Goal: Use online tool/utility: Utilize a website feature to perform a specific function

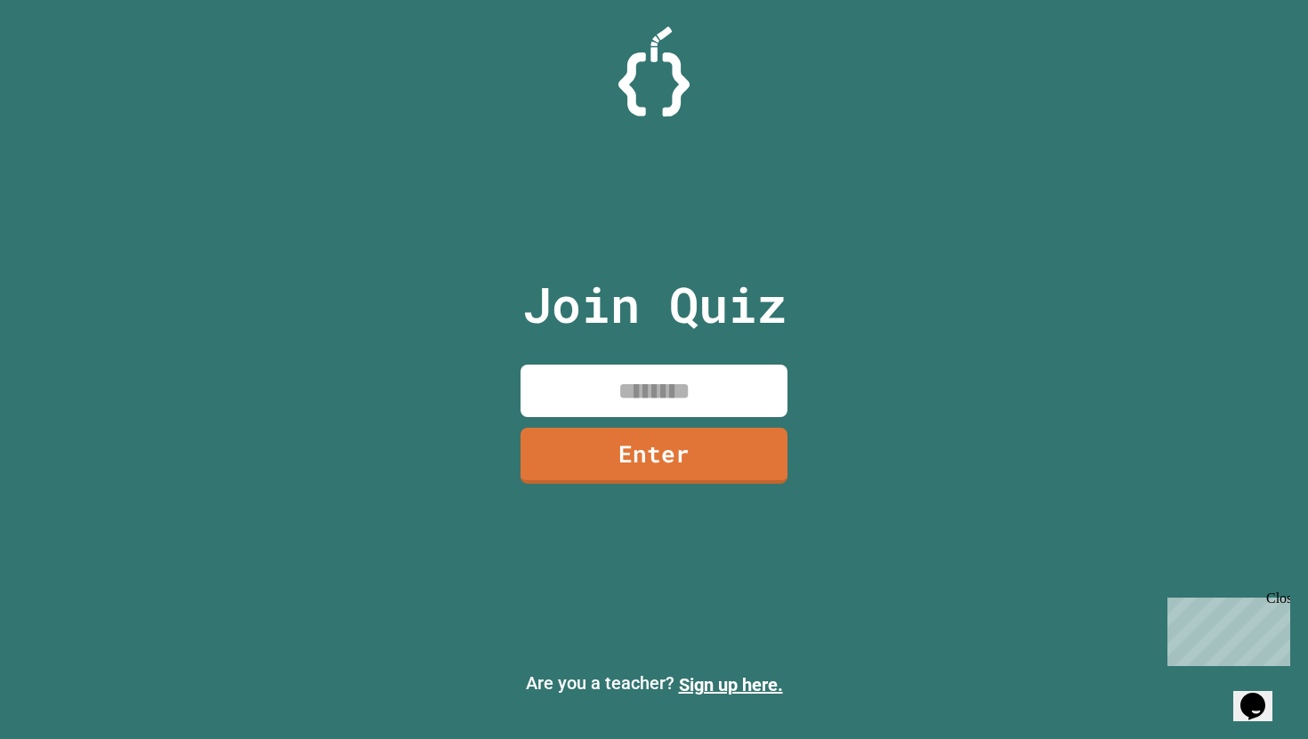
click at [684, 413] on input at bounding box center [653, 391] width 267 height 52
type input "********"
click at [772, 423] on div "Join Quiz ******** Enter" at bounding box center [654, 369] width 300 height 650
click at [761, 439] on link "Enter" at bounding box center [653, 456] width 267 height 56
click at [654, 44] on div at bounding box center [654, 44] width 0 height 0
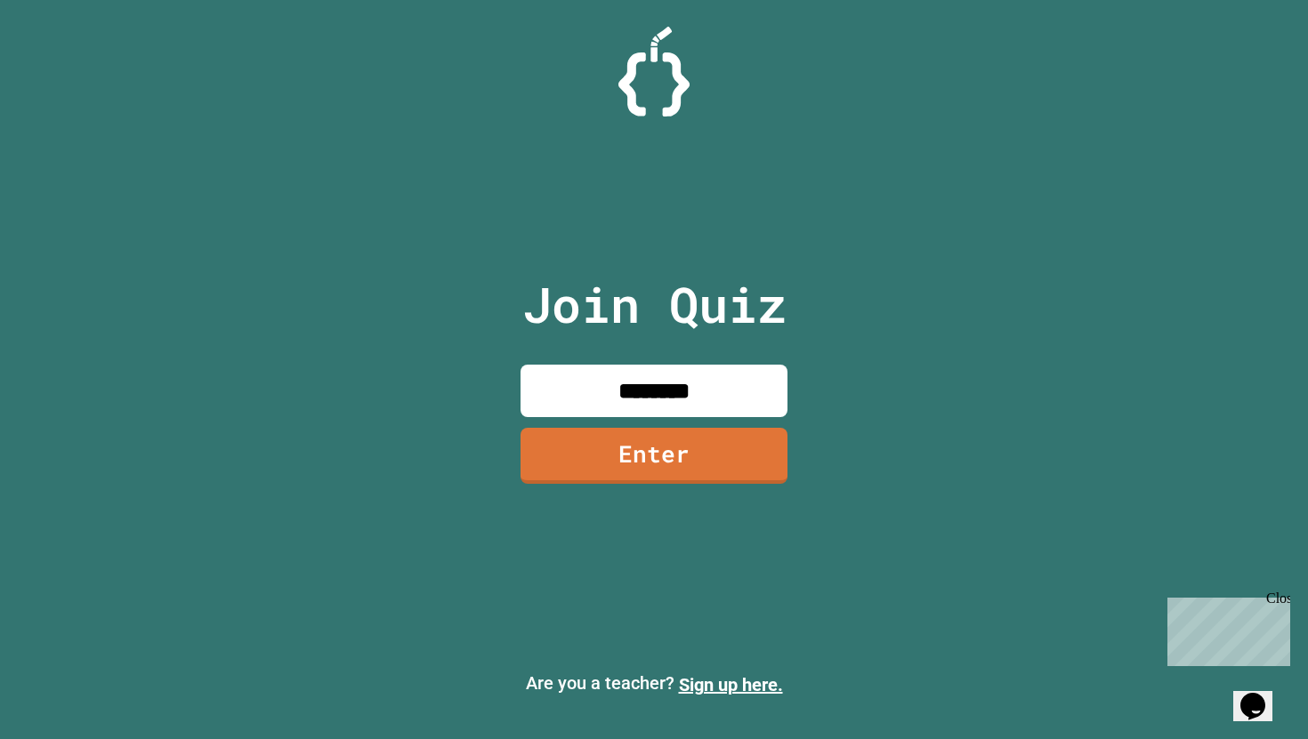
click at [654, 44] on div at bounding box center [654, 44] width 0 height 0
click at [643, 415] on input at bounding box center [653, 391] width 267 height 52
type input "********"
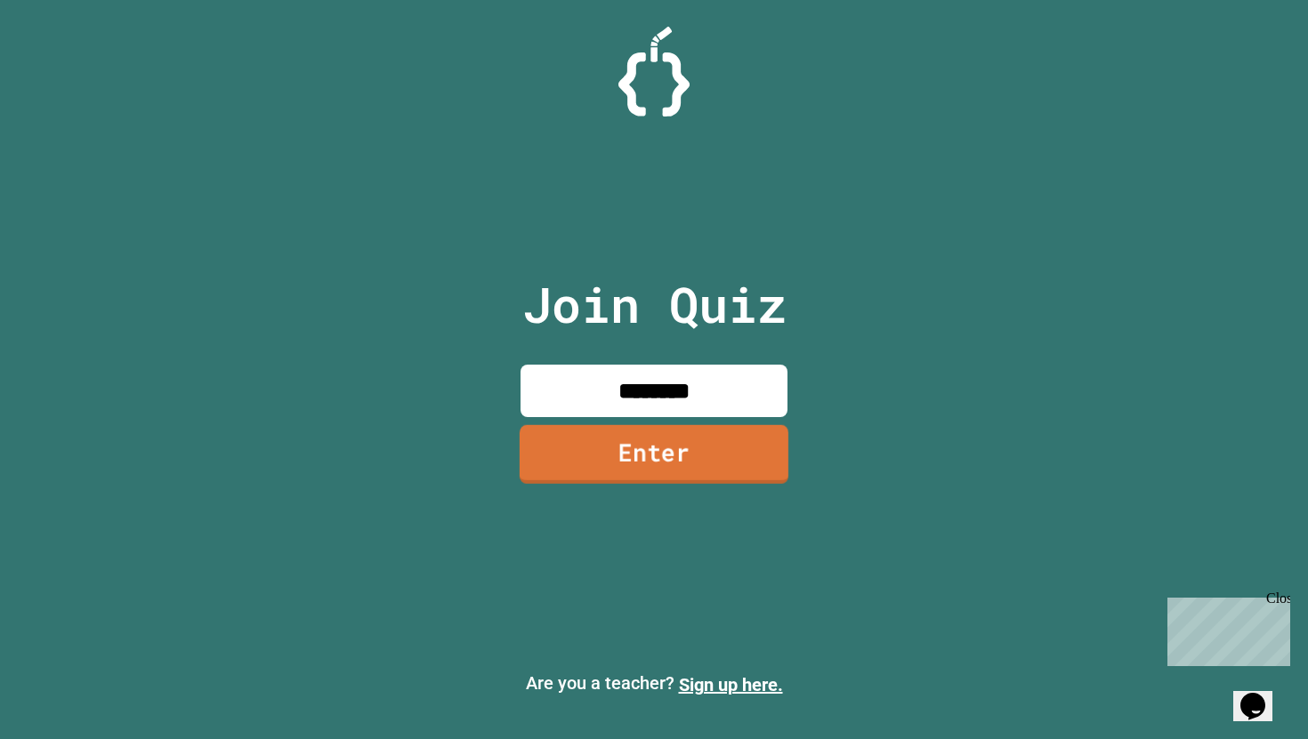
click at [653, 458] on link "Enter" at bounding box center [653, 454] width 269 height 59
click at [654, 44] on div at bounding box center [654, 44] width 0 height 0
click at [665, 386] on input at bounding box center [653, 391] width 267 height 52
type input "********"
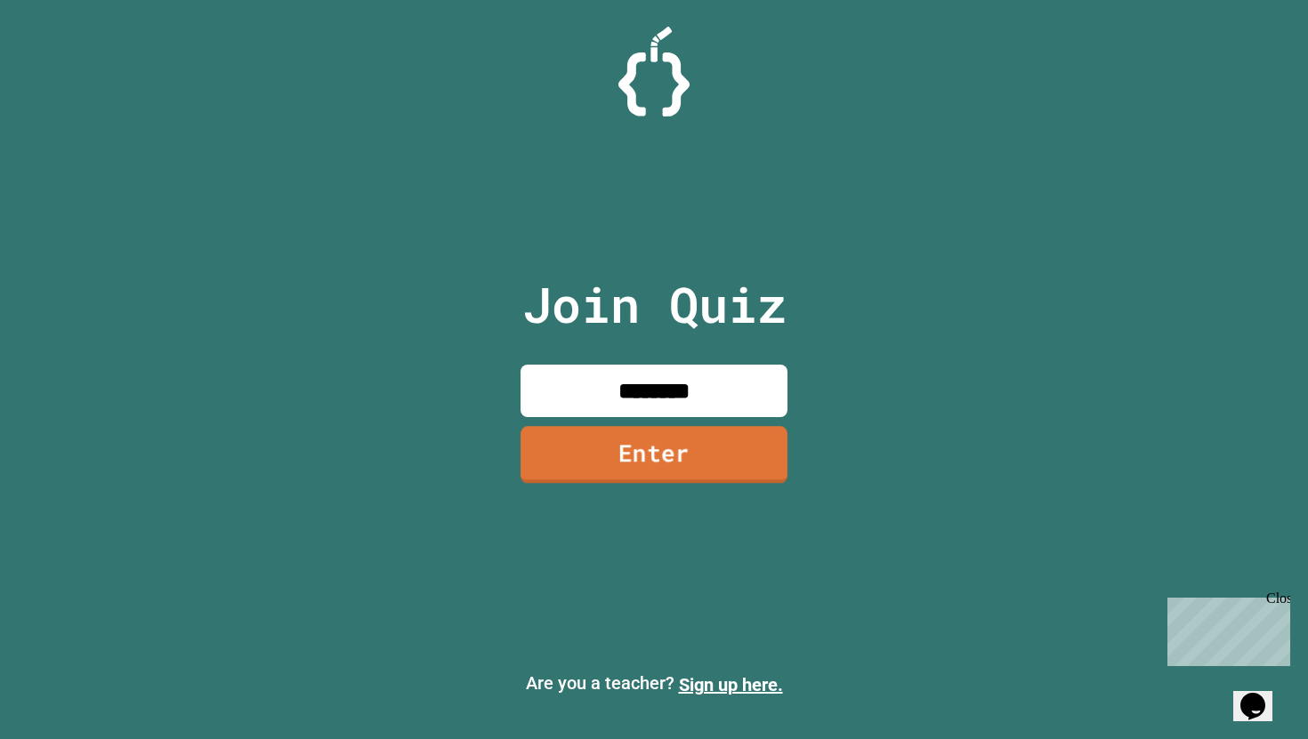
click at [653, 478] on link "Enter" at bounding box center [653, 454] width 267 height 57
click at [687, 391] on input at bounding box center [653, 391] width 267 height 52
type input "********"
click at [684, 461] on link "Enter" at bounding box center [654, 454] width 270 height 59
click at [616, 399] on input at bounding box center [653, 391] width 267 height 52
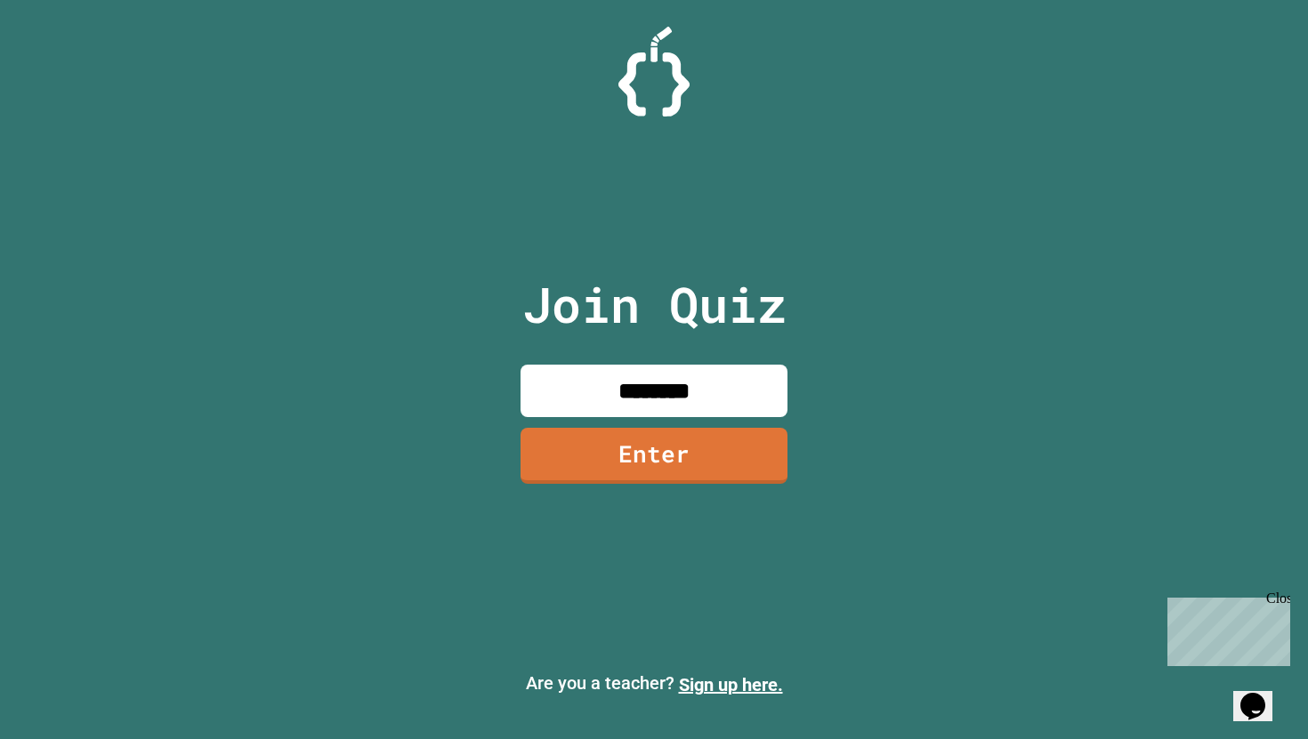
type input "********"
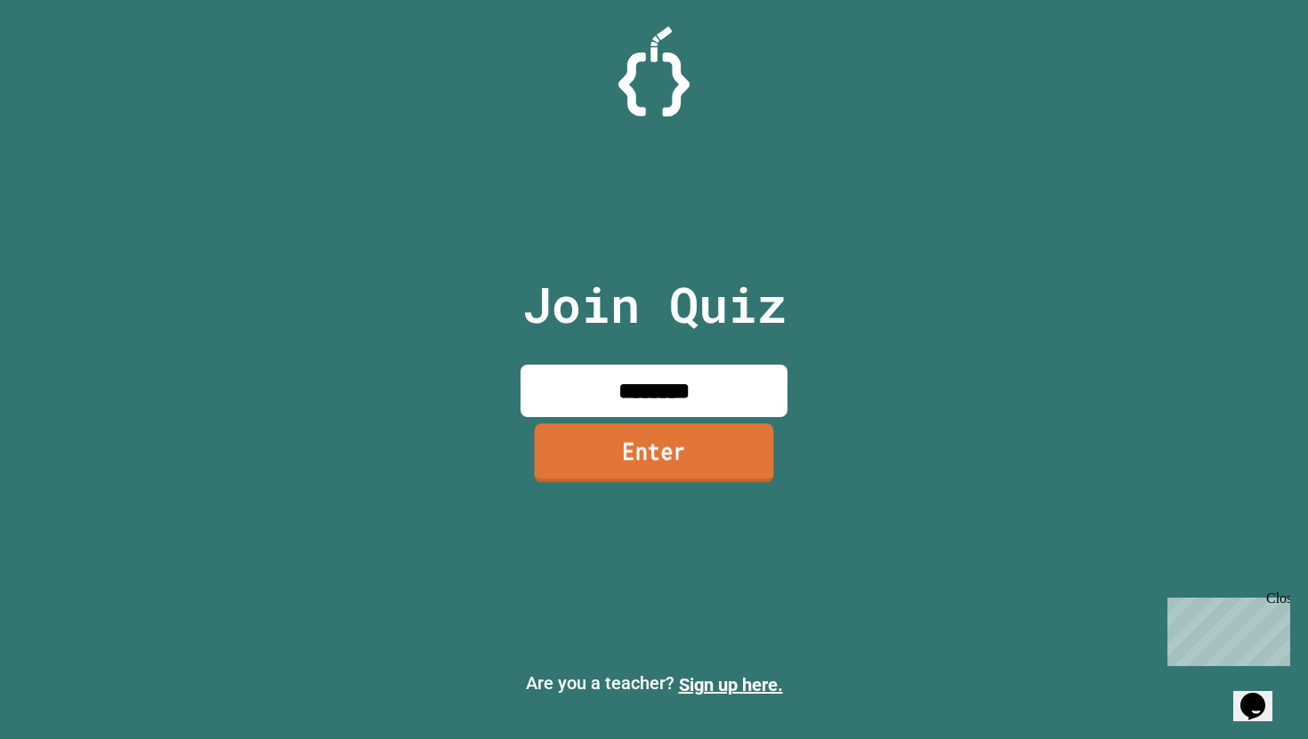
click at [609, 461] on link "Enter" at bounding box center [654, 452] width 239 height 59
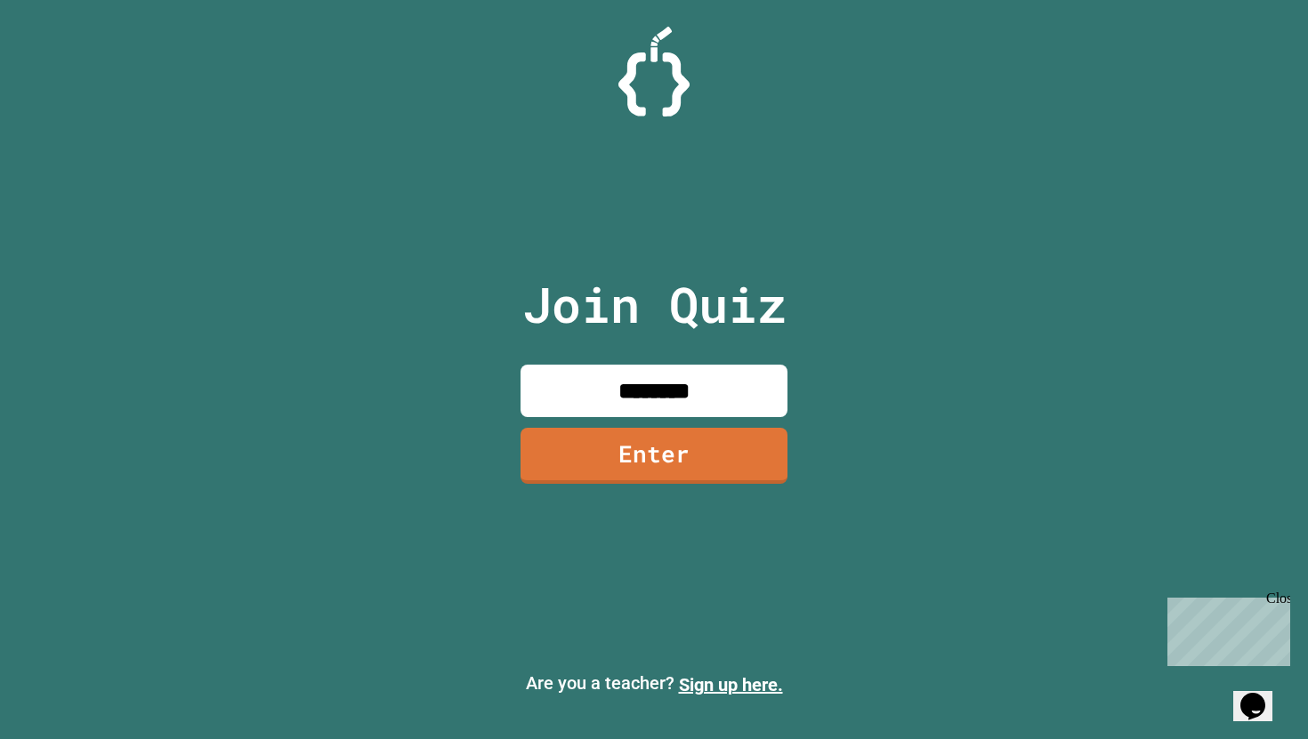
click at [654, 44] on div at bounding box center [654, 44] width 0 height 0
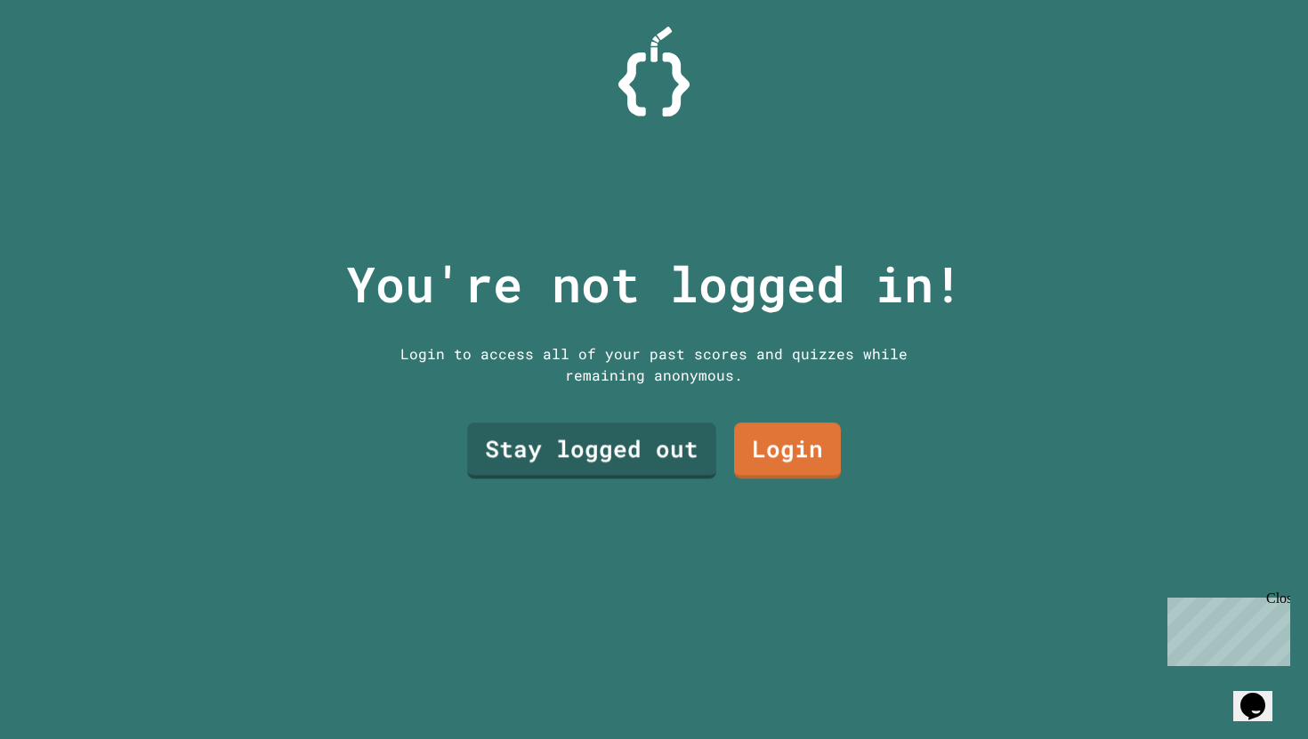
click at [769, 489] on div "You're not logged in! Login to access all of your past scores and quizzes while…" at bounding box center [654, 369] width 652 height 739
click at [778, 469] on link "Login" at bounding box center [787, 448] width 96 height 59
click at [556, 465] on link "Stay logged out" at bounding box center [591, 450] width 251 height 58
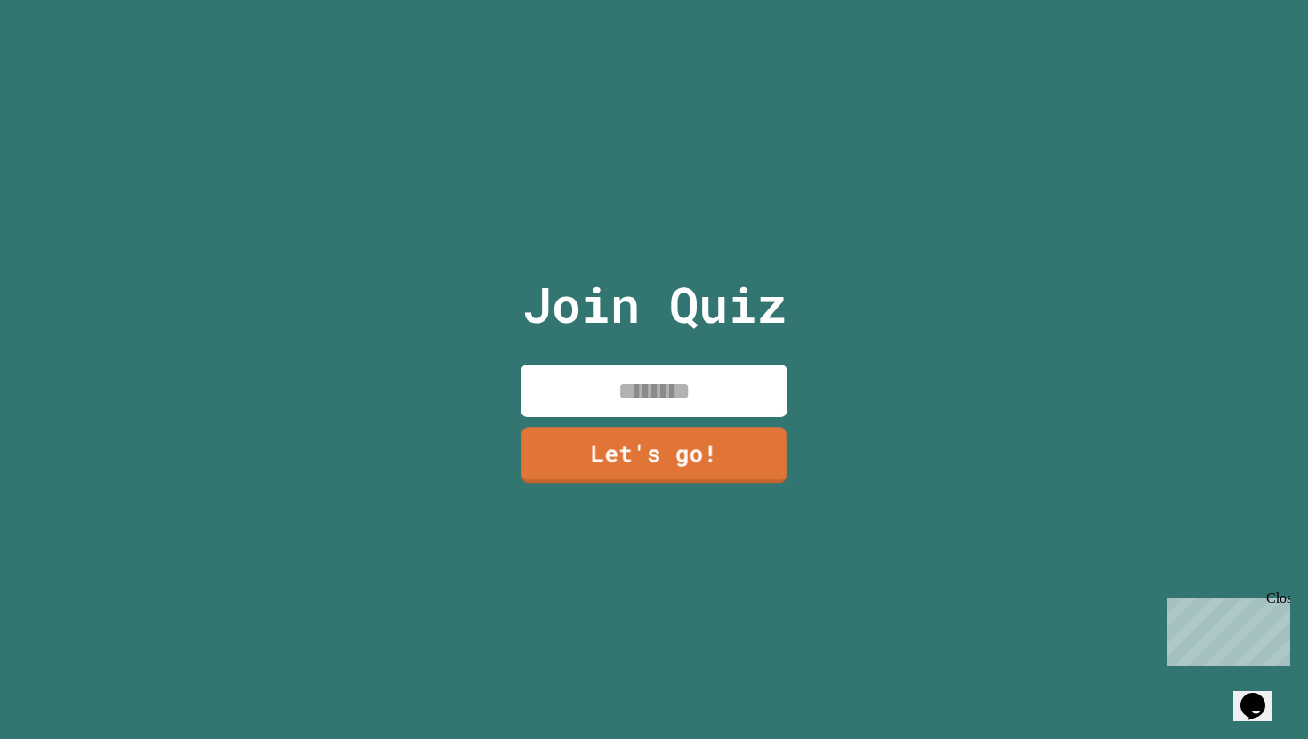
click at [560, 395] on input at bounding box center [653, 391] width 267 height 52
type input "******"
click at [550, 457] on link "Let's go!" at bounding box center [654, 452] width 246 height 59
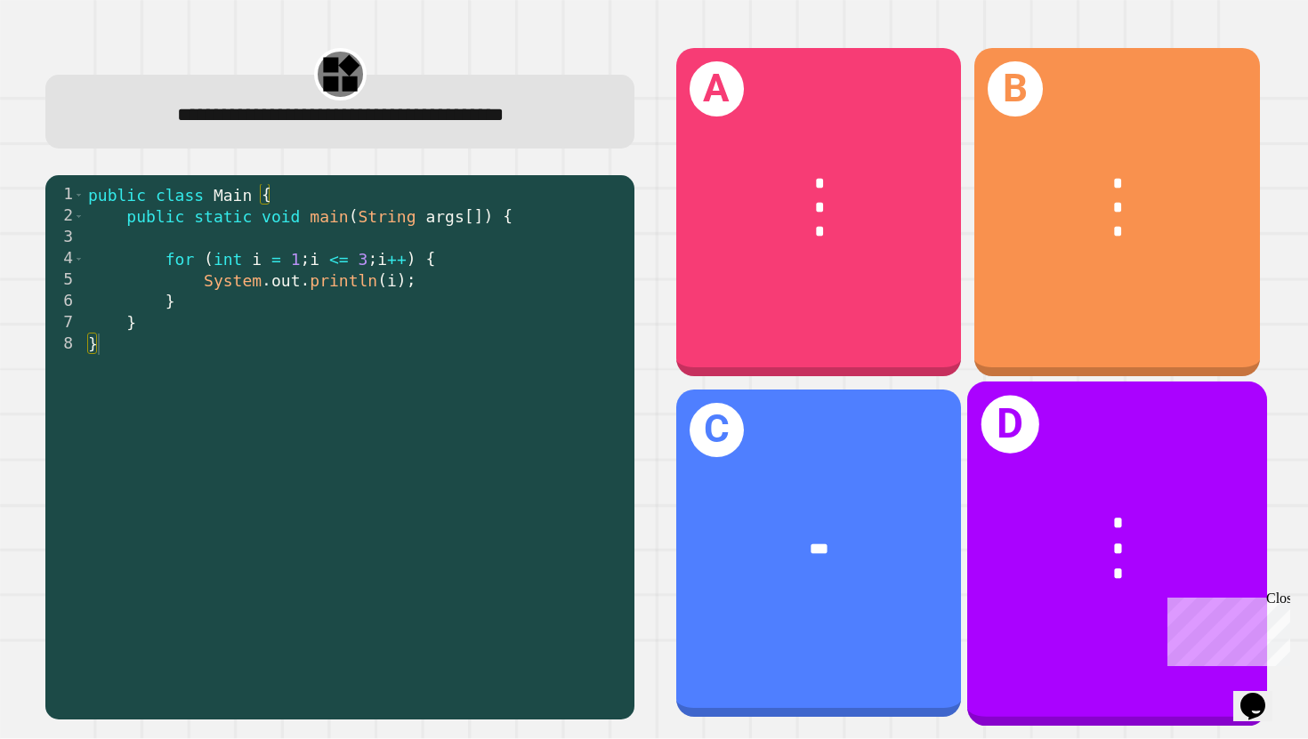
click at [1130, 575] on div "*" at bounding box center [1118, 574] width 232 height 26
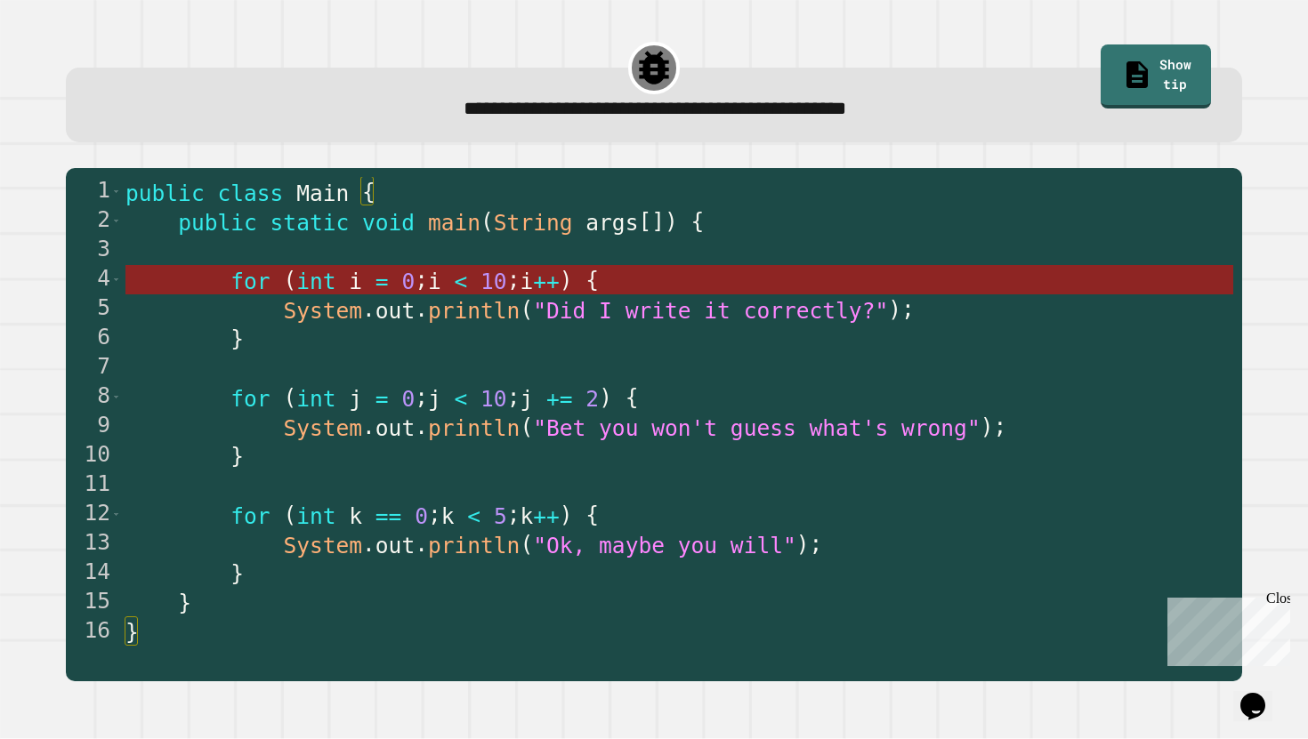
click at [533, 294] on span "i" at bounding box center [525, 282] width 13 height 26
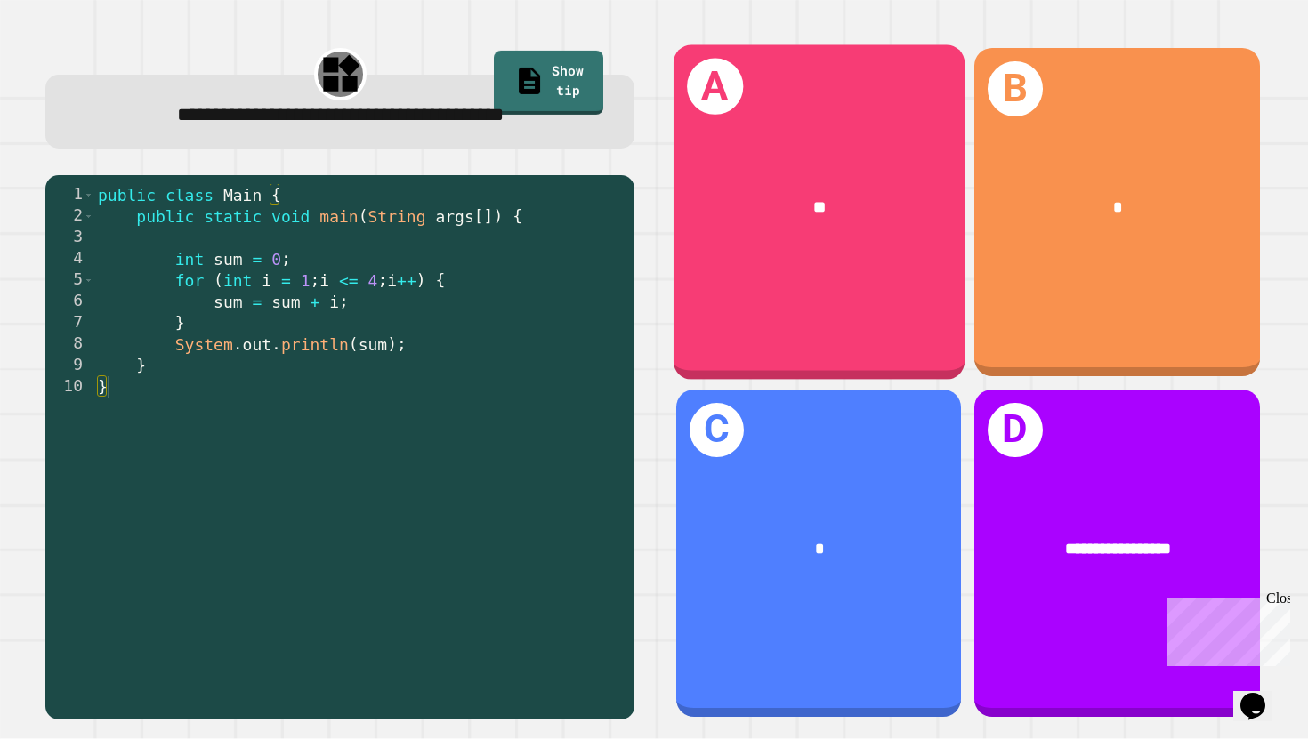
click at [798, 133] on div "A **" at bounding box center [818, 211] width 291 height 334
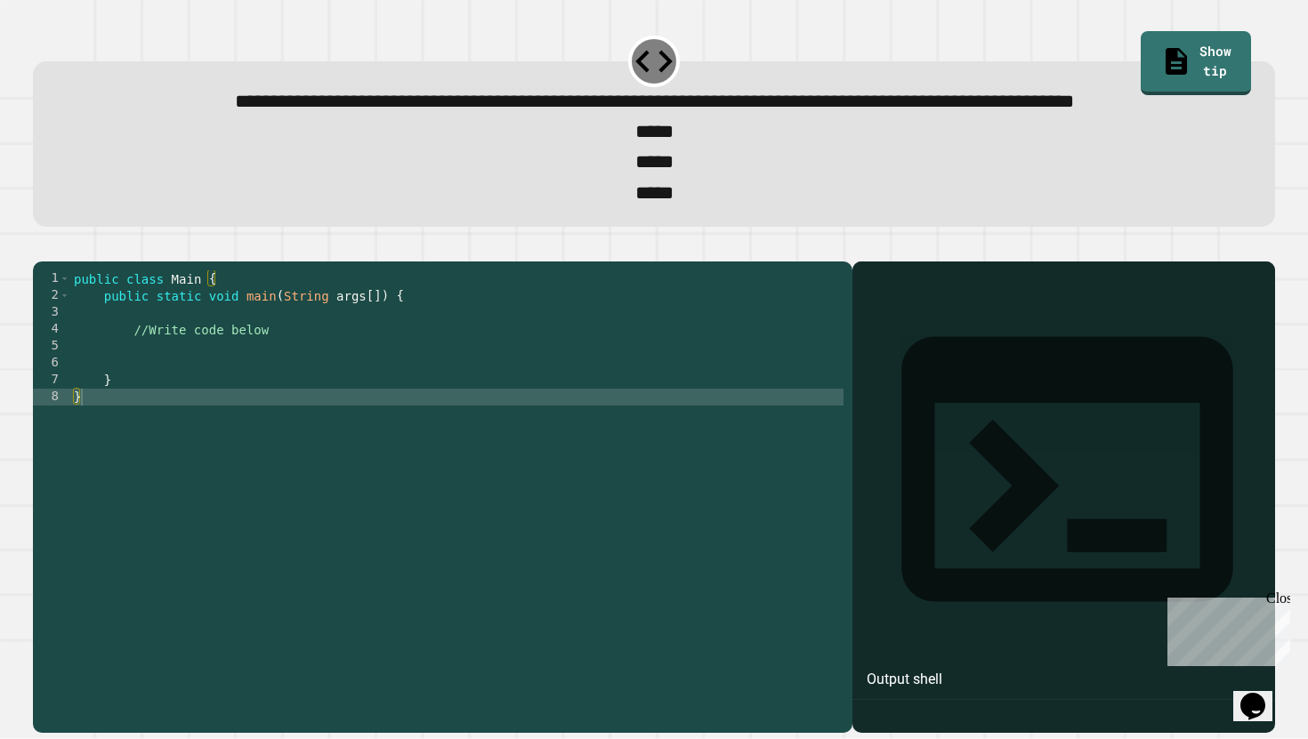
click at [182, 396] on div "public class Main { public static void main ( String args [ ]) { //Write code b…" at bounding box center [456, 473] width 773 height 406
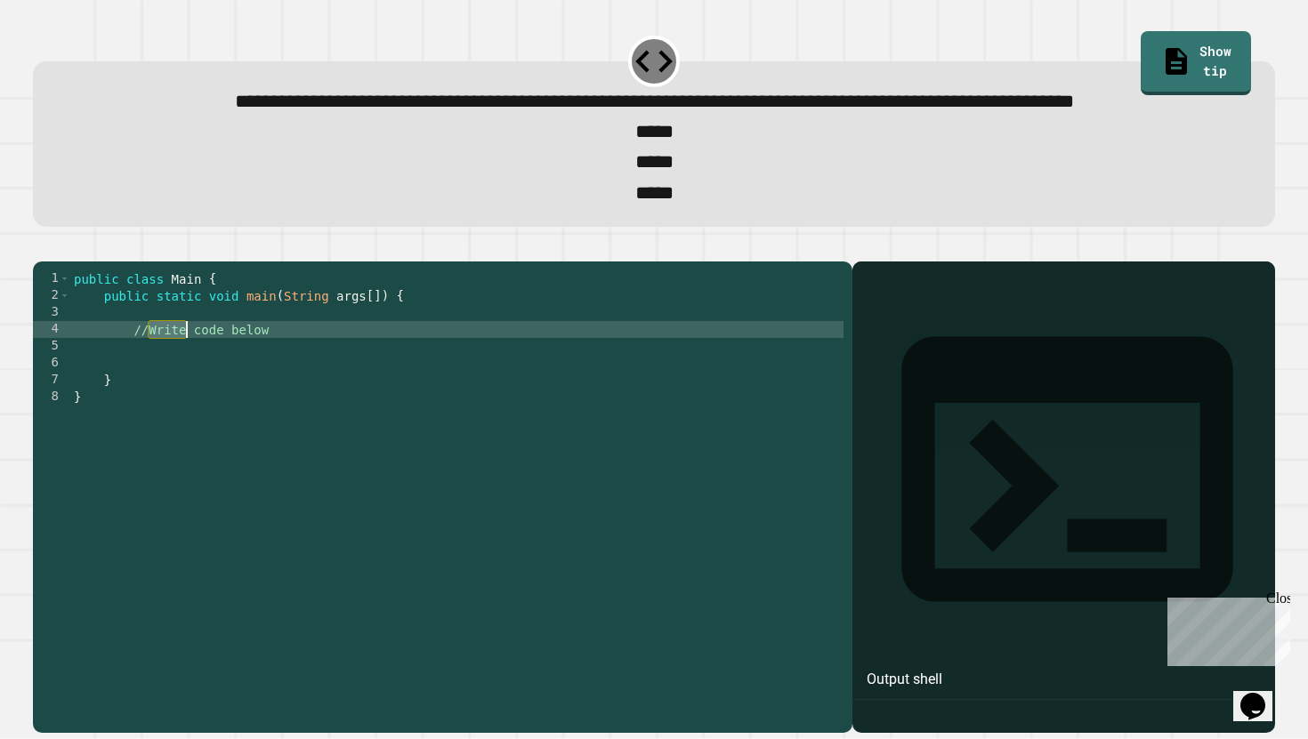
click at [182, 396] on div "public class Main { public static void main ( String args [ ]) { //Write code b…" at bounding box center [456, 473] width 773 height 406
click at [127, 405] on div "public class Main { public static void main ( String args [ ]) { //Write code b…" at bounding box center [456, 473] width 773 height 406
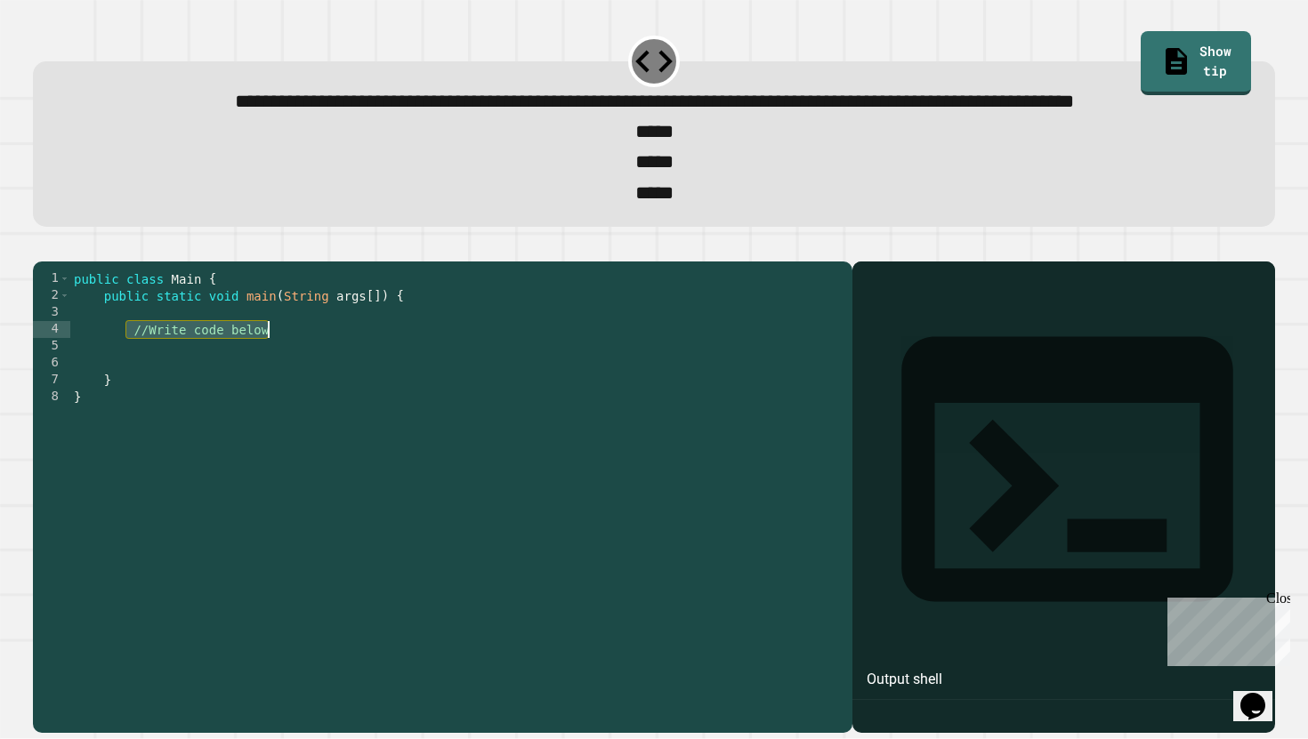
drag, startPoint x: 125, startPoint y: 398, endPoint x: 278, endPoint y: 400, distance: 153.0
click at [278, 400] on div "public class Main { public static void main ( String args [ ]) { //Write code b…" at bounding box center [456, 473] width 773 height 406
type textarea "**********"
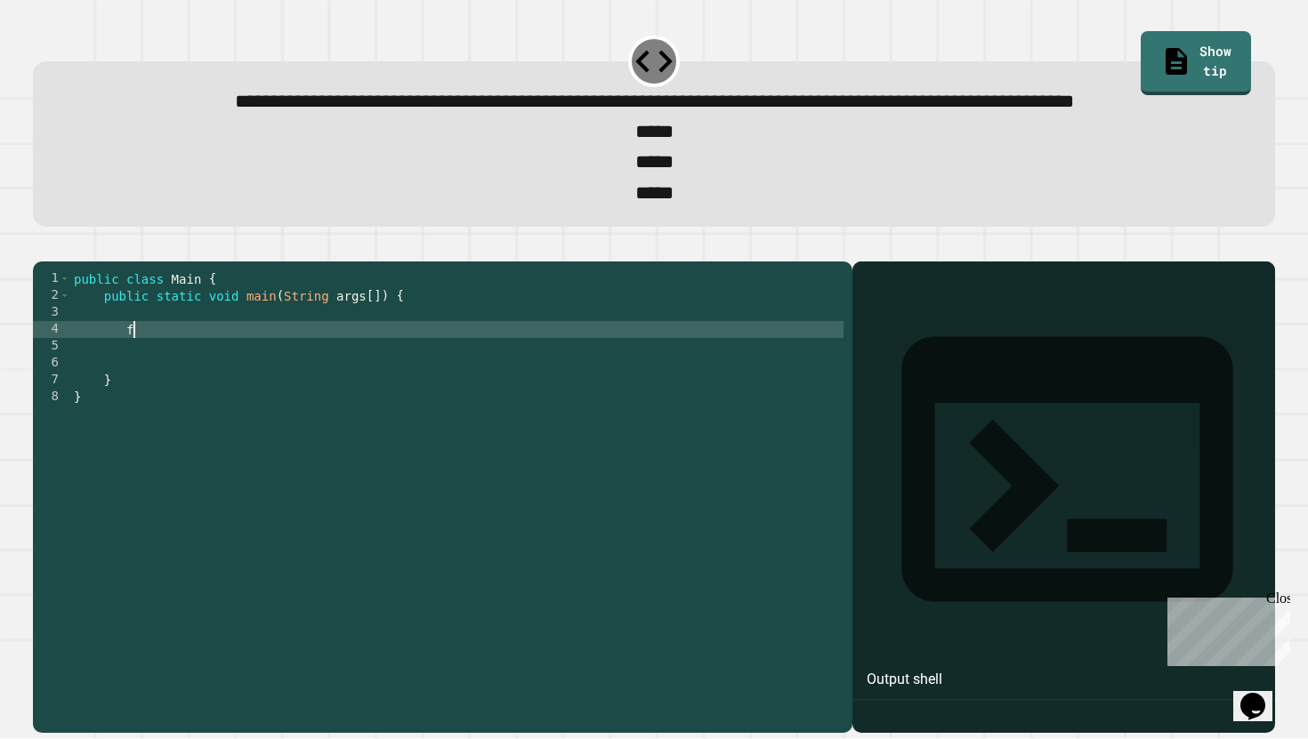
type textarea "*"
type textarea "***"
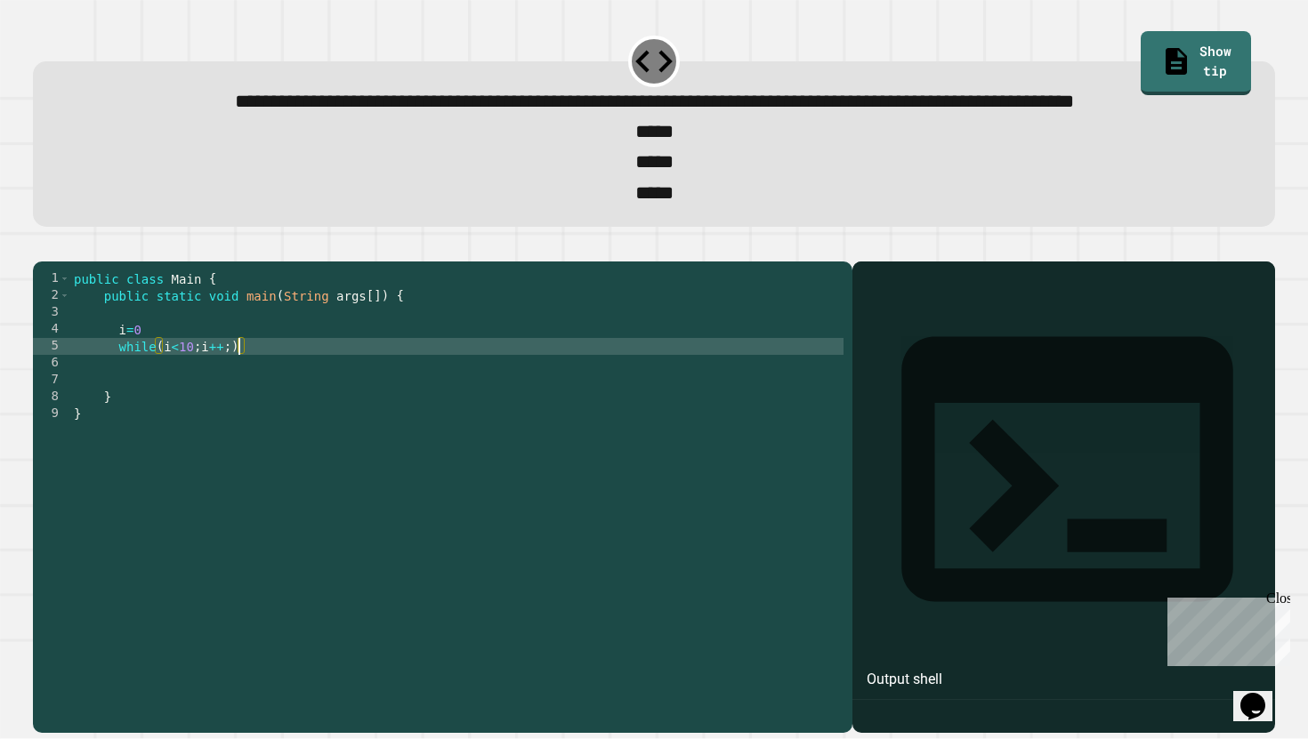
scroll to position [0, 12]
click at [161, 391] on div "public class Main { public static void main ( String args [ ]) { i = 0 while ( …" at bounding box center [456, 473] width 773 height 406
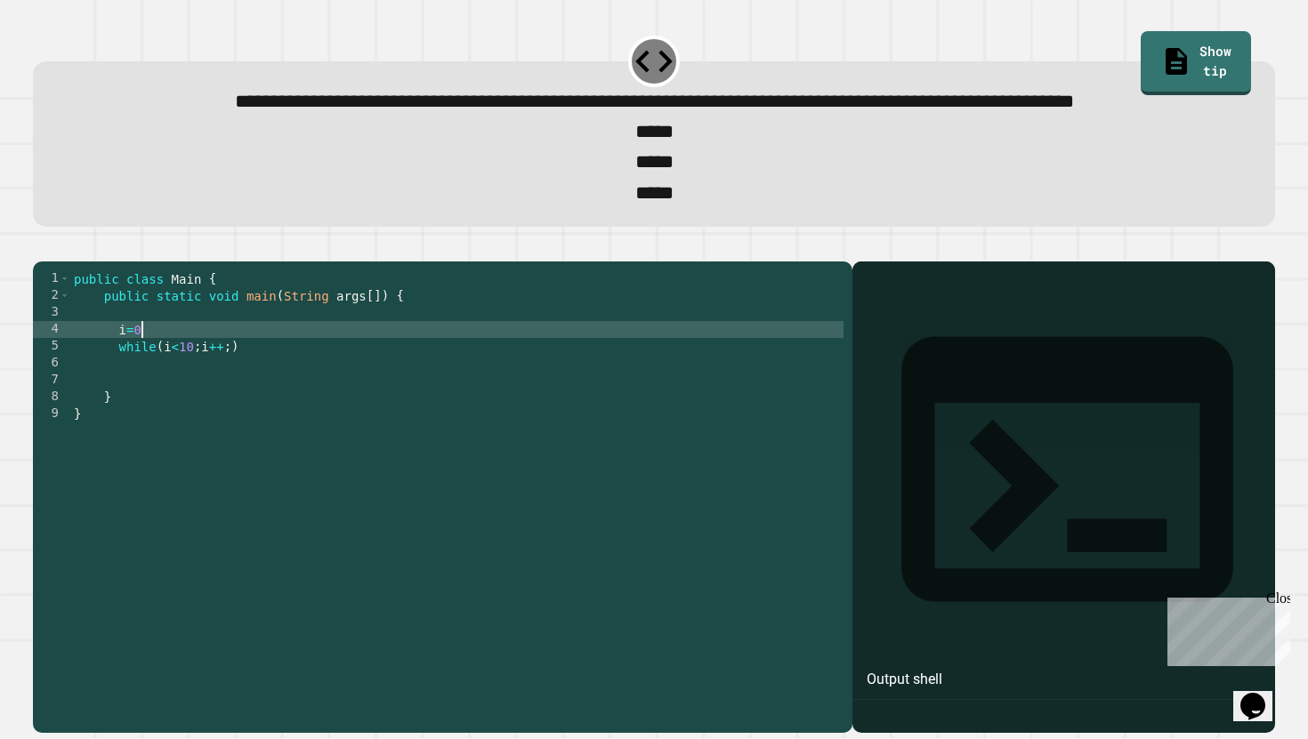
scroll to position [0, 4]
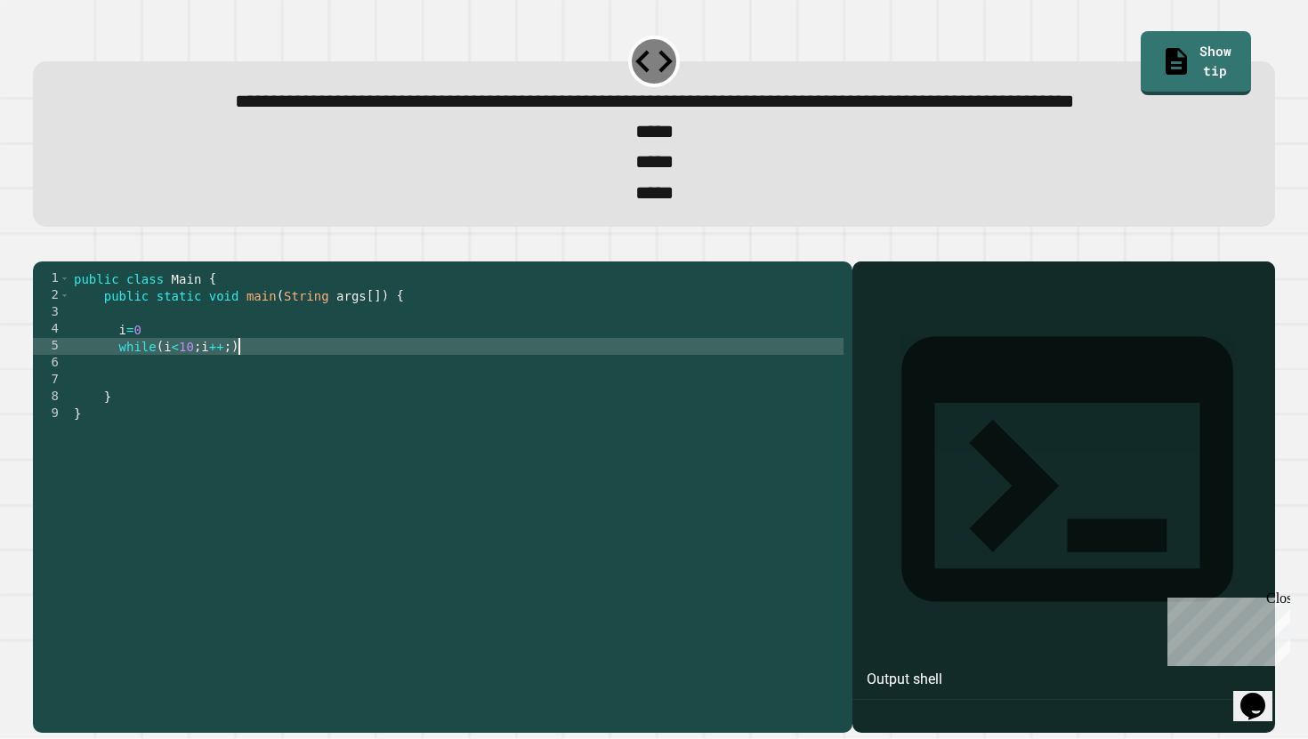
click at [237, 415] on div "public class Main { public static void main ( String args [ ]) { i = 0 while ( …" at bounding box center [456, 473] width 773 height 406
click at [178, 415] on div "public class Main { public static void main ( String args [ ]) { i = 0 while ( …" at bounding box center [456, 473] width 773 height 406
click at [246, 411] on div "public class Main { public static void main ( String args [ ]) { i = 0 while ( …" at bounding box center [456, 473] width 773 height 406
click at [272, 401] on div "public class Main { public static void main ( String args [ ]) { i = 0 while ( …" at bounding box center [456, 473] width 773 height 406
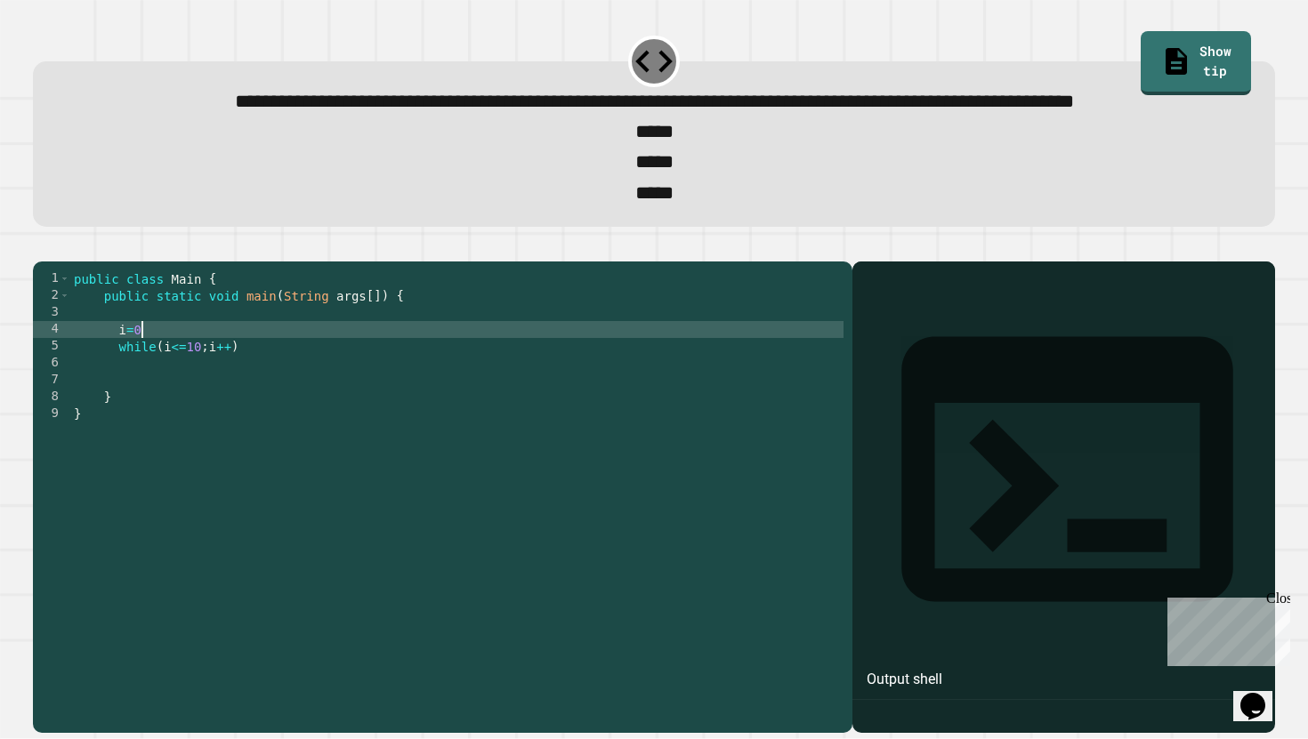
scroll to position [0, 4]
click at [273, 406] on div "public class Main { public static void main ( String args [ ]) { i = 0 while ( …" at bounding box center [456, 473] width 773 height 406
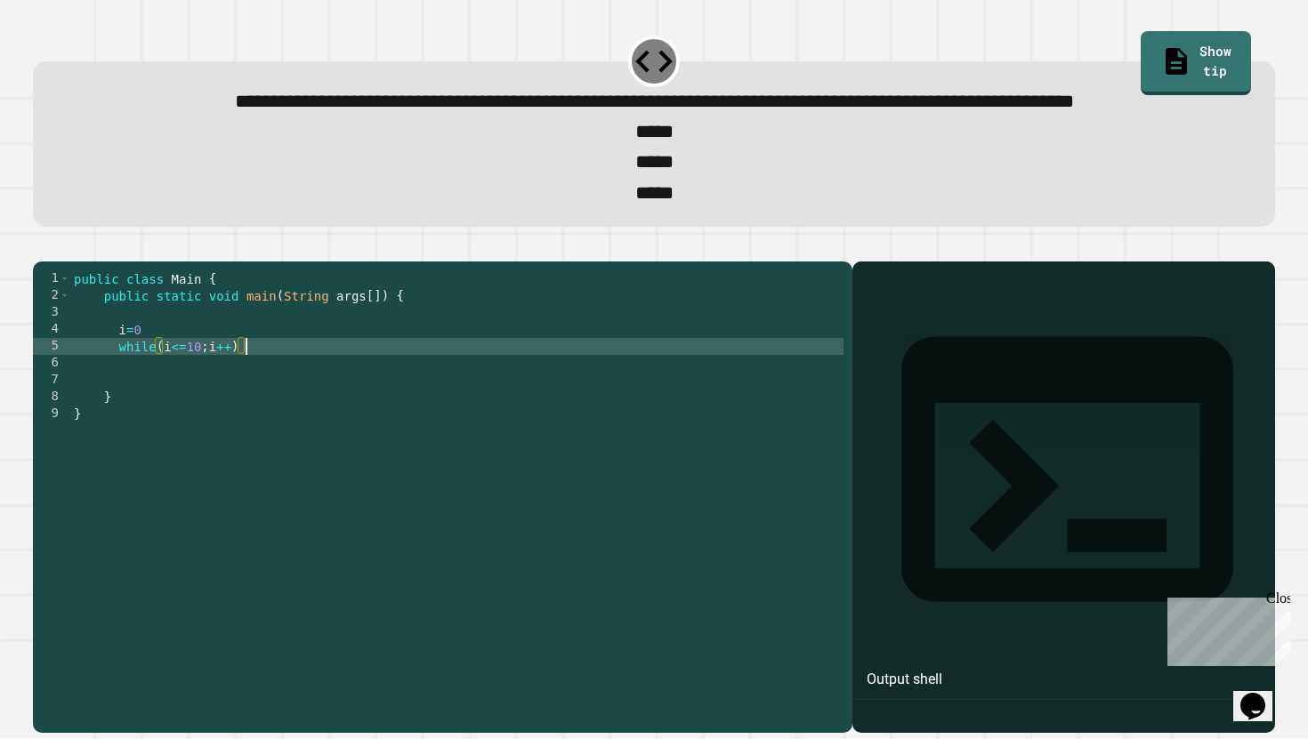
type textarea "**********"
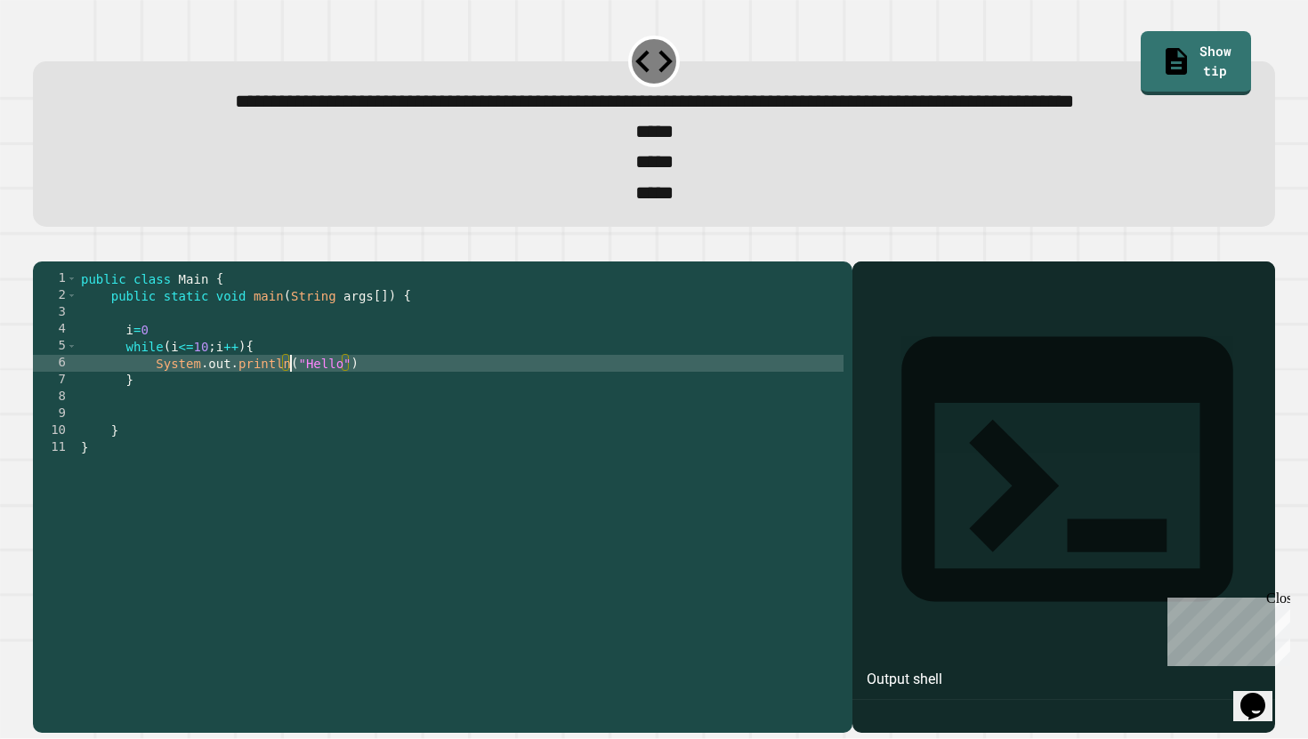
scroll to position [0, 15]
click at [415, 432] on div "public class Main { public static void main ( String args [ ]) { i = 0 while ( …" at bounding box center [460, 473] width 766 height 406
type textarea "**********"
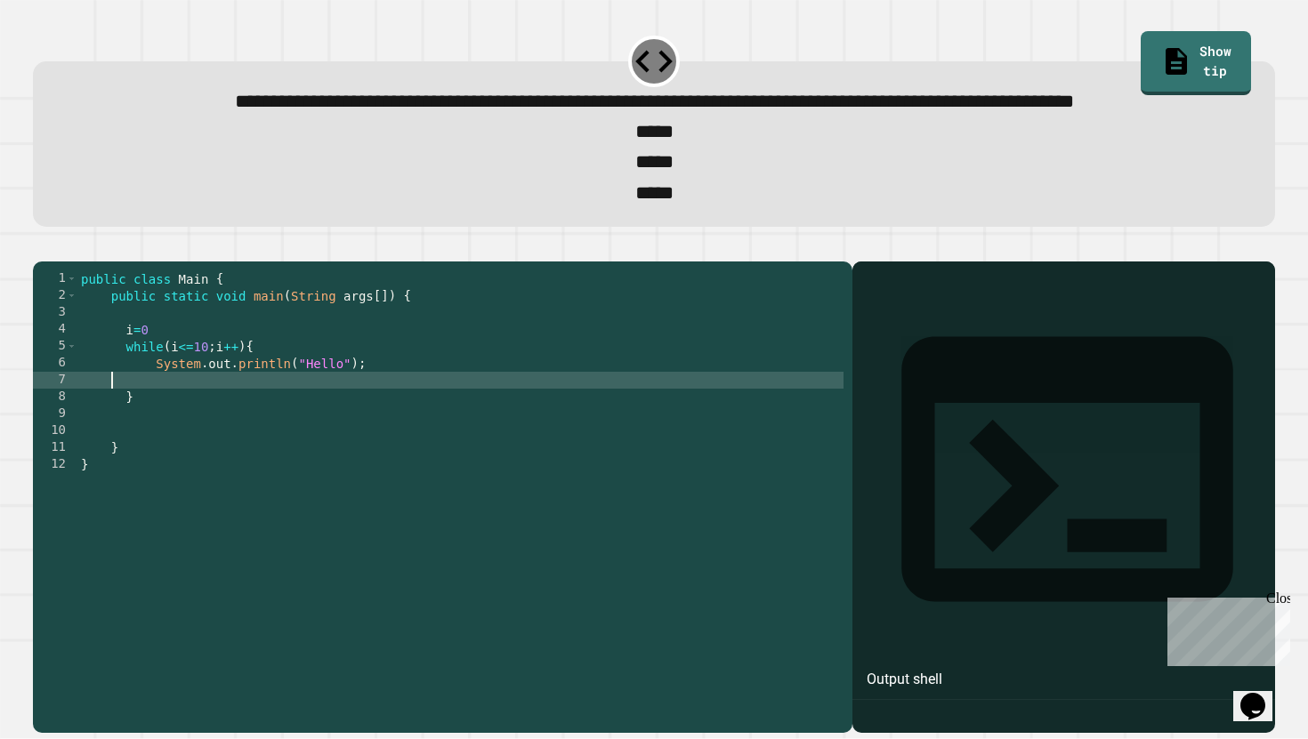
scroll to position [0, 0]
type textarea "**********"
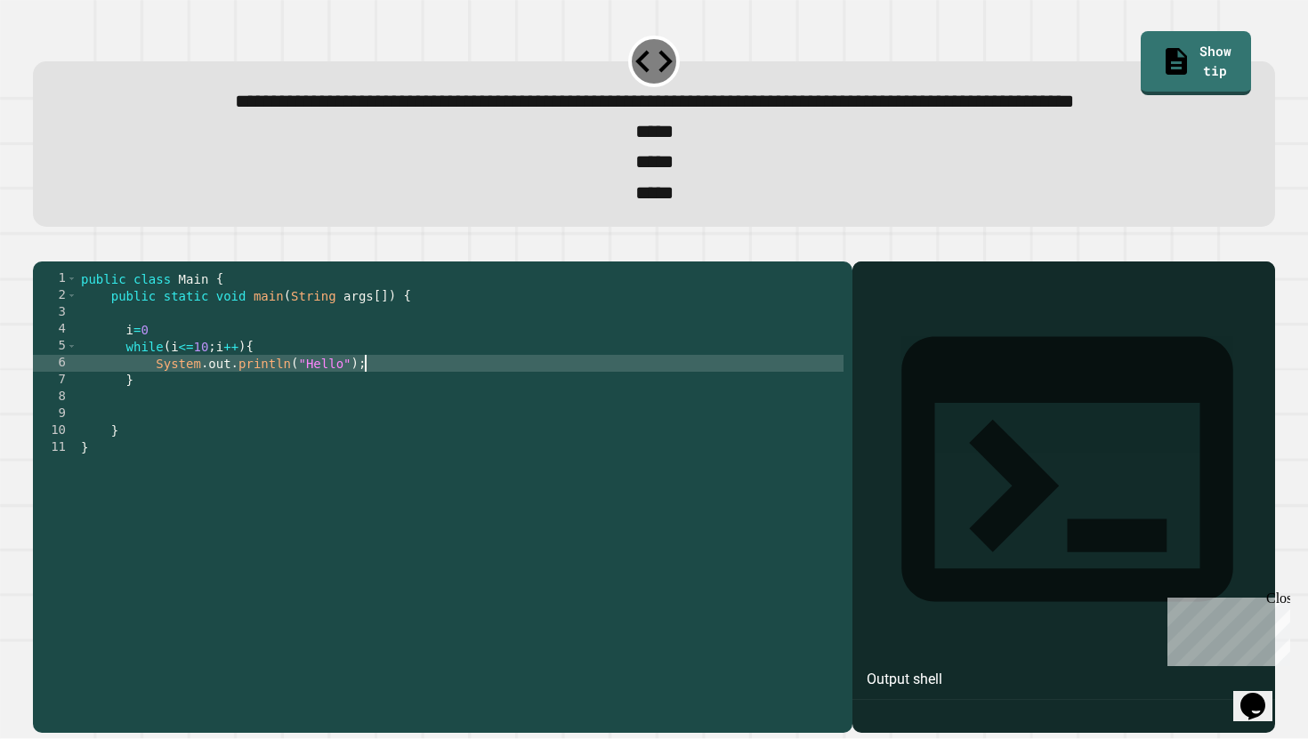
click at [42, 246] on icon "button" at bounding box center [42, 246] width 0 height 0
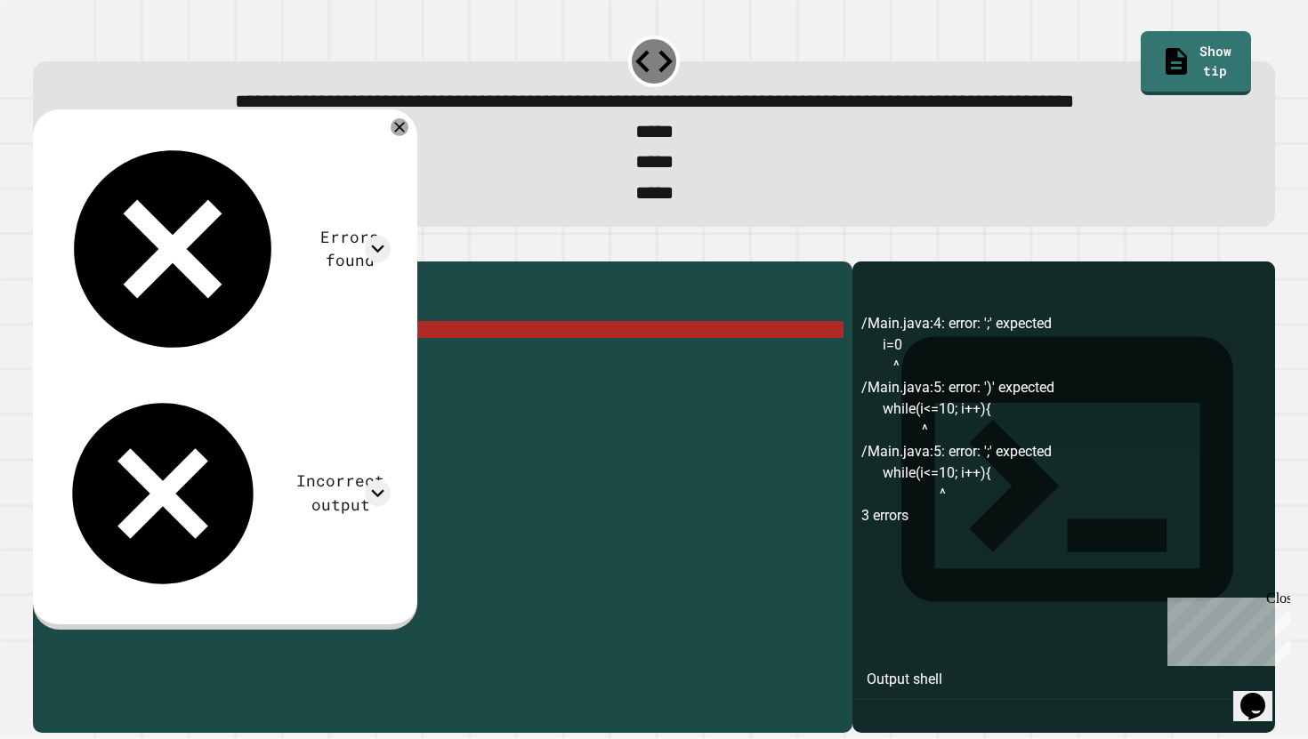
click at [162, 392] on div "public class Main { public static void main ( String args [ ]) { i = 0 while ( …" at bounding box center [460, 473] width 766 height 406
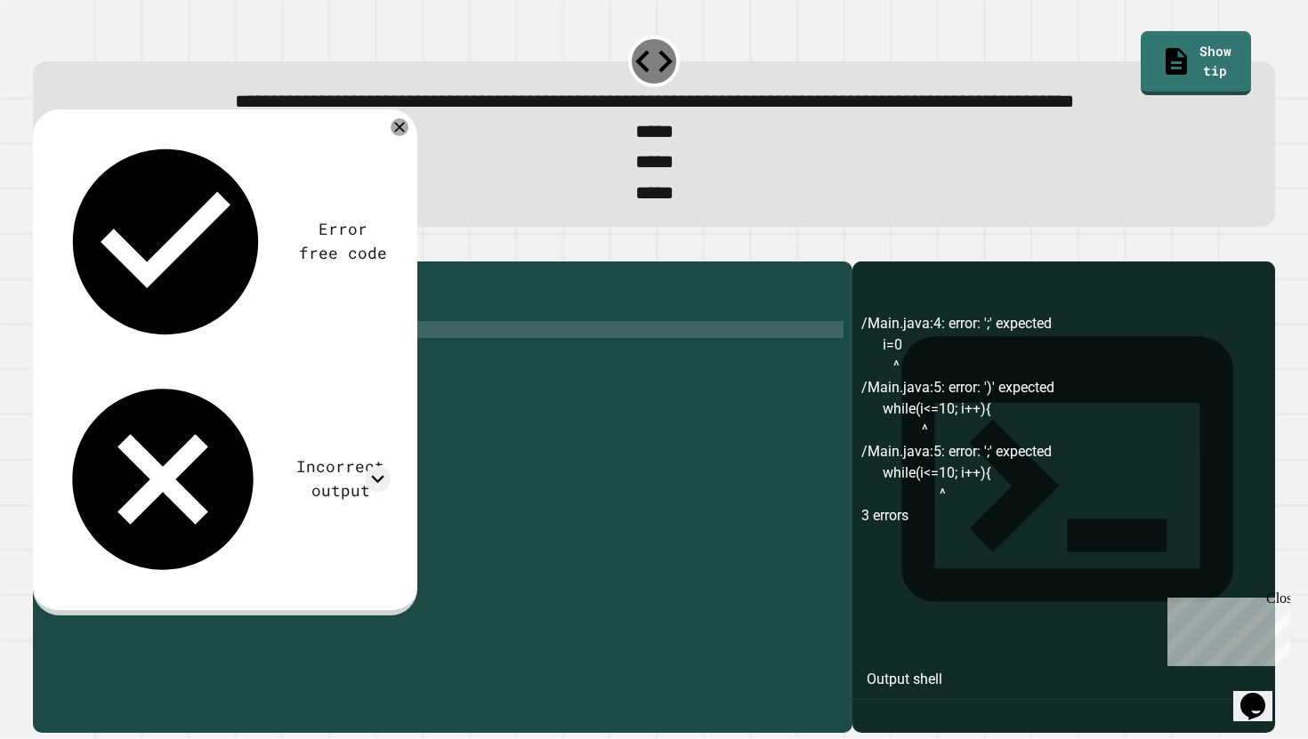
type textarea "*"
drag, startPoint x: 168, startPoint y: 415, endPoint x: 168, endPoint y: 487, distance: 72.1
click at [168, 415] on div "public class Main { public static void main ( String args [ ]) { while ( i <= 1…" at bounding box center [460, 473] width 766 height 406
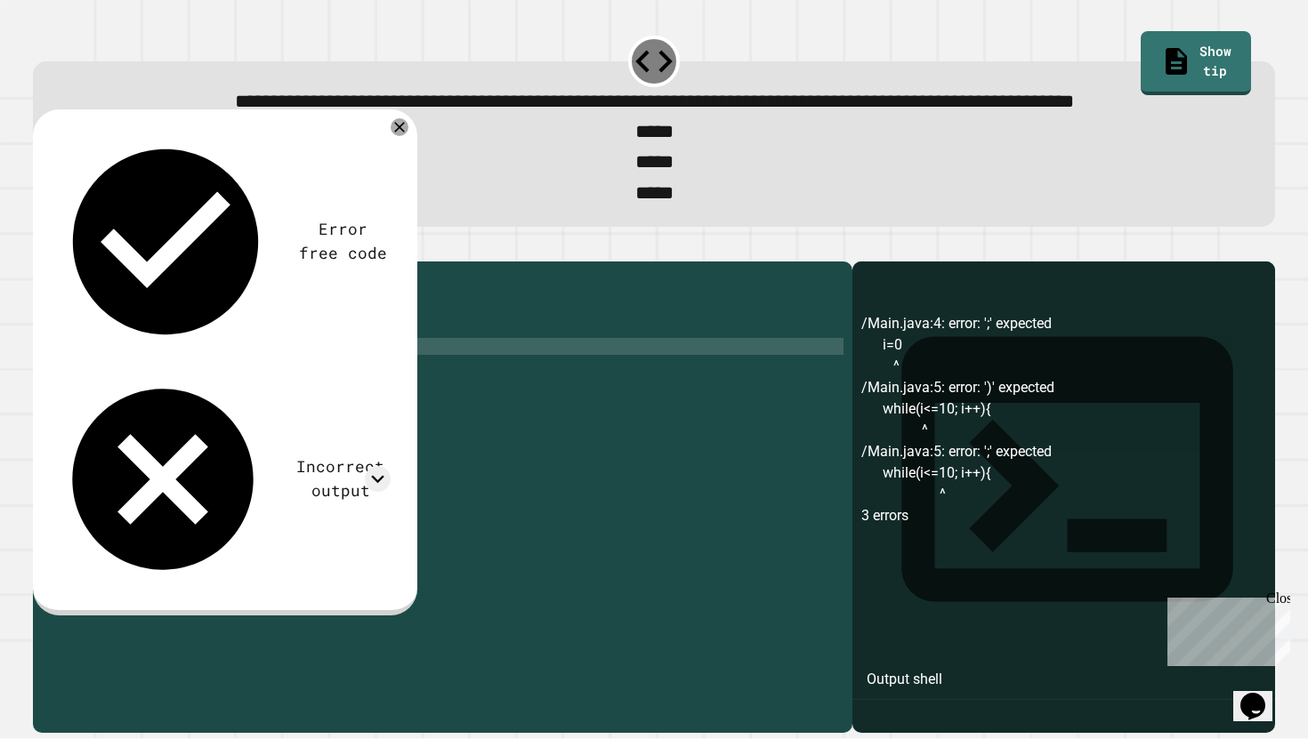
scroll to position [0, 10]
click at [185, 415] on div "public class Main { public static void main ( String args [ ]) { while ( i == 1…" at bounding box center [460, 473] width 766 height 406
click at [42, 246] on button "button" at bounding box center [42, 246] width 0 height 0
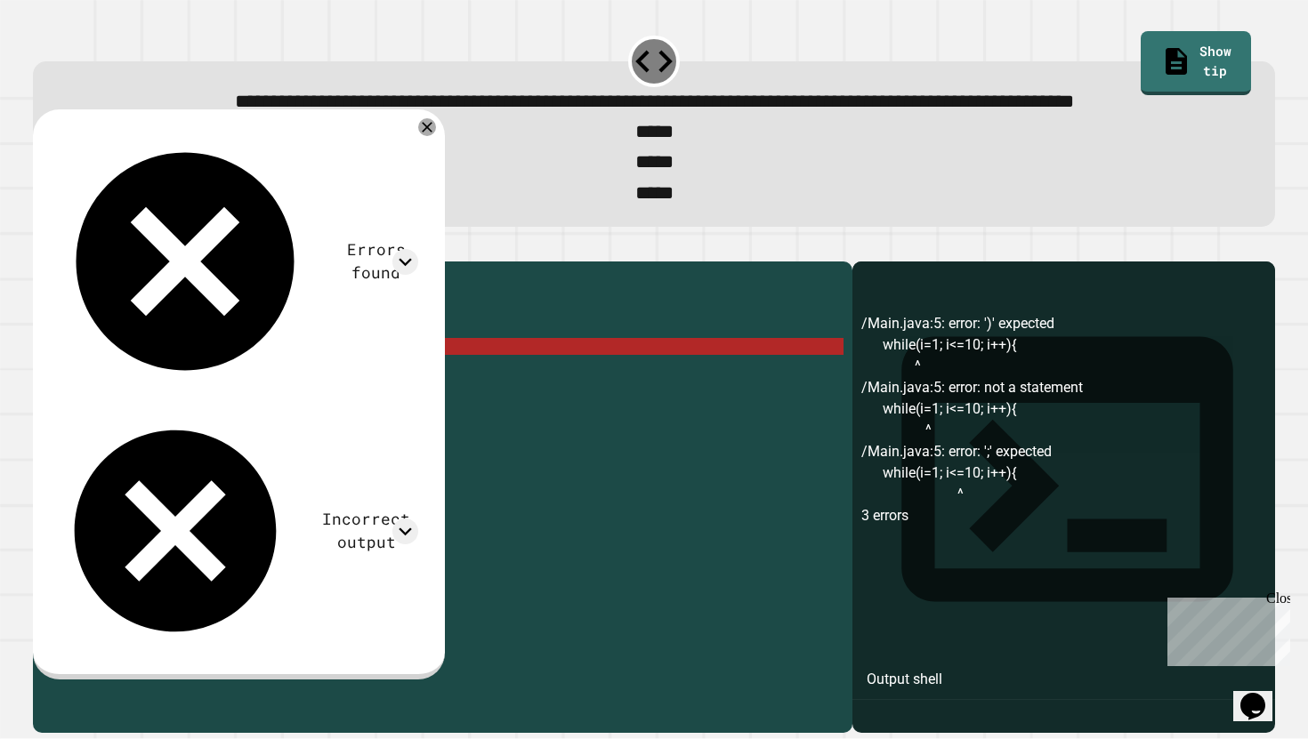
click at [224, 421] on div "public class Main { public static void main ( String args [ ]) { while ( i = 1 …" at bounding box center [460, 473] width 766 height 406
click at [166, 415] on div "public class Main { public static void main ( String args [ ]) { while ( i = 1 …" at bounding box center [460, 473] width 766 height 406
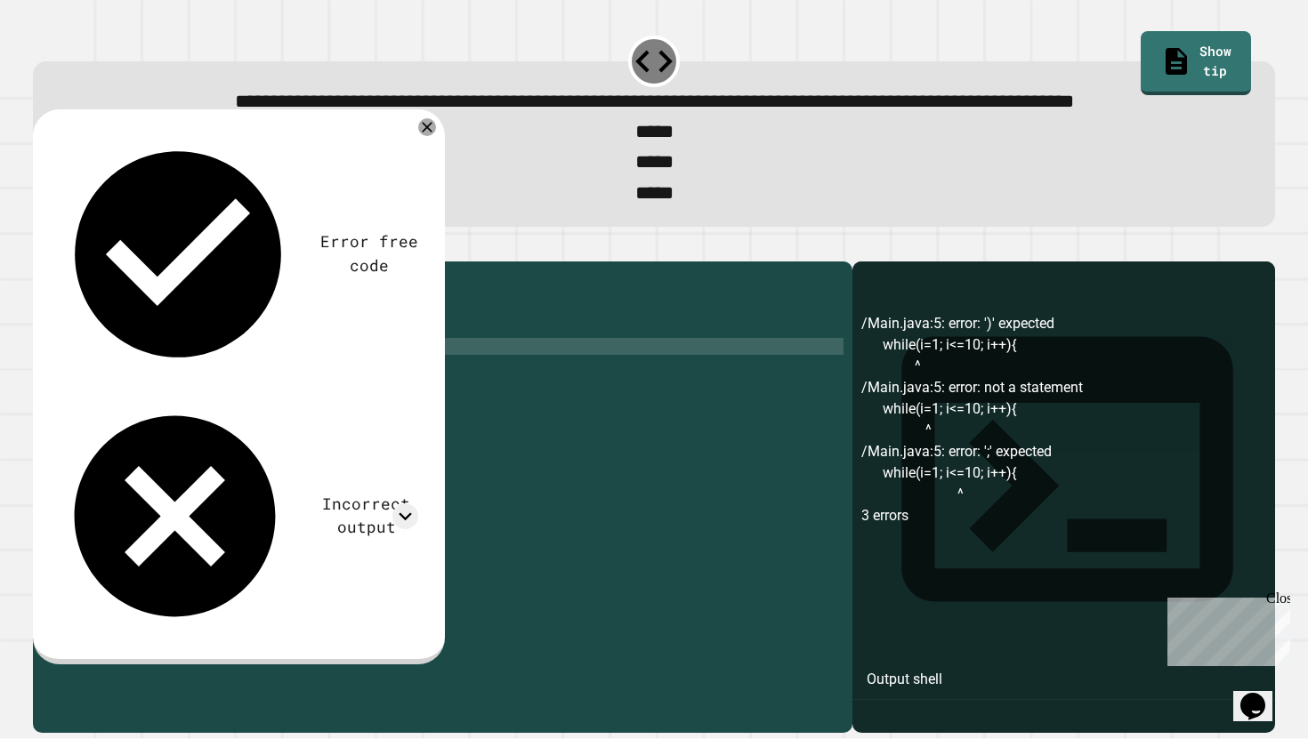
scroll to position [0, 8]
click at [57, 263] on icon "button" at bounding box center [54, 257] width 10 height 12
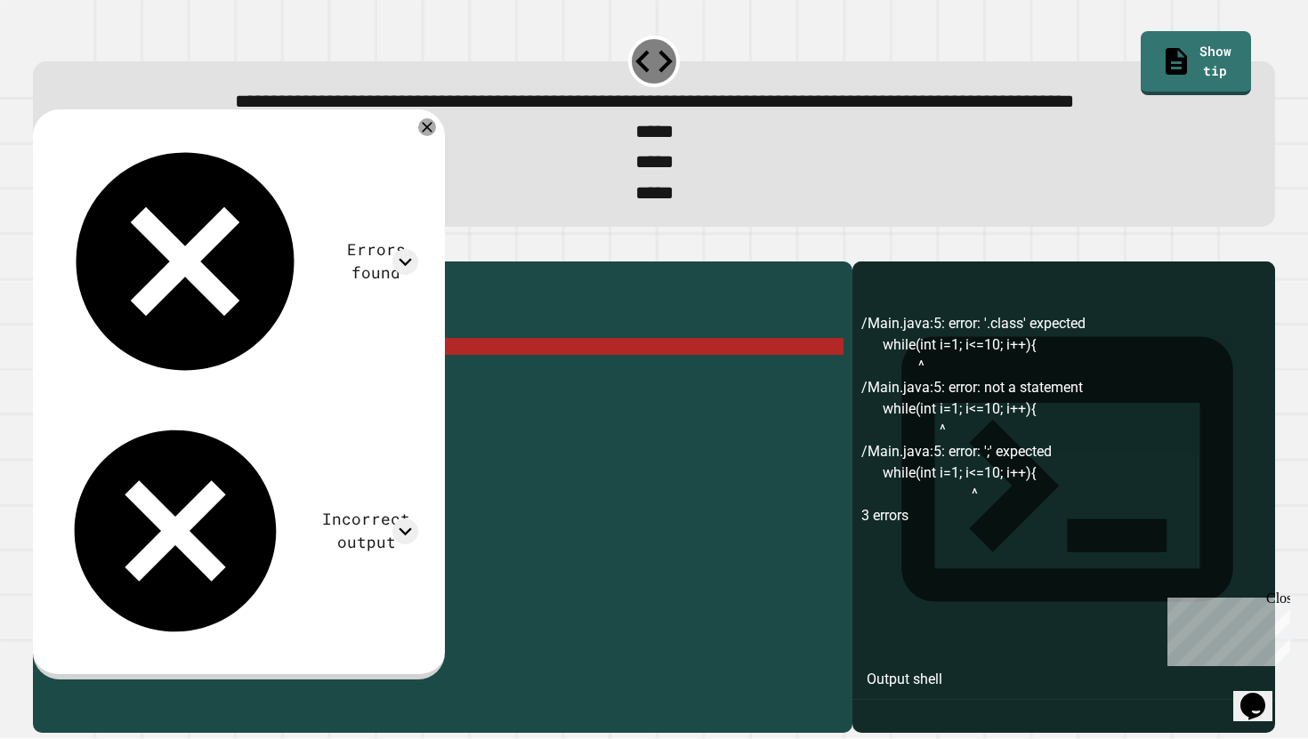
click at [183, 406] on div "public class Main { public static void main ( String args [ ]) { while ( int i …" at bounding box center [460, 473] width 766 height 406
click at [194, 411] on div "public class Main { public static void main ( String args [ ]) { while ( int i …" at bounding box center [460, 473] width 766 height 406
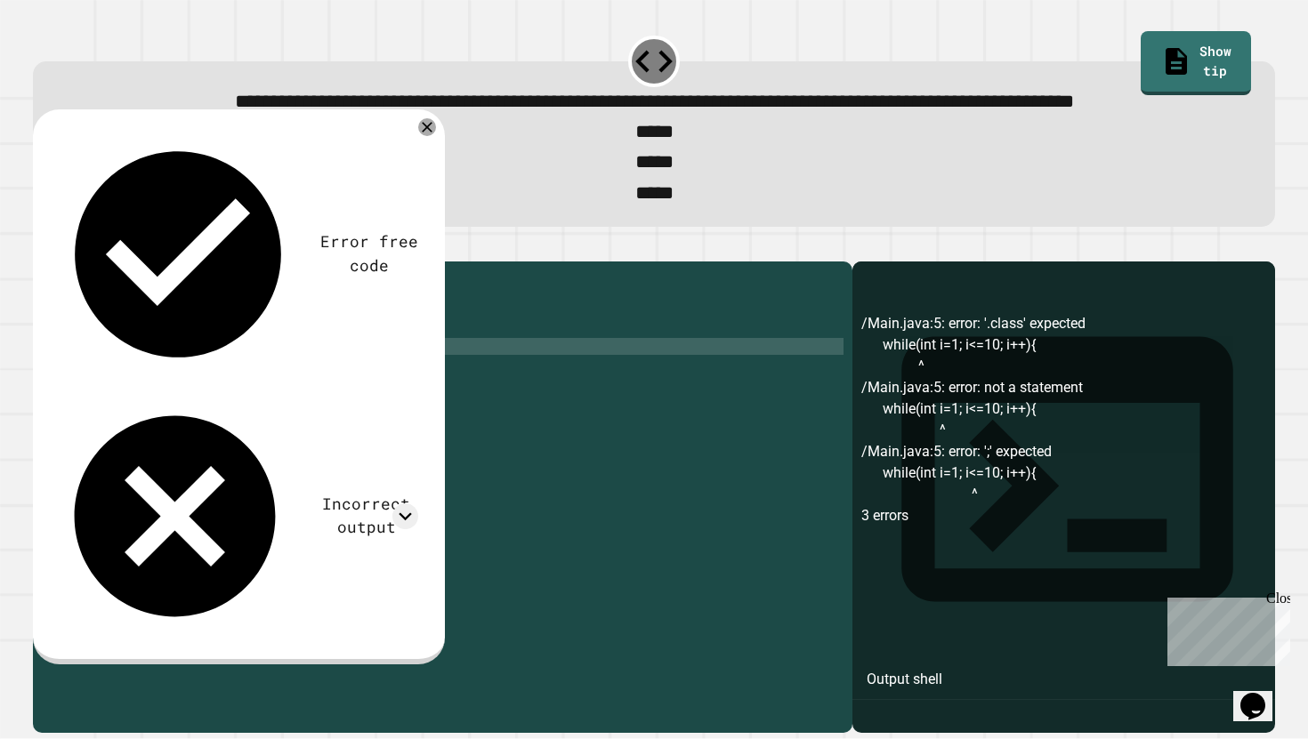
scroll to position [0, 7]
click at [151, 415] on div "public class Main { public static void main ( String args [ ]) { while (( int )…" at bounding box center [460, 473] width 766 height 406
click at [197, 411] on div "public class Main { public static void main ( String args [ ]) { for (( int ) i…" at bounding box center [460, 473] width 766 height 406
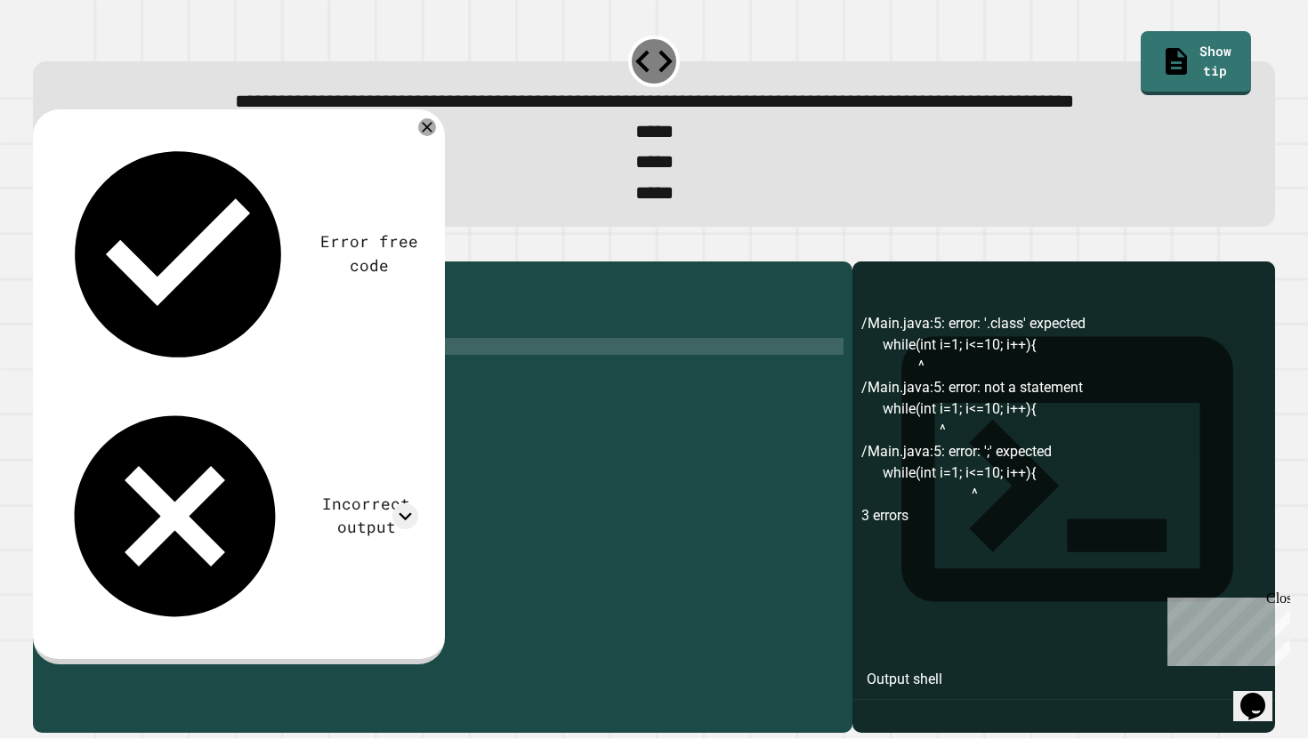
scroll to position [0, 8]
type textarea "**********"
click at [42, 246] on icon "button" at bounding box center [42, 246] width 0 height 0
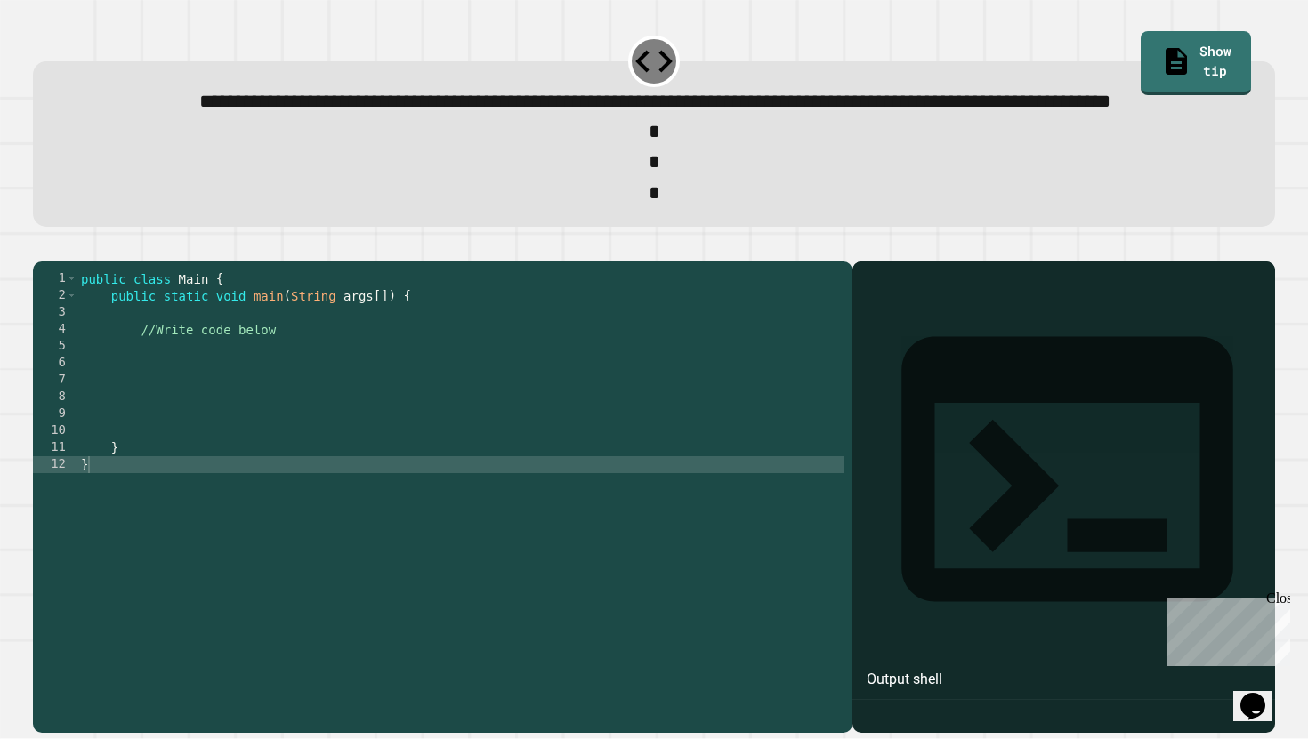
click at [760, 352] on div "public class Main { public static void main ( String args [ ]) { //Write code b…" at bounding box center [460, 473] width 766 height 406
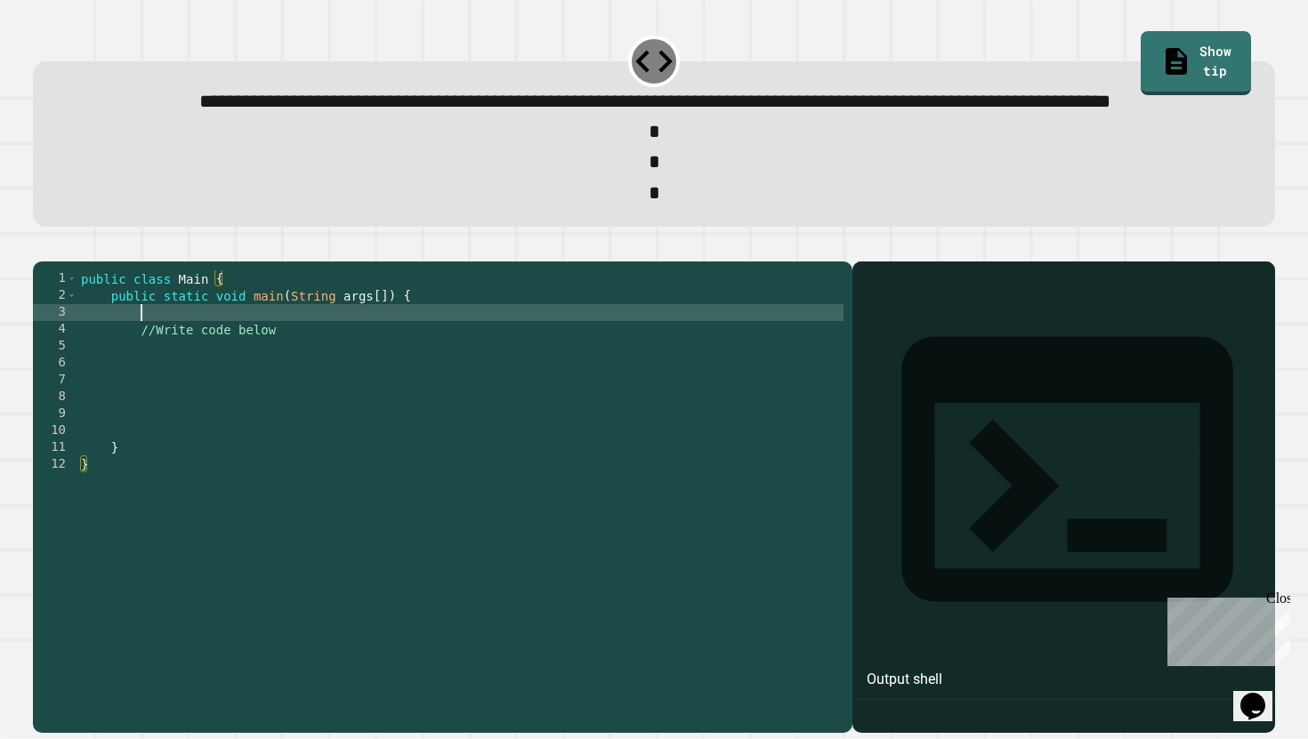
click at [190, 378] on div "public class Main { public static void main ( String args [ ]) { //Write code b…" at bounding box center [460, 473] width 766 height 406
click at [197, 391] on div "public class Main { public static void main ( String args [ ]) { //Write code b…" at bounding box center [460, 473] width 766 height 406
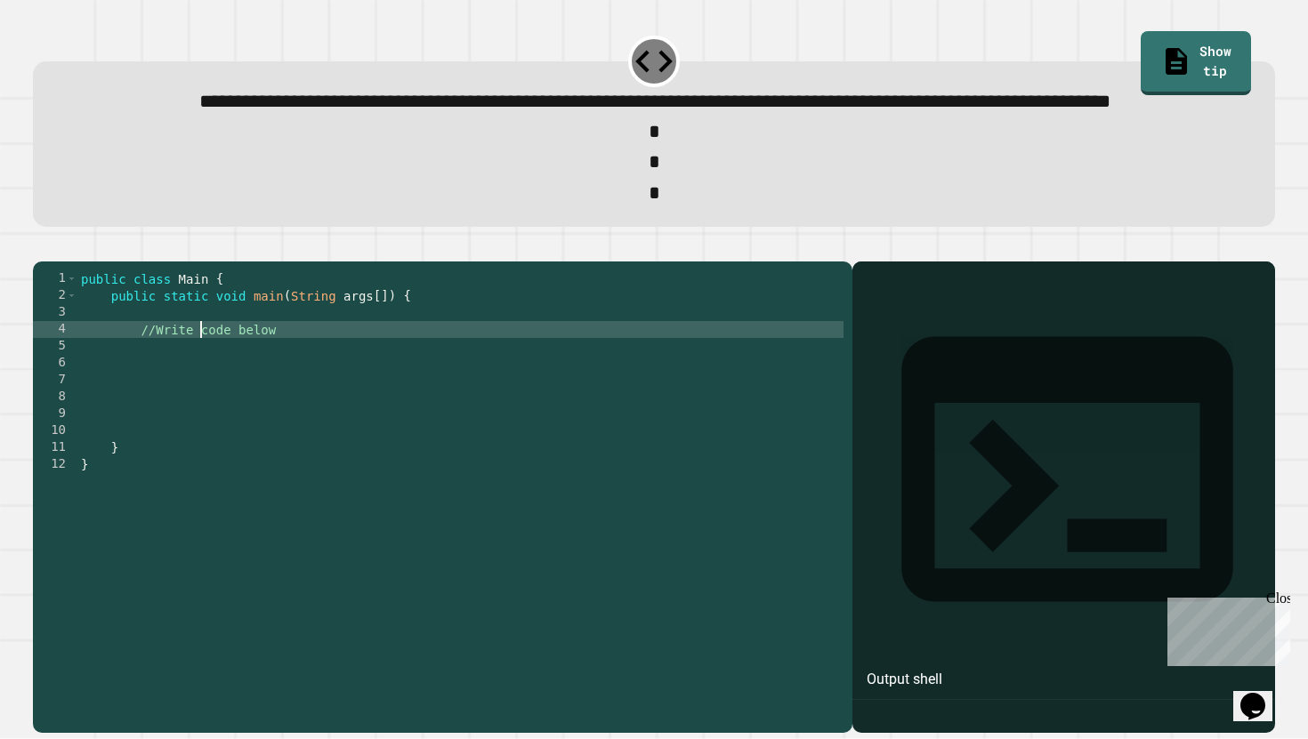
click at [197, 391] on div "public class Main { public static void main ( String args [ ]) { //Write code b…" at bounding box center [460, 473] width 766 height 406
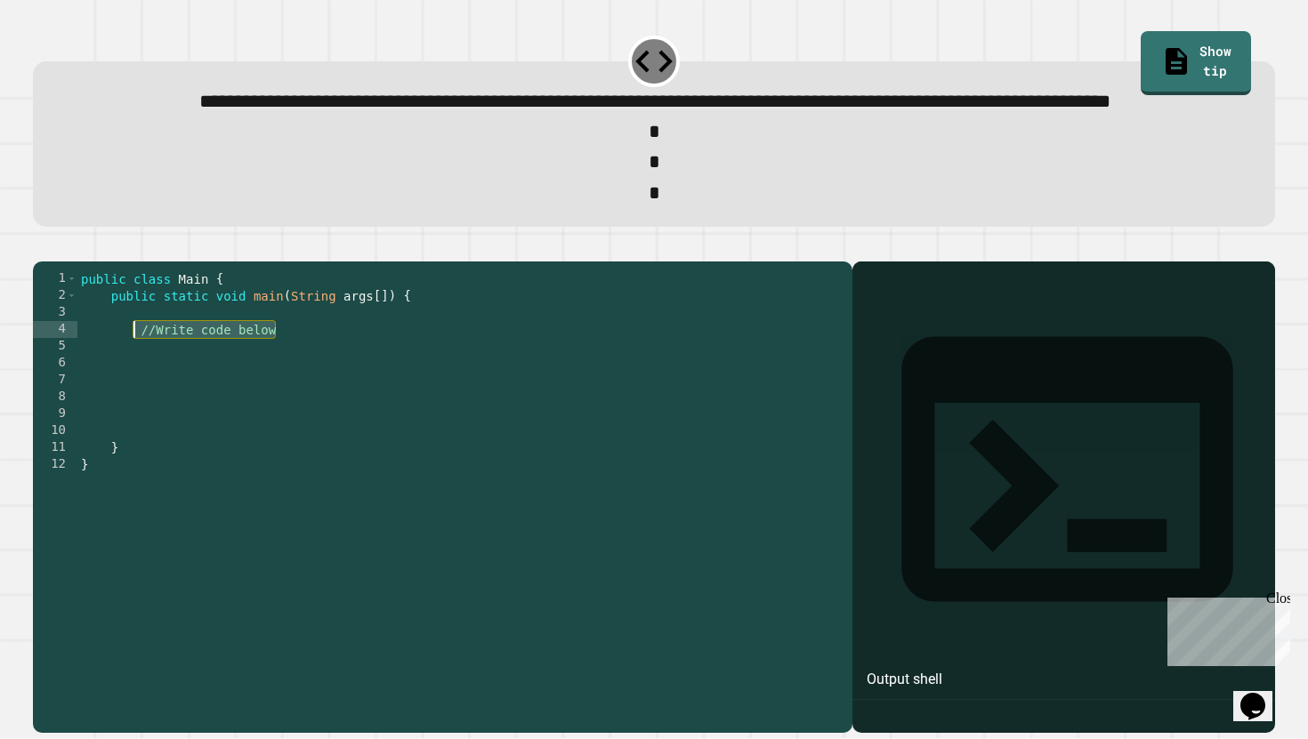
drag, startPoint x: 280, startPoint y: 394, endPoint x: 136, endPoint y: 393, distance: 144.1
click at [136, 393] on div "public class Main { public static void main ( String args [ ]) { //Write code b…" at bounding box center [460, 473] width 766 height 406
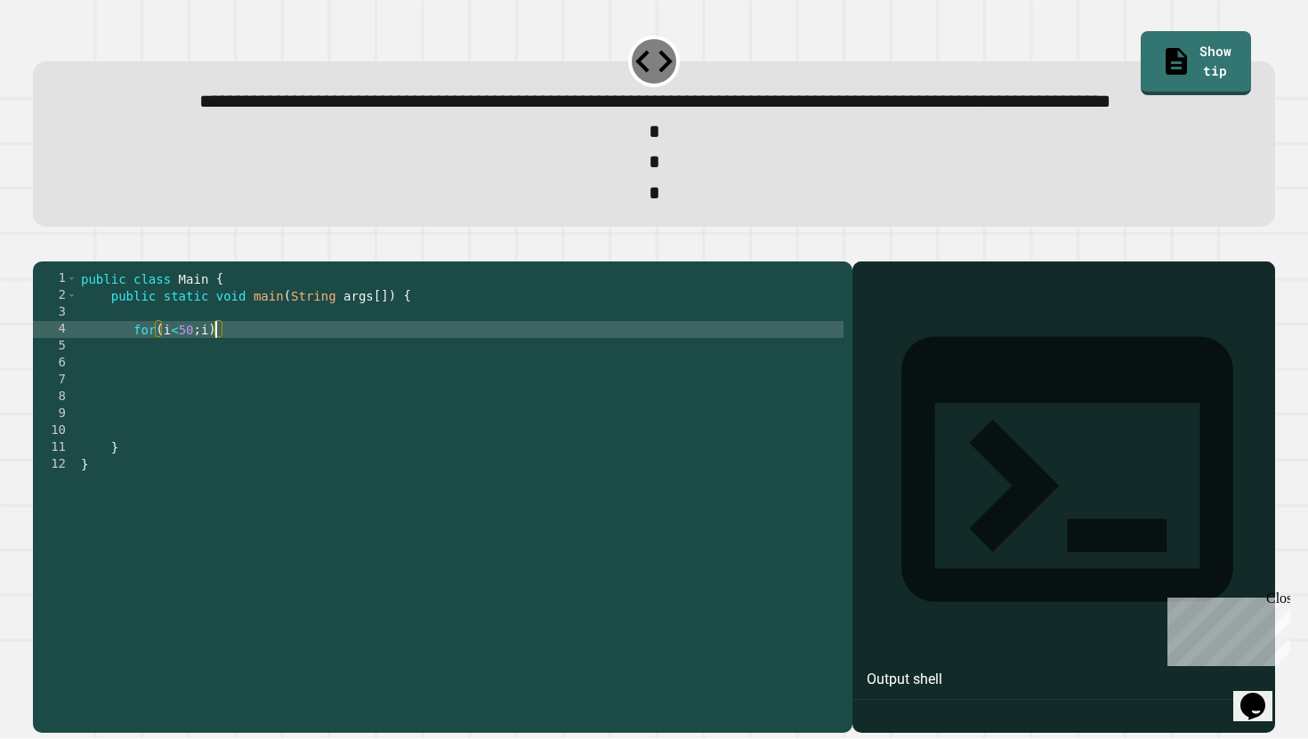
scroll to position [0, 10]
click at [238, 418] on div "public class Main { public static void main ( String args [ ]) { for ( i < 50 ;…" at bounding box center [460, 473] width 766 height 406
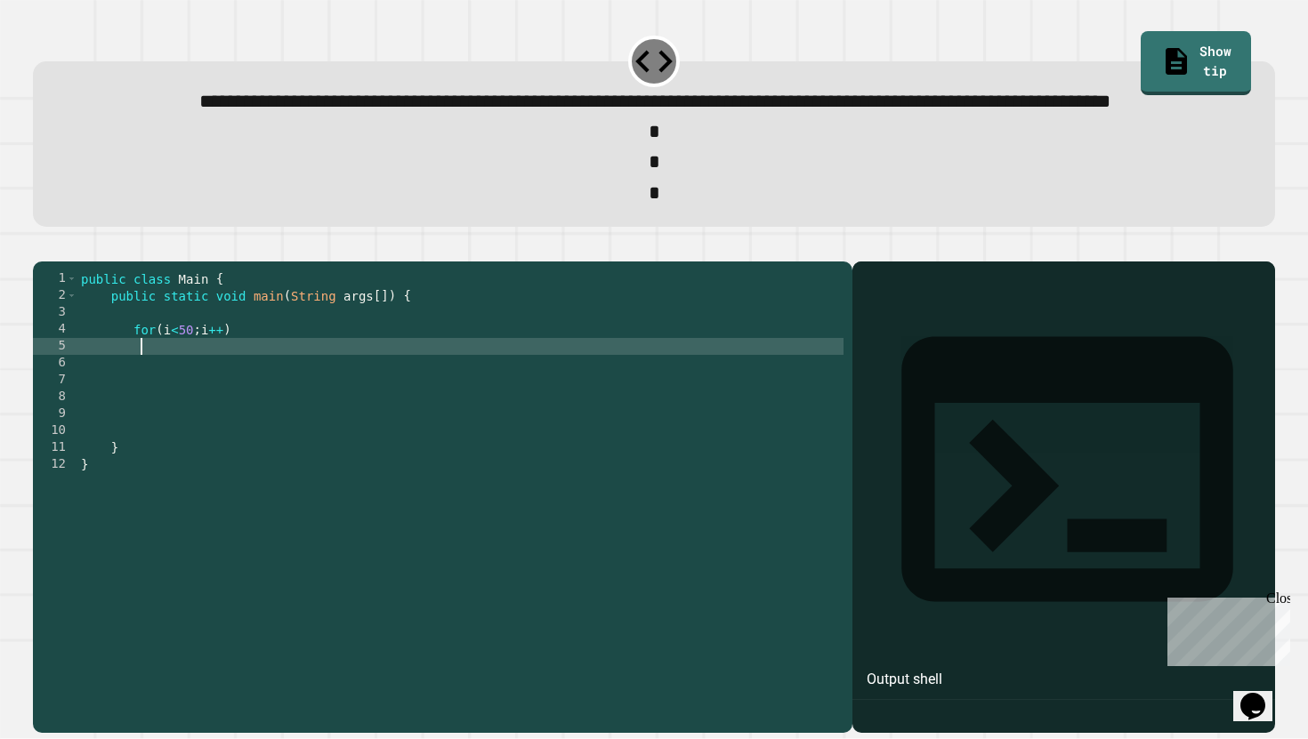
click at [164, 400] on div "public class Main { public static void main ( String args [ ]) { for ( i < 50 ;…" at bounding box center [460, 473] width 766 height 406
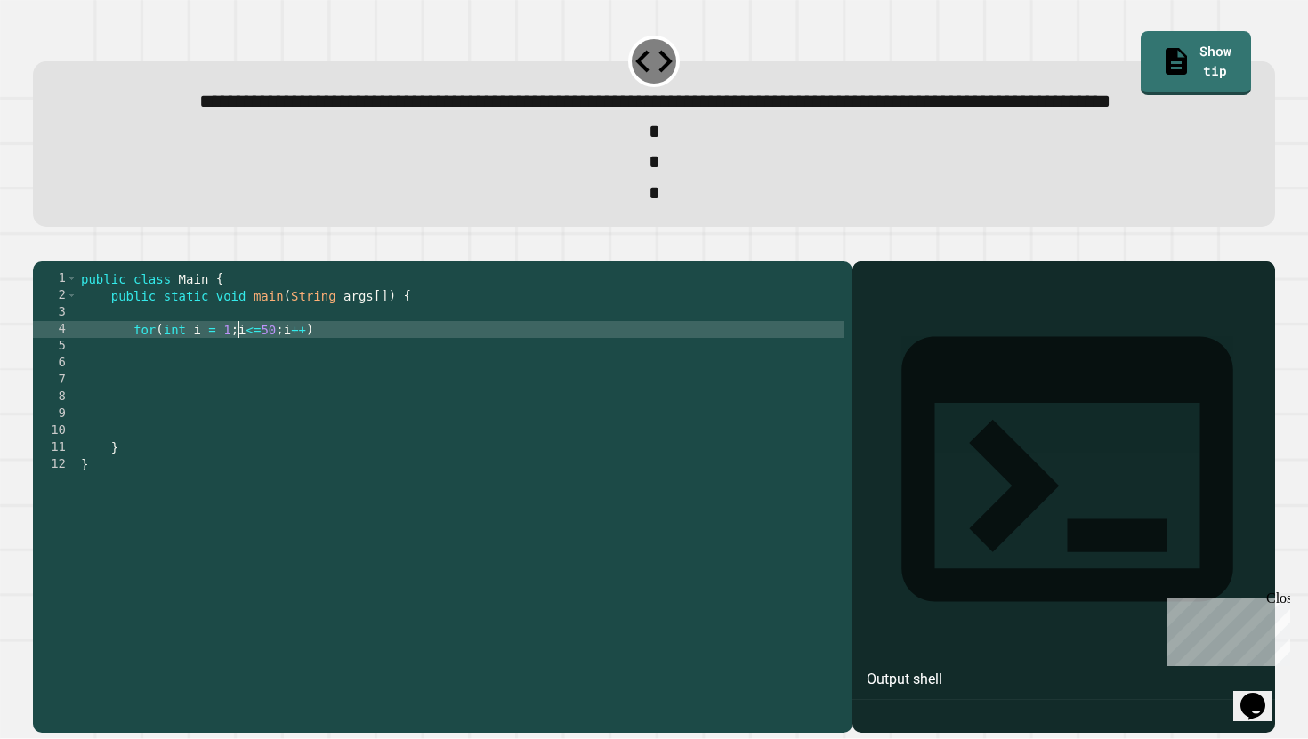
scroll to position [0, 12]
click at [329, 401] on div "public class Main { public static void main ( String args [ ]) { for ( int i = …" at bounding box center [460, 473] width 766 height 406
type textarea "**********"
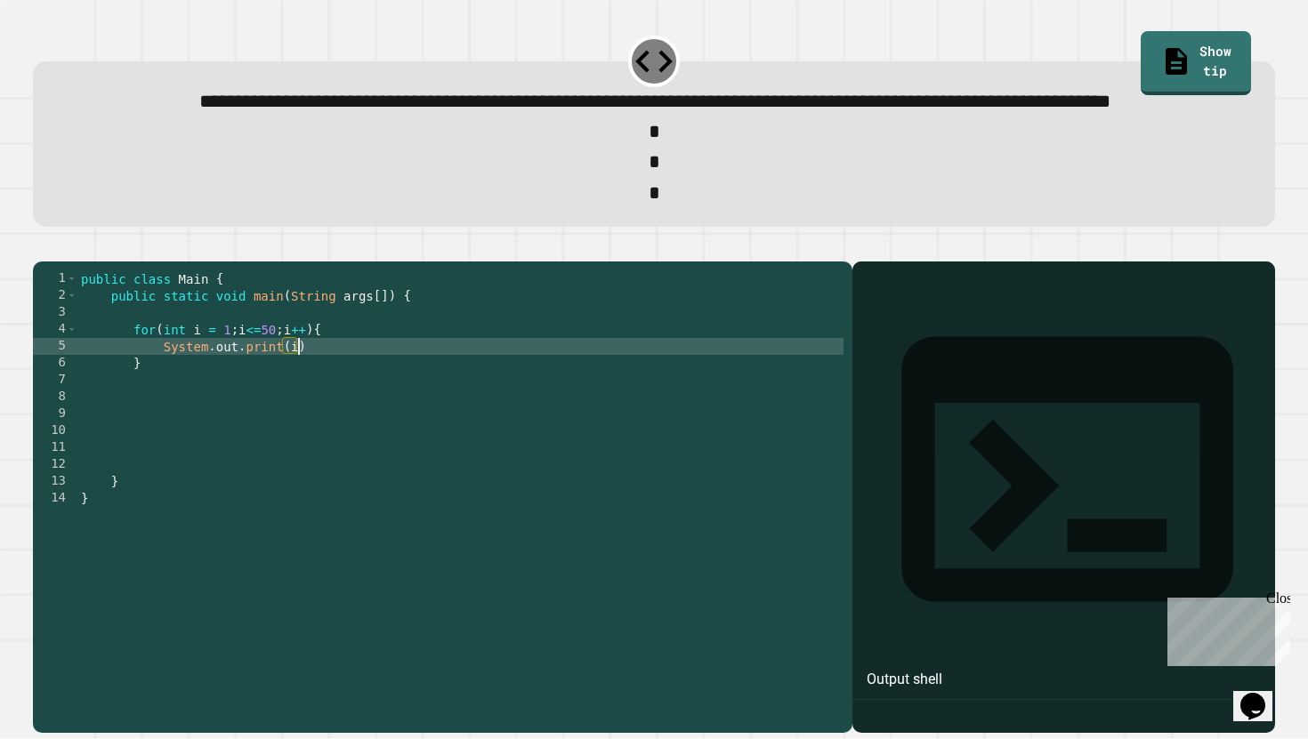
scroll to position [0, 14]
click at [42, 246] on icon "button" at bounding box center [42, 246] width 0 height 0
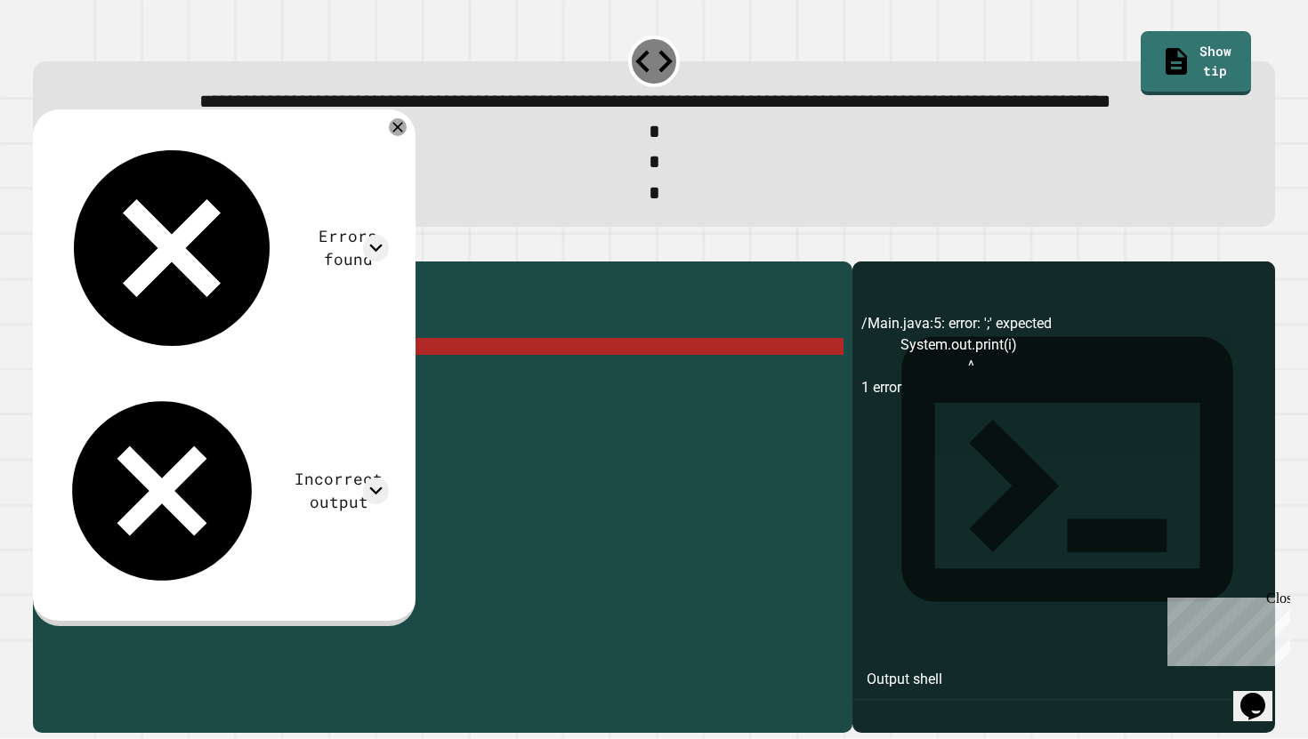
click at [294, 413] on div "public class Main { public static void main ( String args [ ]) { for ( int i = …" at bounding box center [460, 473] width 766 height 406
click at [316, 410] on div "public class Main { public static void main ( String args [ ]) { for ( int i = …" at bounding box center [460, 473] width 766 height 406
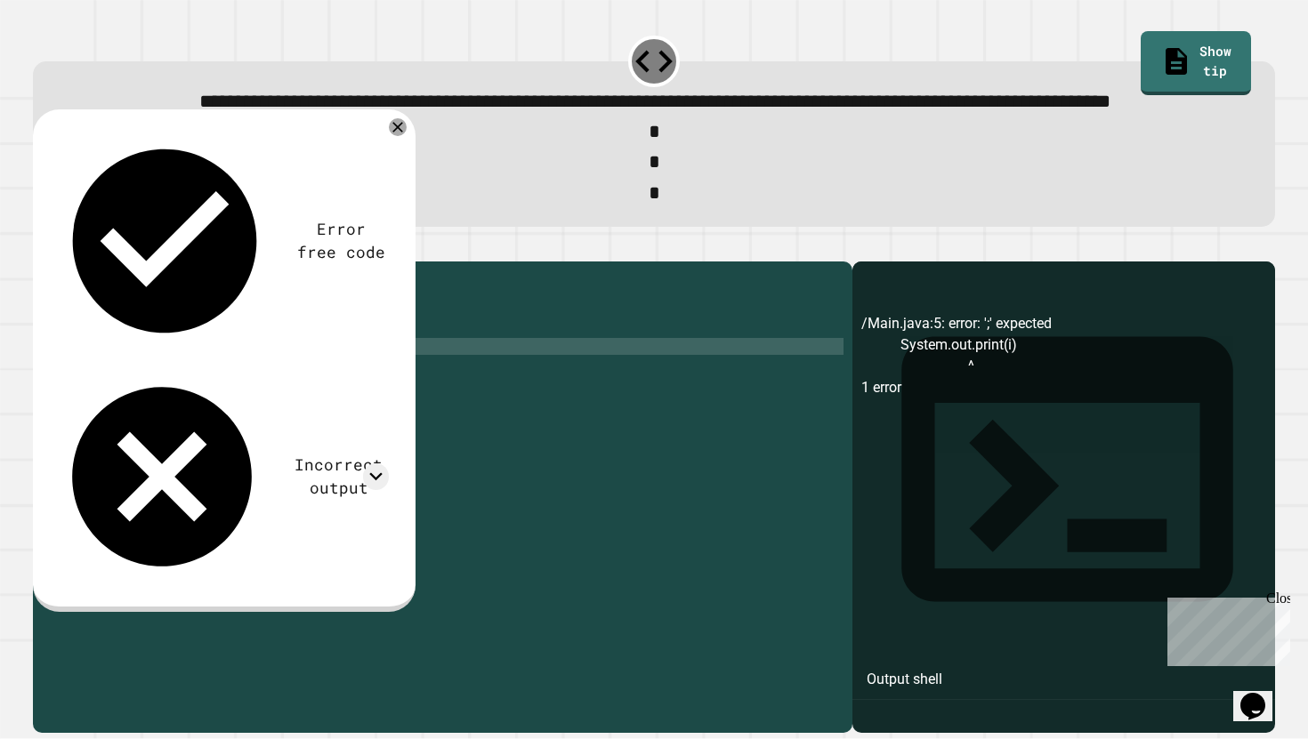
click at [42, 246] on icon "button" at bounding box center [42, 246] width 0 height 0
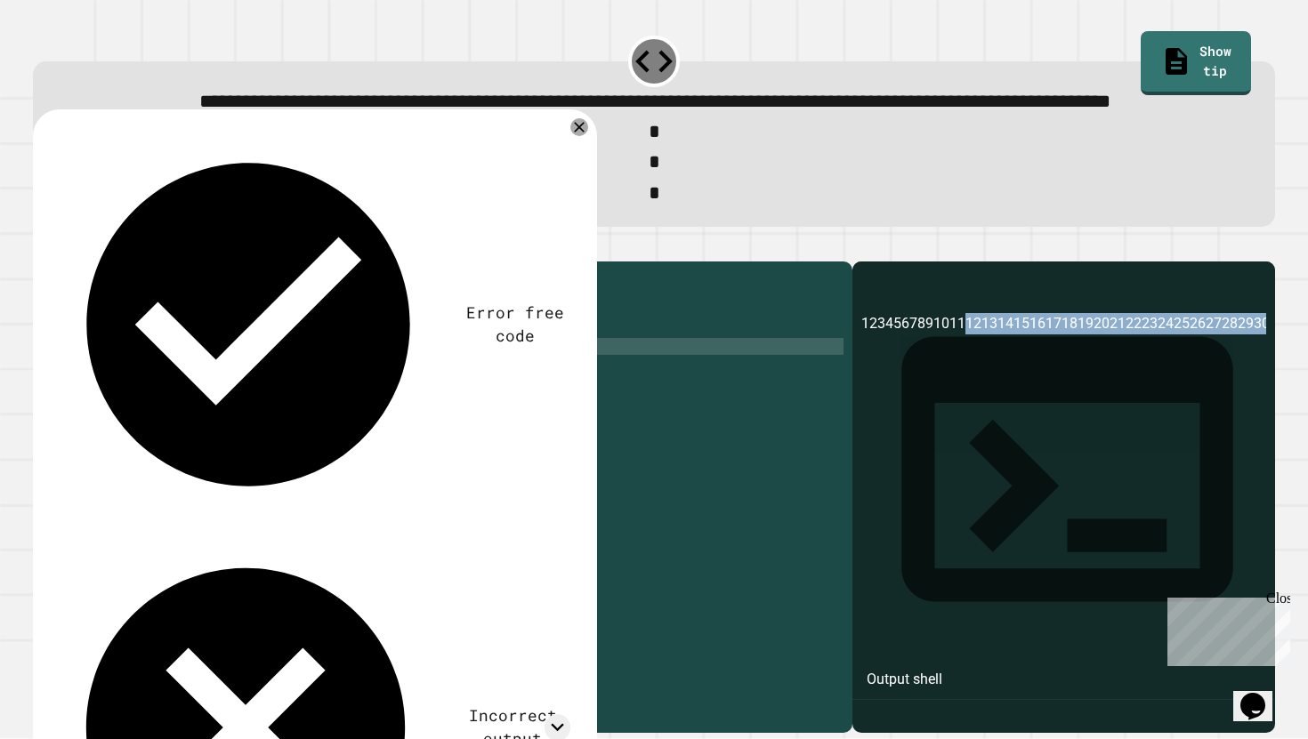
drag, startPoint x: 961, startPoint y: 388, endPoint x: 898, endPoint y: 416, distance: 69.3
click at [1154, 385] on div "1234567891011121314151617181920212223242526272829303132333435363738394041424344…" at bounding box center [1064, 523] width 406 height 420
click at [284, 414] on div "public class Main { public static void main ( String args [ ]) { for ( int i = …" at bounding box center [460, 473] width 766 height 406
click at [321, 398] on div "public class Main { public static void main ( String args [ ]) { for ( int i = …" at bounding box center [460, 473] width 766 height 406
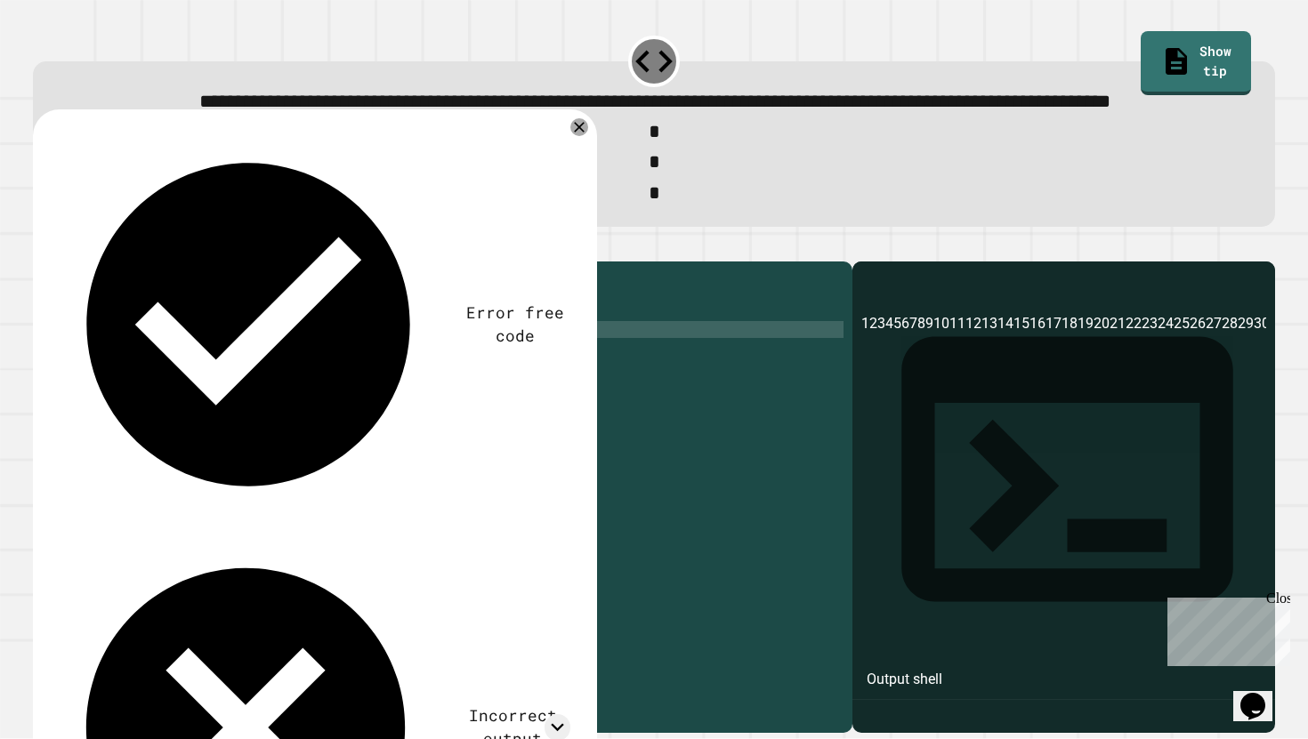
scroll to position [0, 18]
type textarea "**********"
click at [42, 246] on icon "button" at bounding box center [42, 246] width 0 height 0
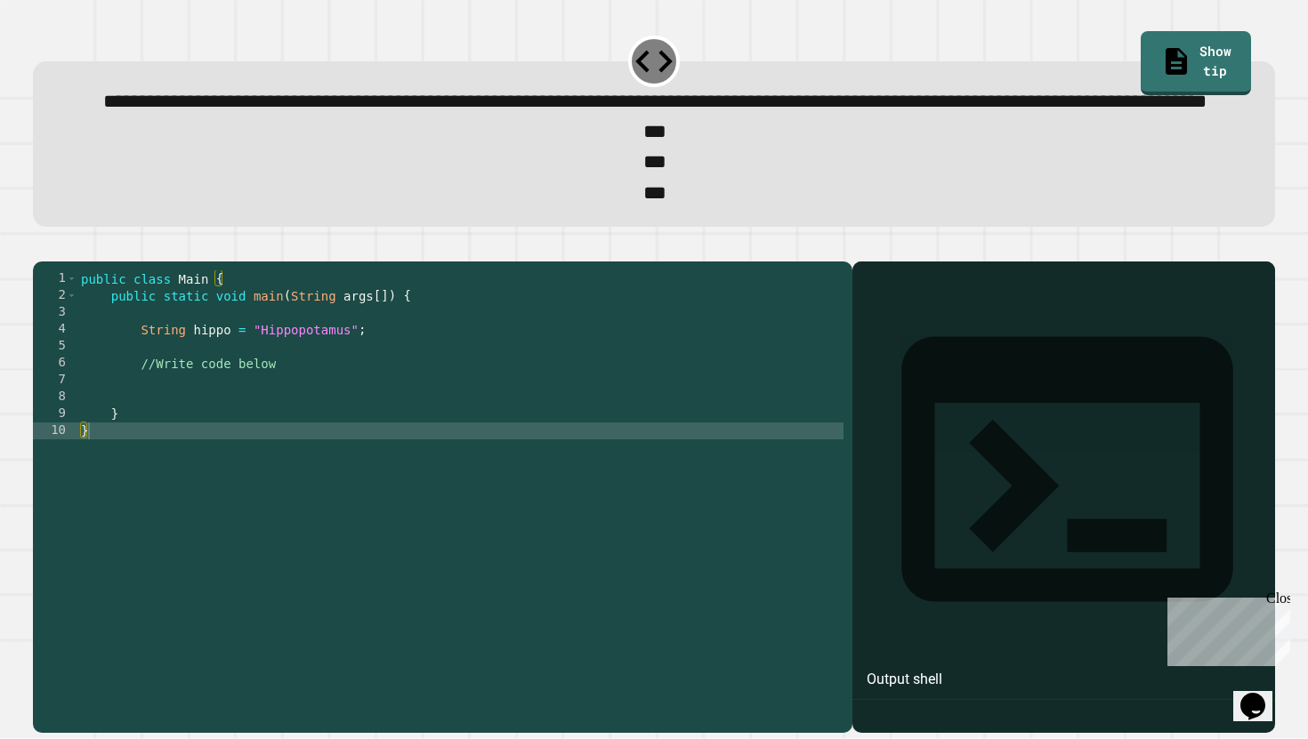
click at [254, 427] on div "public class Main { public static void main ( String args [ ]) { String hippo =…" at bounding box center [460, 473] width 766 height 406
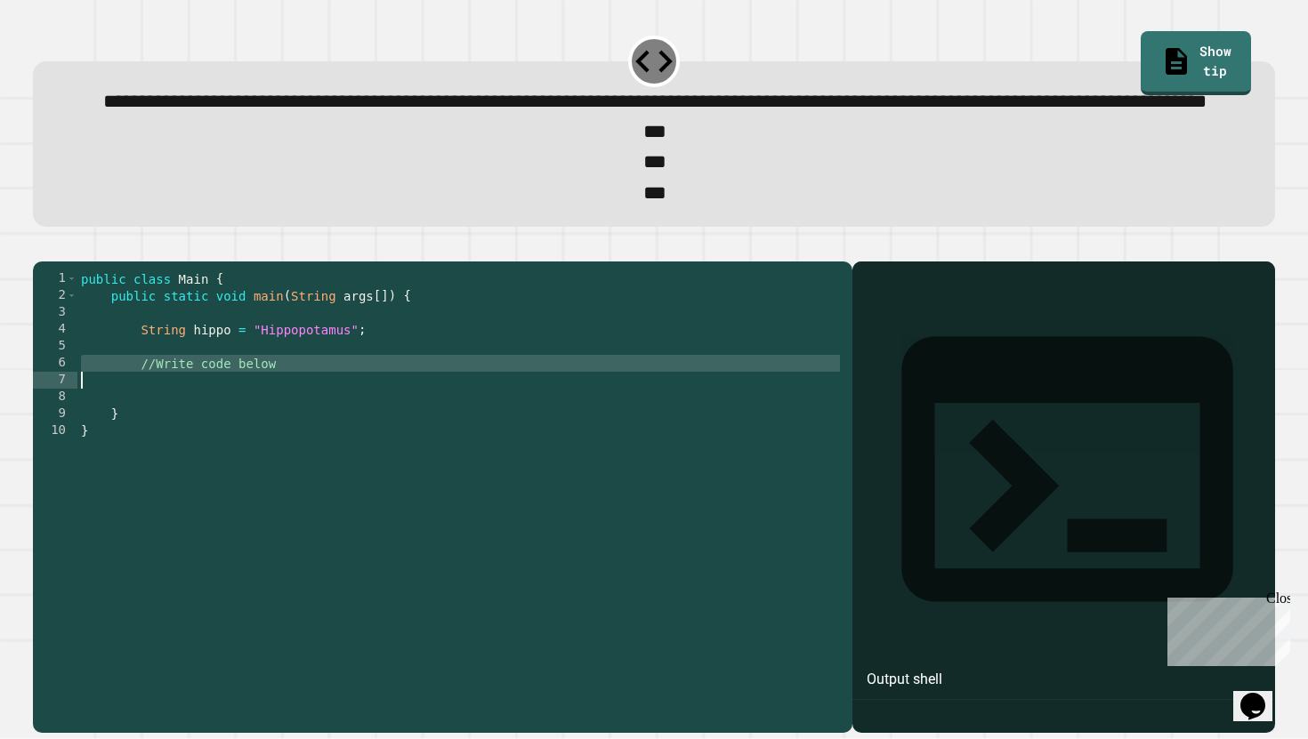
click at [254, 428] on div "public class Main { public static void main ( String args [ ]) { String hippo =…" at bounding box center [460, 473] width 766 height 406
click at [273, 433] on div "public class Main { public static void main ( String args [ ]) { String hippo =…" at bounding box center [460, 473] width 766 height 406
drag, startPoint x: 283, startPoint y: 431, endPoint x: 143, endPoint y: 437, distance: 139.8
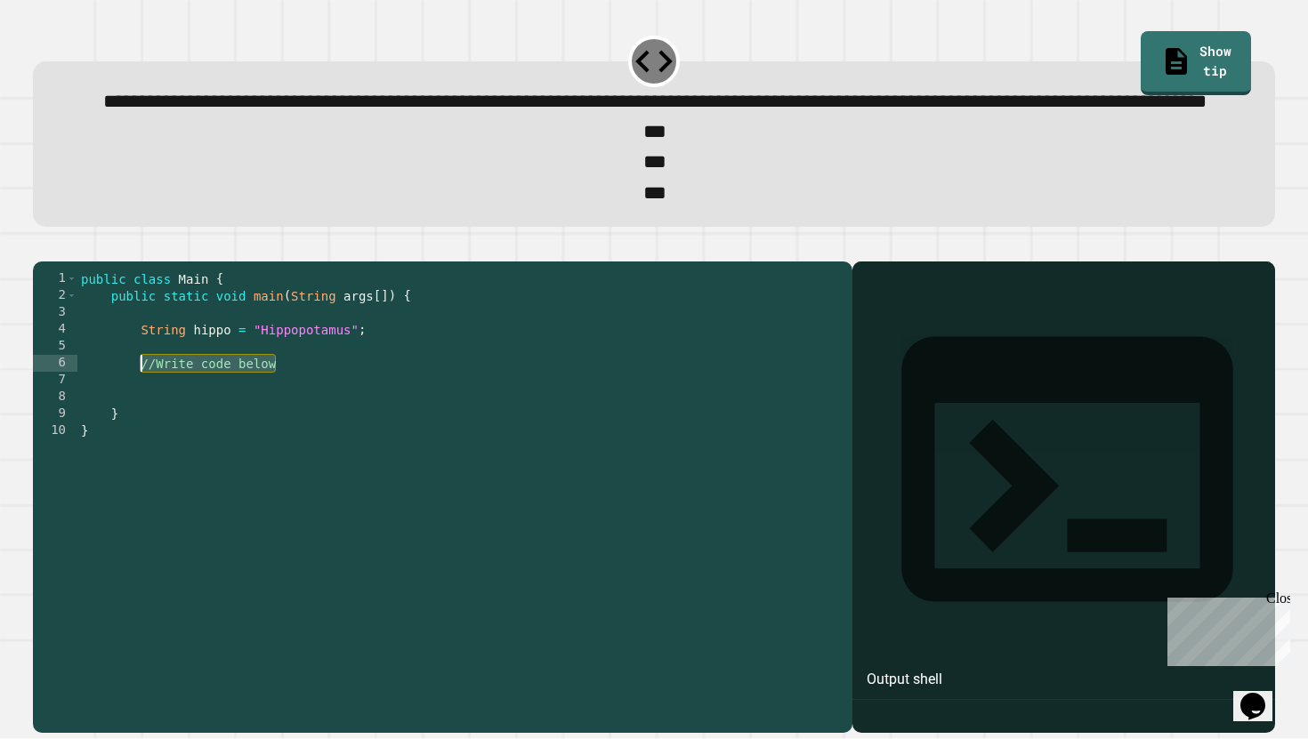
click at [143, 437] on div "public class Main { public static void main ( String args [ ]) { String hippo =…" at bounding box center [460, 473] width 766 height 406
type textarea "**********"
type textarea "*"
type textarea "*****"
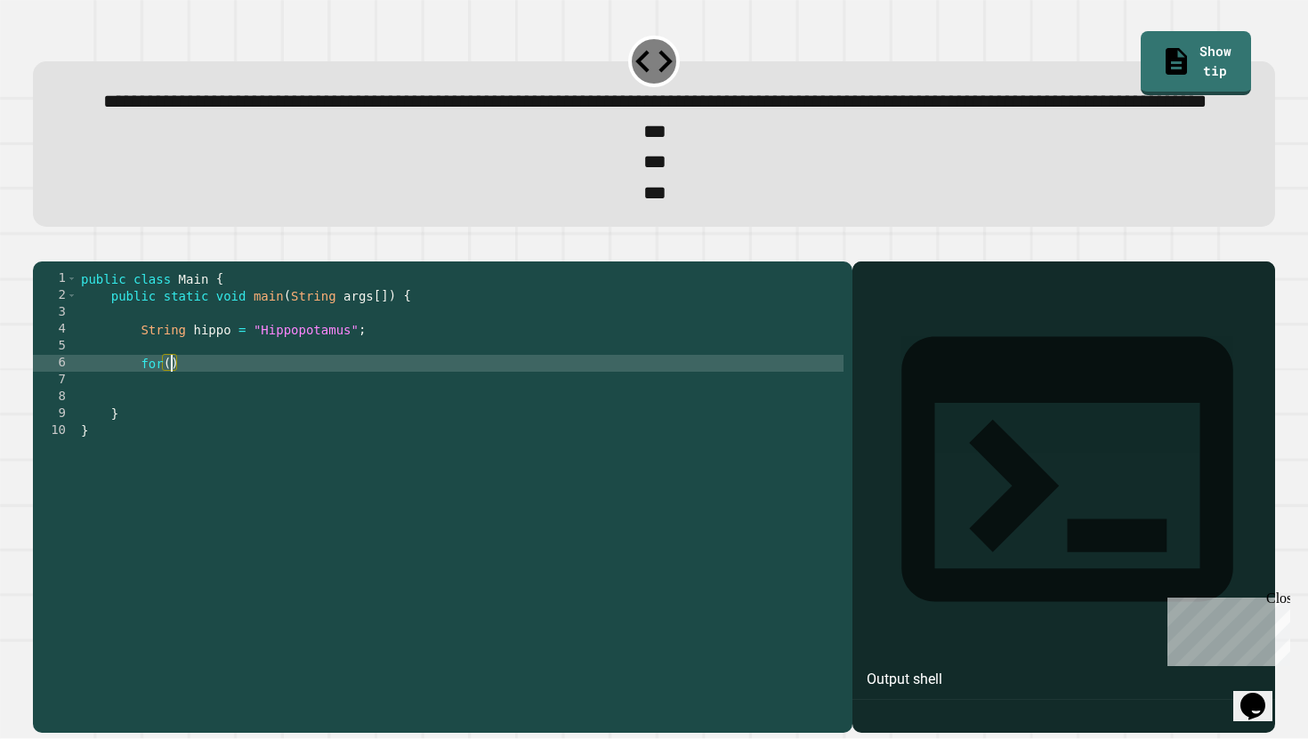
click at [191, 447] on div "public class Main { public static void main ( String args [ ]) { String hippo =…" at bounding box center [460, 473] width 766 height 406
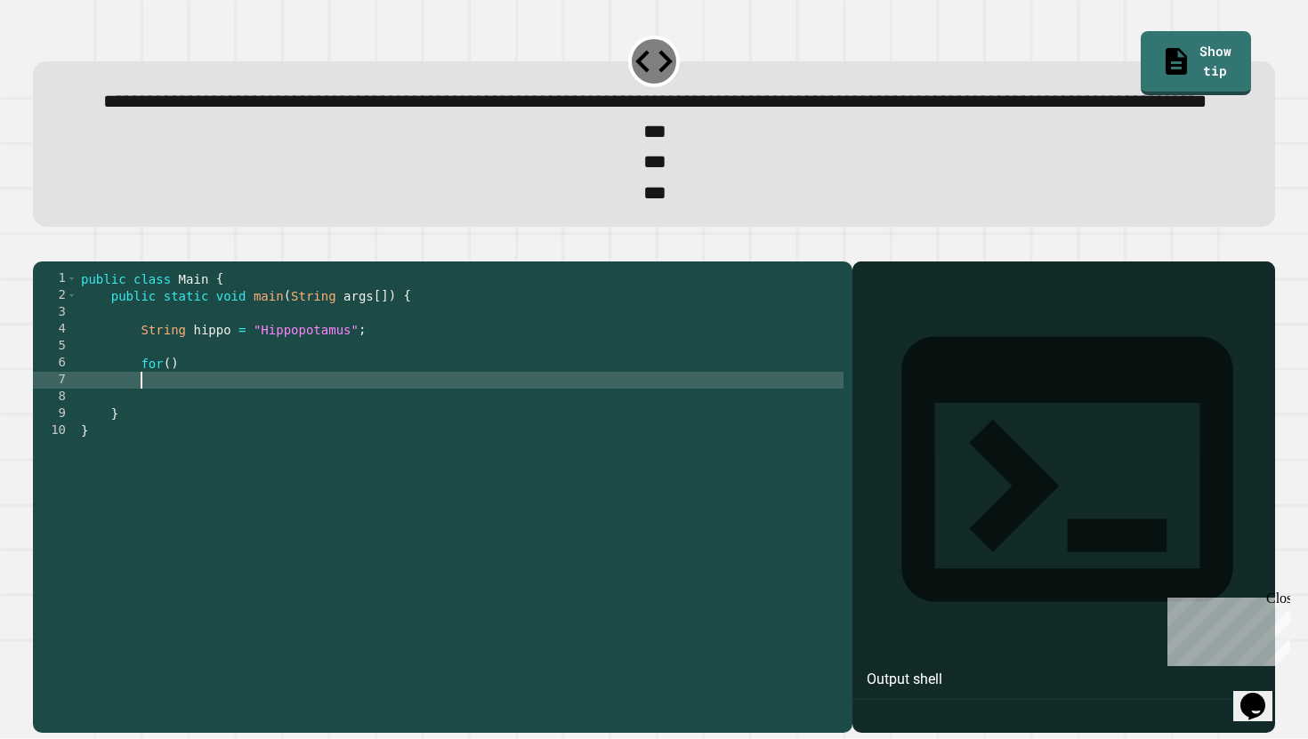
scroll to position [0, 4]
click at [182, 427] on div "public class Main { public static void main ( String args [ ]) { String hippo =…" at bounding box center [460, 473] width 766 height 406
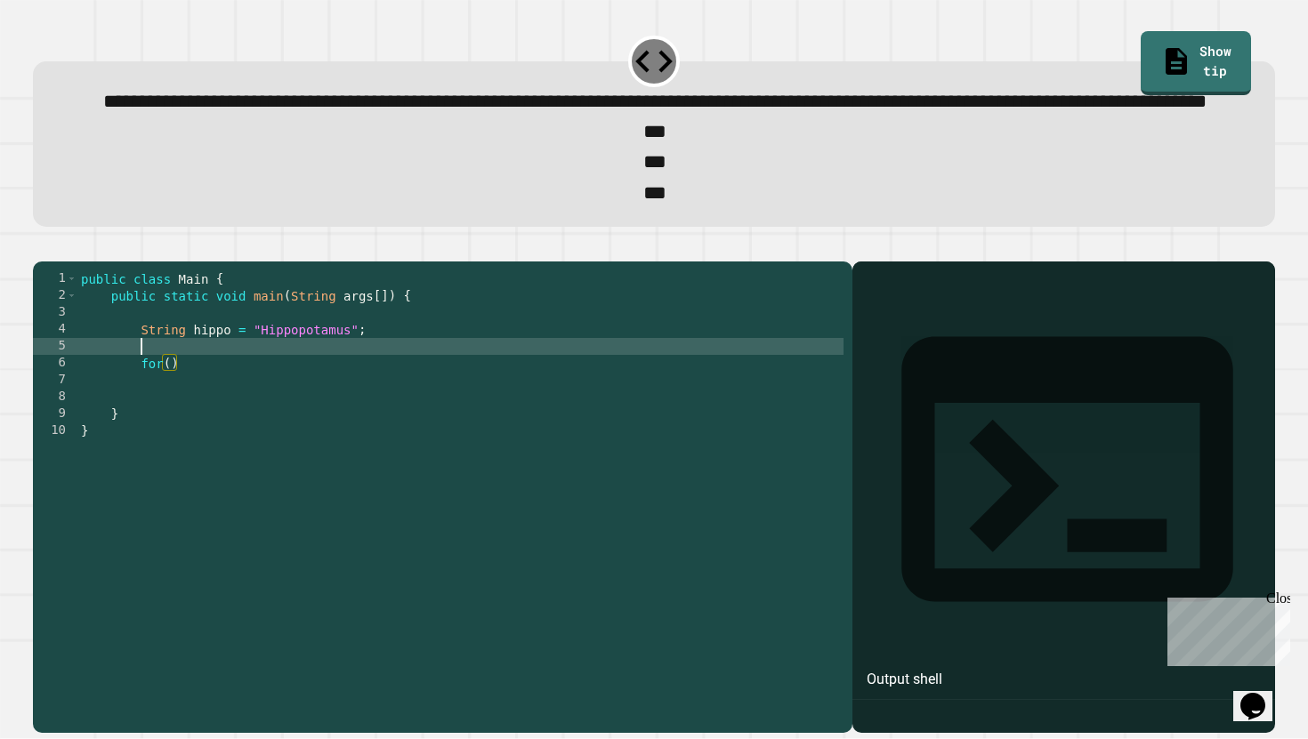
click at [175, 410] on div "public class Main { public static void main ( String args [ ]) { String hippo =…" at bounding box center [460, 473] width 766 height 406
type textarea "*"
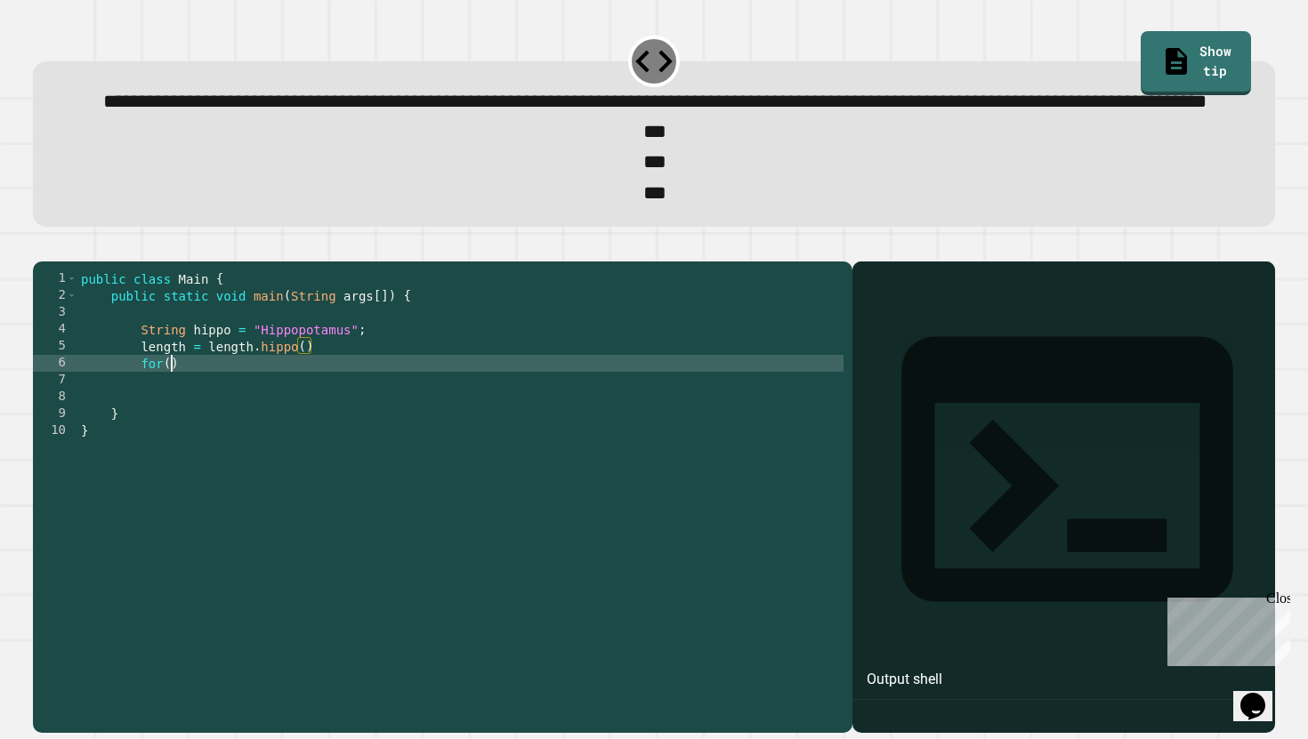
click at [170, 431] on div "public class Main { public static void main ( String args [ ]) { String hippo =…" at bounding box center [460, 473] width 766 height 406
click at [138, 409] on div "public class Main { public static void main ( String args [ ]) { String hippo =…" at bounding box center [460, 473] width 766 height 406
click at [169, 432] on div "public class Main { public static void main ( String args [ ]) { String hippo =…" at bounding box center [460, 473] width 766 height 406
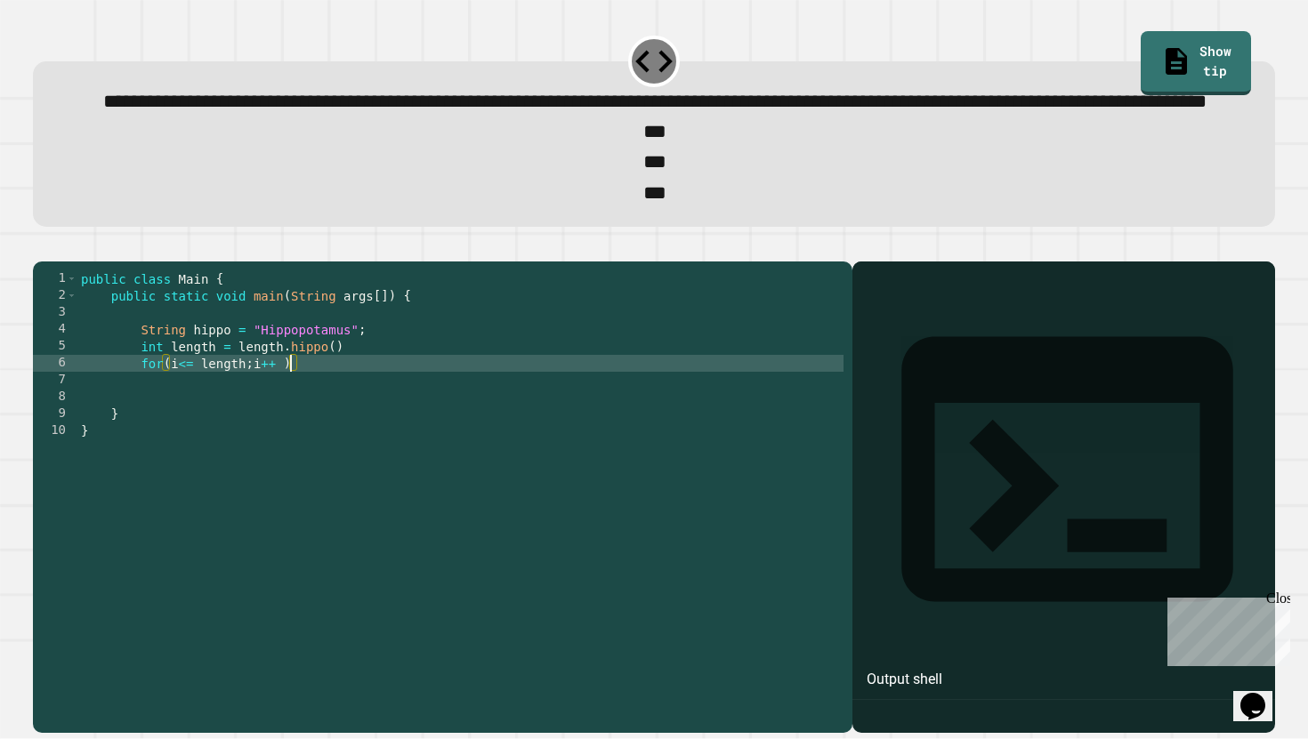
type textarea "**********"
click at [311, 434] on div "public class Main { public static void main ( String args [ ]) { String hippo =…" at bounding box center [460, 473] width 766 height 406
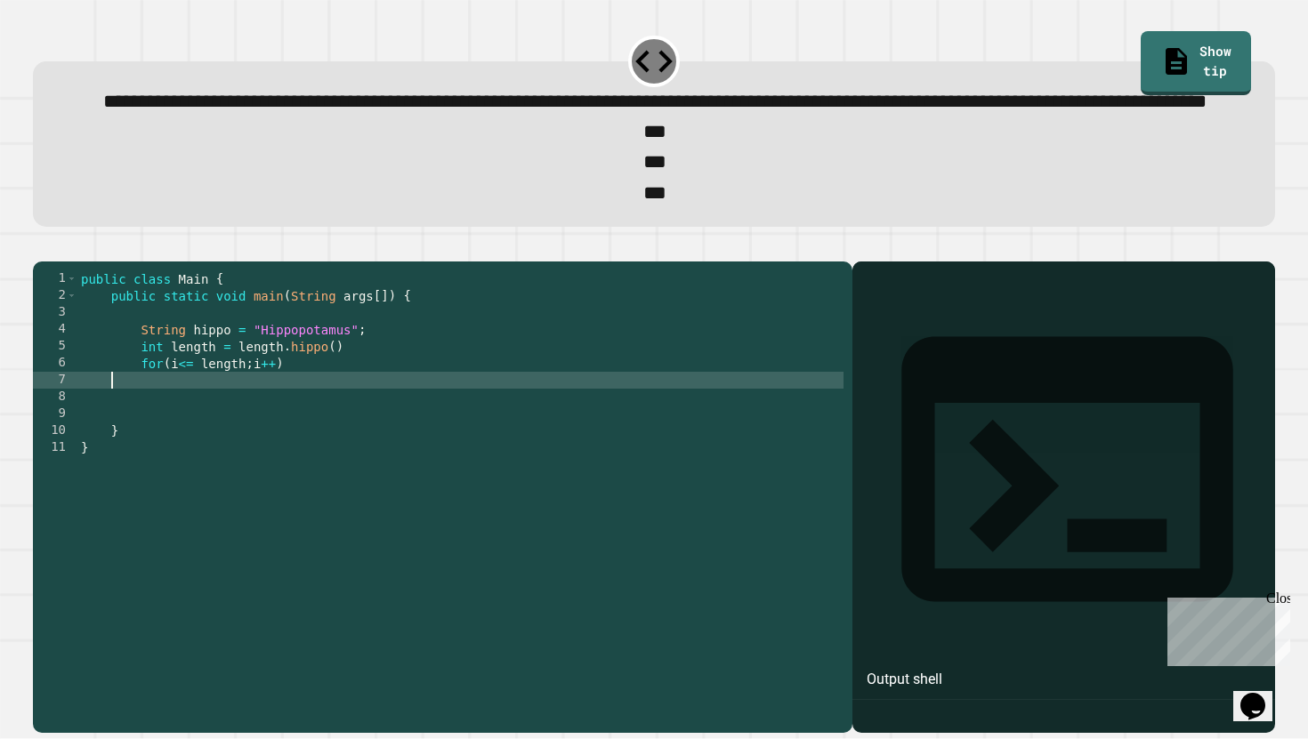
scroll to position [0, 0]
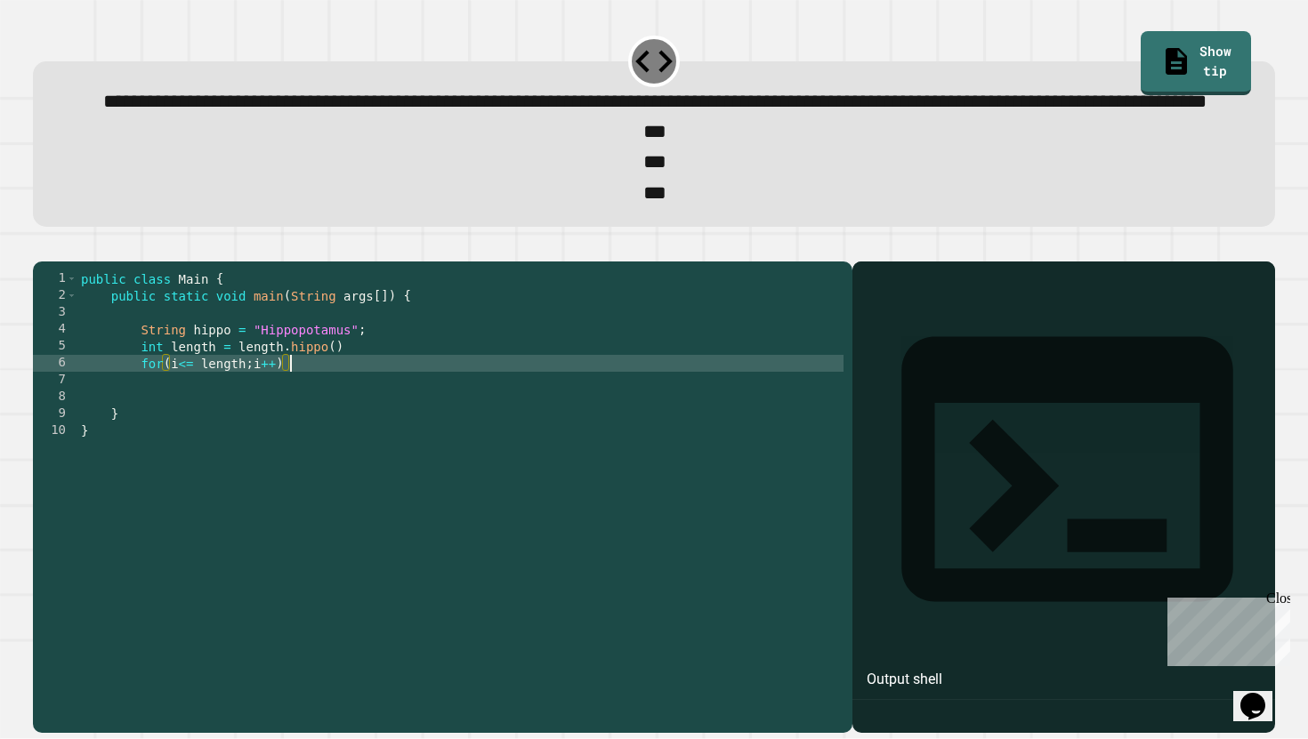
type textarea "**********"
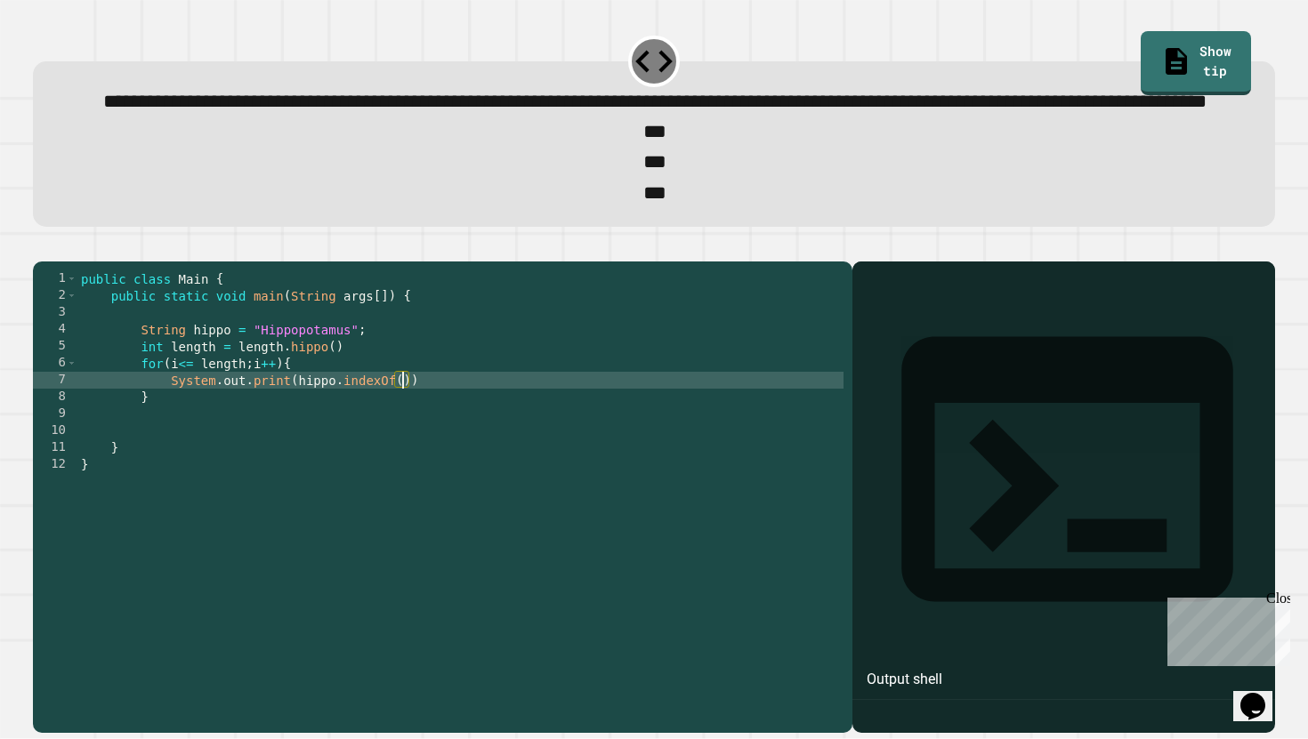
scroll to position [0, 23]
click at [289, 445] on div "public class Main { public static void main ( String args [ ]) { String hippo =…" at bounding box center [460, 473] width 766 height 406
click at [42, 246] on icon "button" at bounding box center [42, 246] width 0 height 0
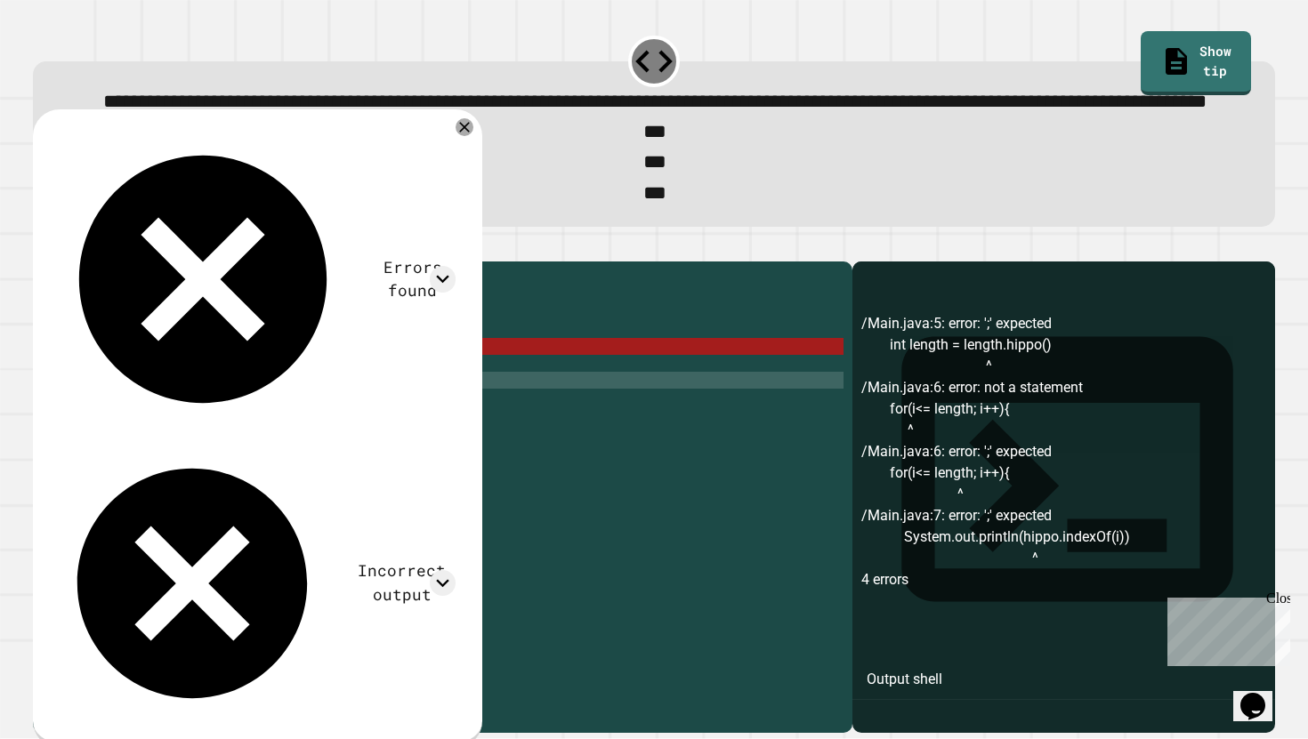
click at [342, 412] on div "public class Main { public static void main ( String args [ ]) { String hippo =…" at bounding box center [460, 473] width 766 height 406
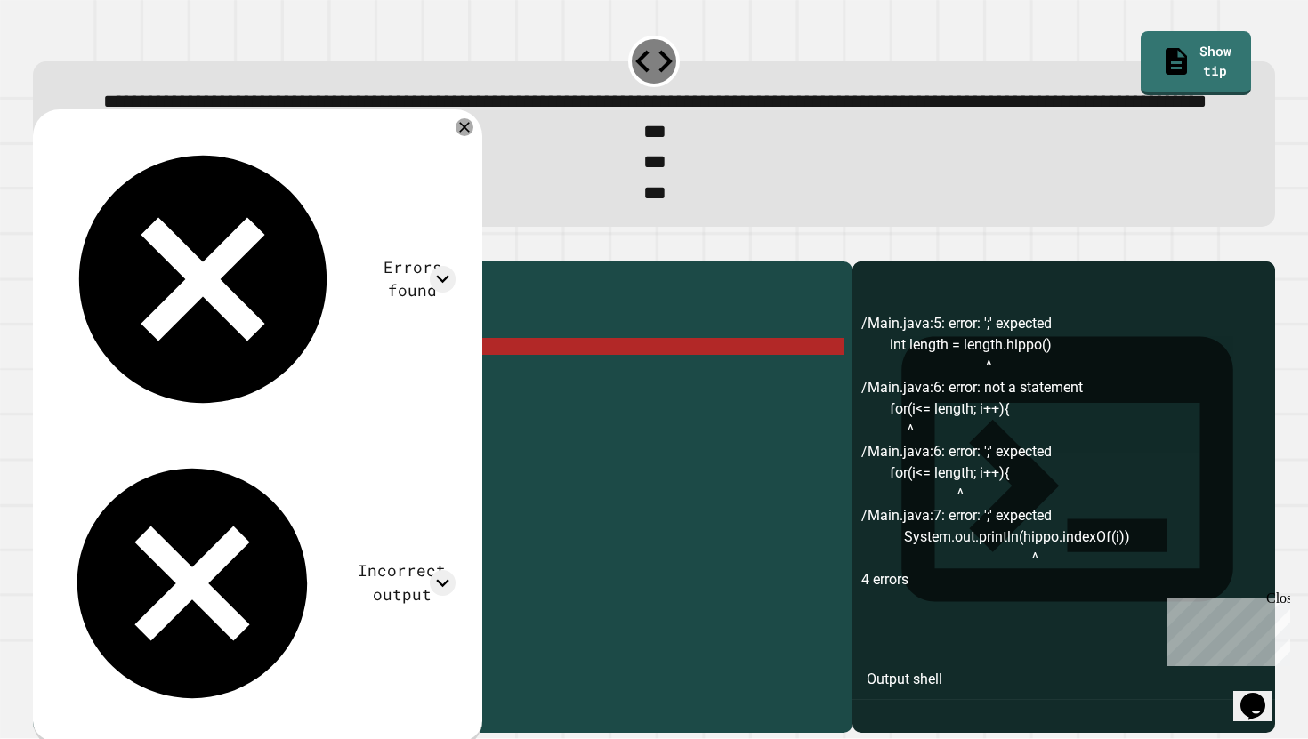
scroll to position [0, 18]
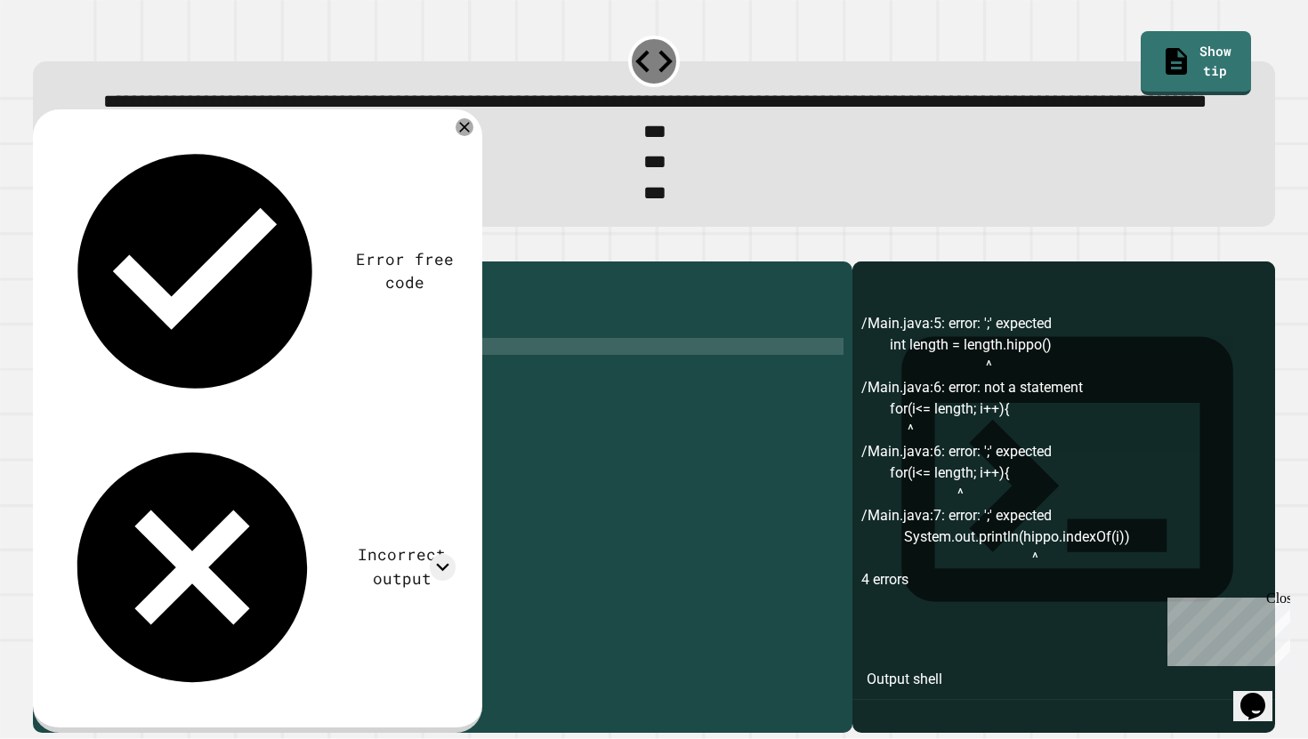
click at [42, 246] on button "button" at bounding box center [42, 246] width 0 height 0
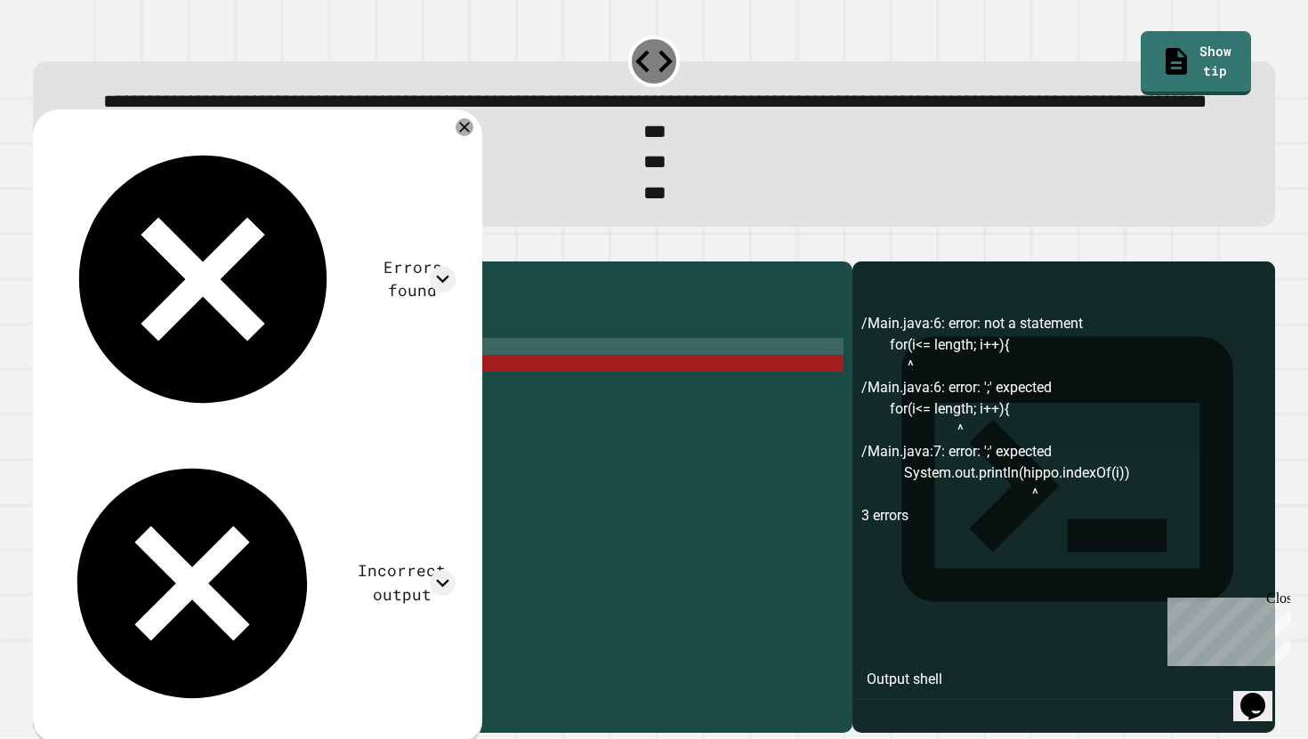
click at [284, 430] on div "public class Main { public static void main ( String args [ ]) { String hippo =…" at bounding box center [460, 473] width 766 height 406
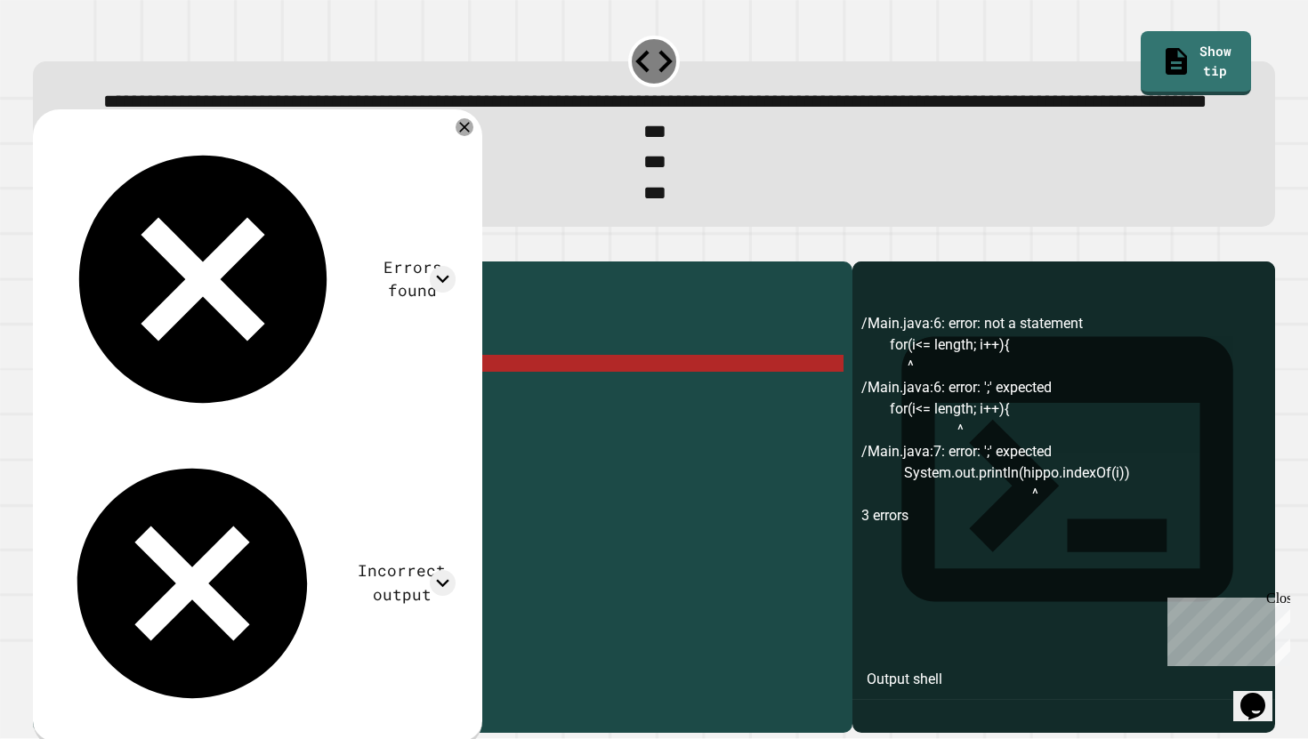
click at [168, 431] on div "public class Main { public static void main ( String args [ ]) { String hippo =…" at bounding box center [460, 473] width 766 height 406
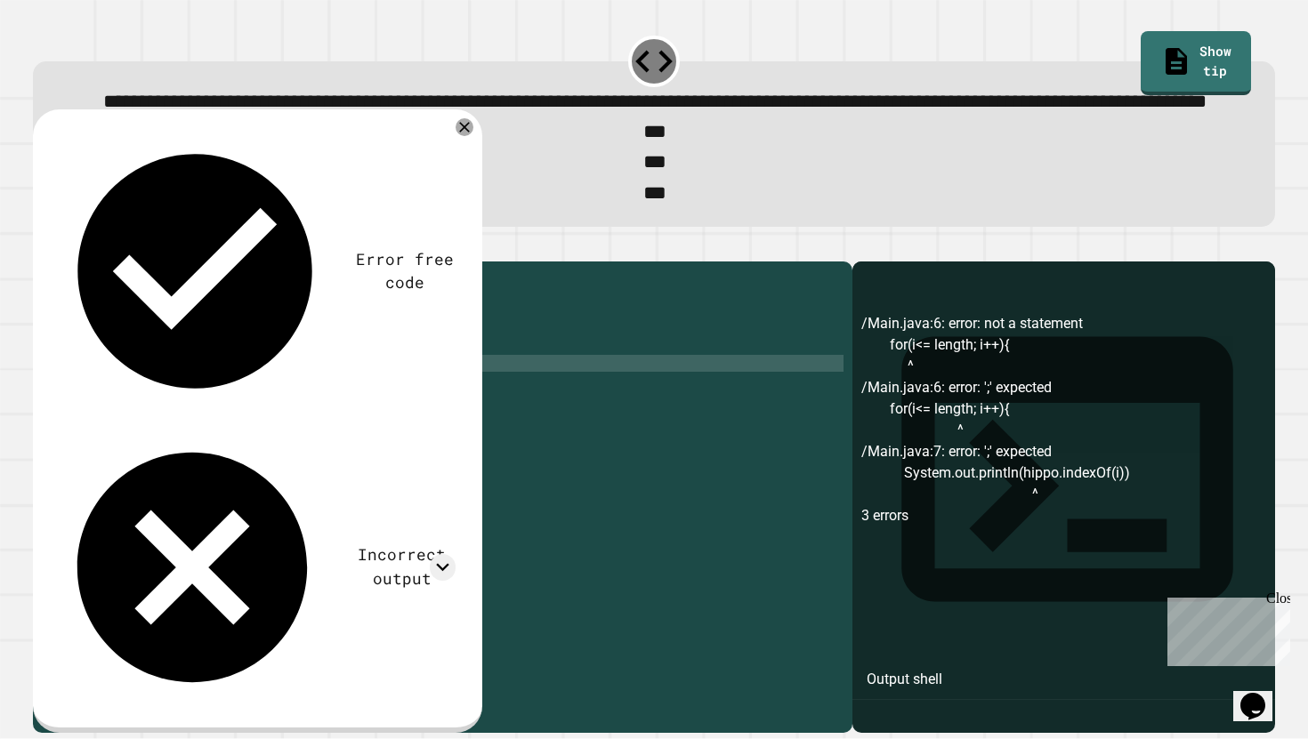
scroll to position [0, 12]
click at [42, 246] on icon "button" at bounding box center [42, 246] width 0 height 0
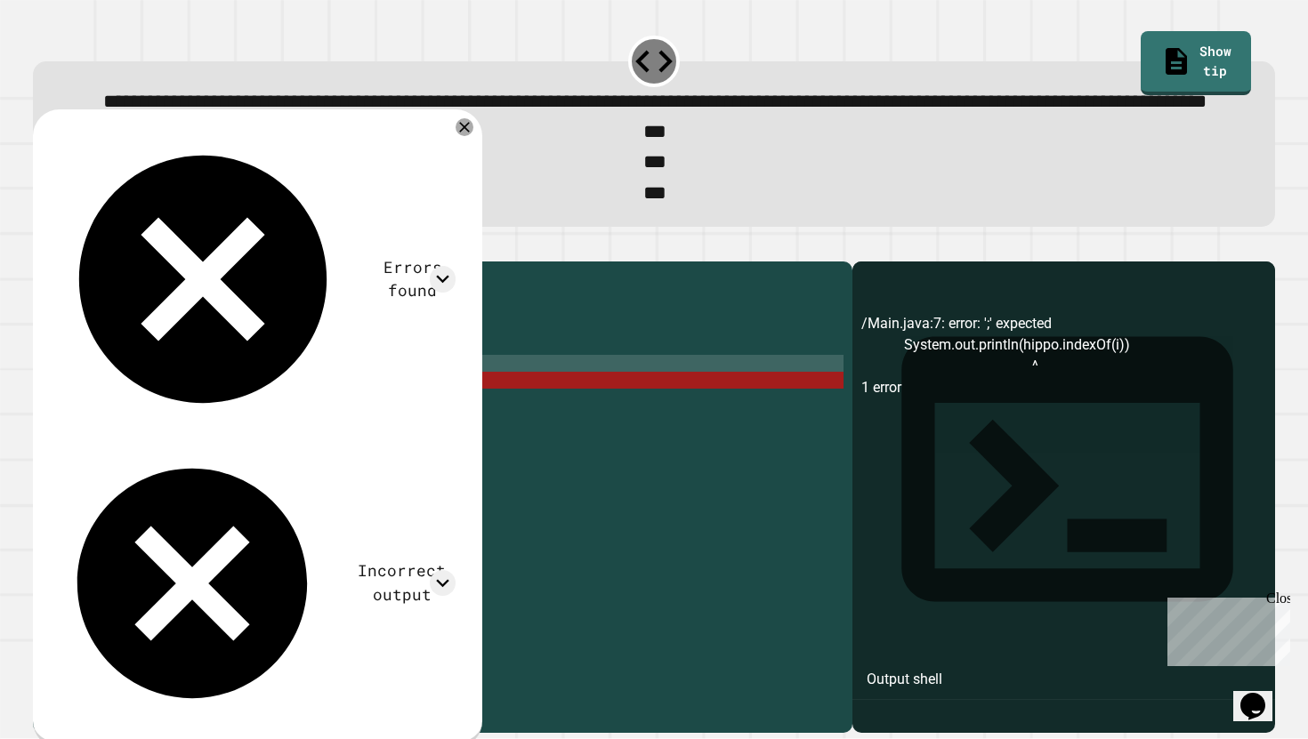
click at [446, 445] on div "public class Main { public static void main ( String args [ ]) { String hippo =…" at bounding box center [460, 473] width 766 height 406
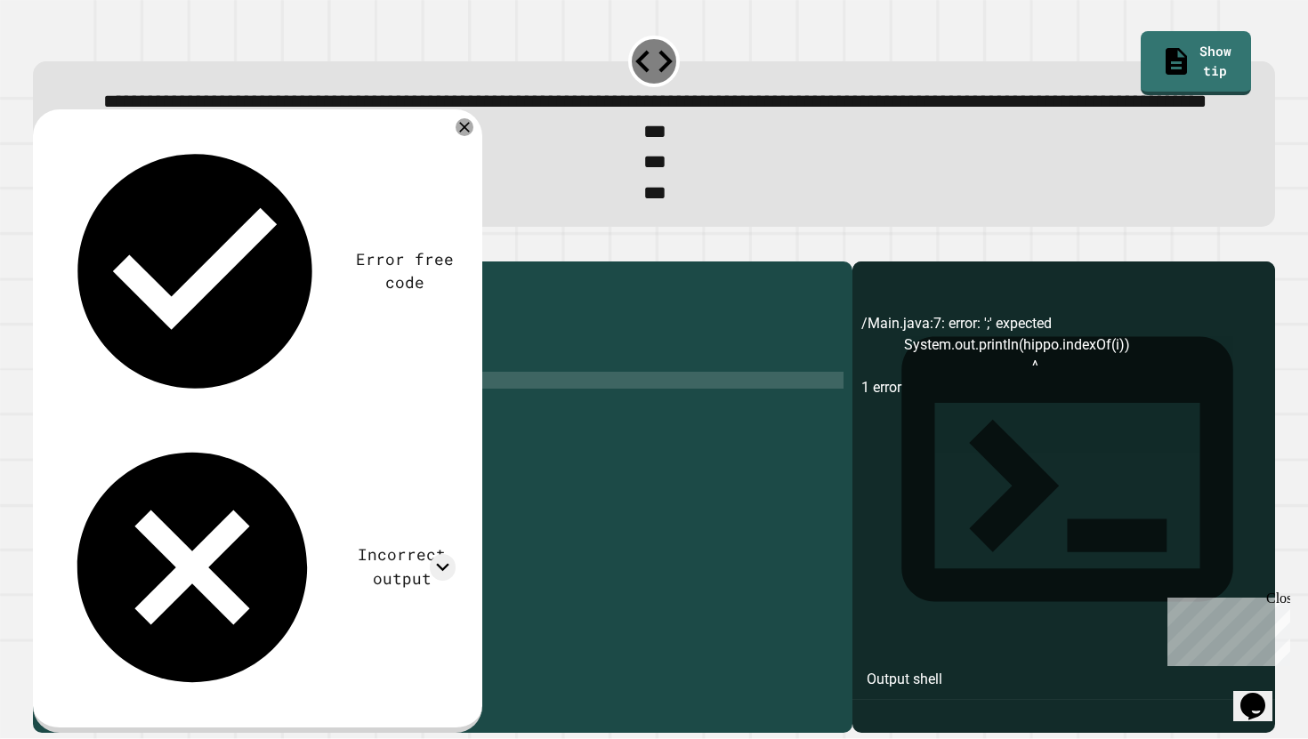
click at [42, 246] on button "button" at bounding box center [42, 246] width 0 height 0
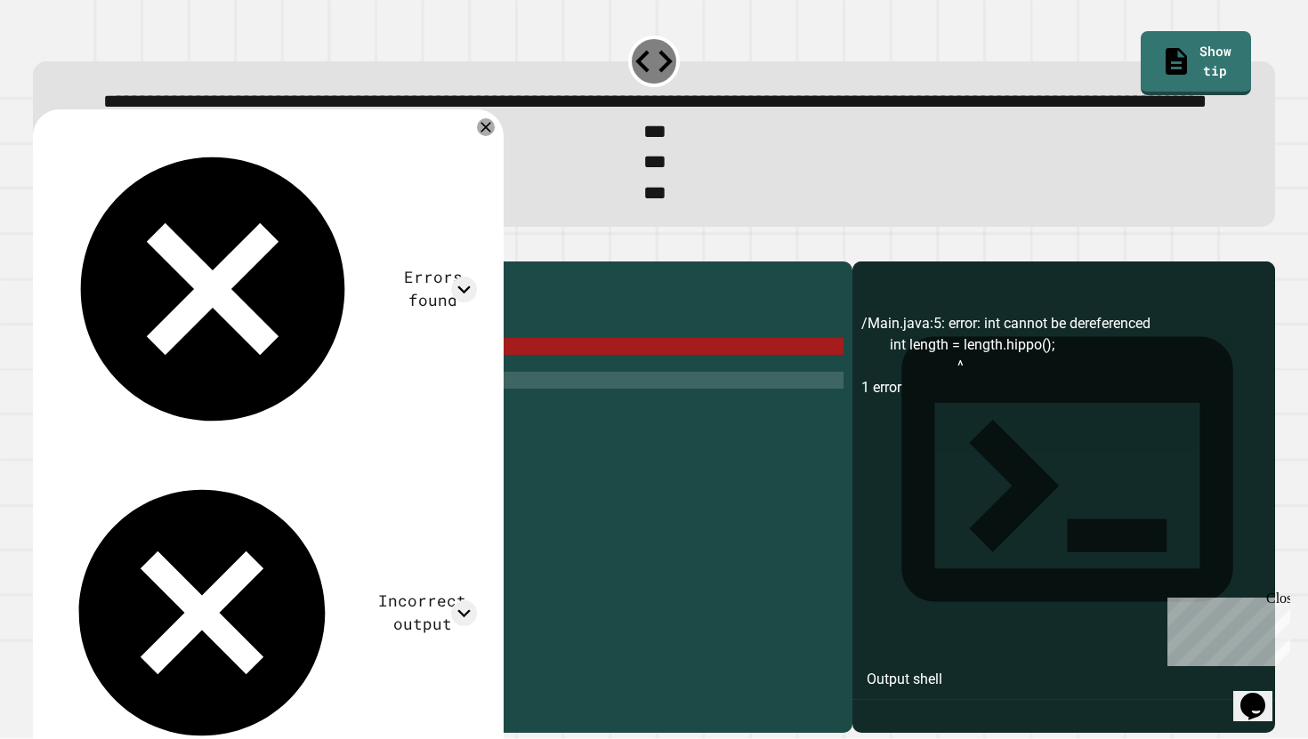
scroll to position [0, 18]
click at [336, 415] on div "public class Main { public static void main ( String args [ ]) { String hippo =…" at bounding box center [460, 473] width 766 height 406
click at [283, 414] on div "public class Main { public static void main ( String args [ ]) { String hippo =…" at bounding box center [460, 473] width 766 height 406
drag, startPoint x: 342, startPoint y: 410, endPoint x: 240, endPoint y: 412, distance: 102.3
click at [240, 412] on div "public class Main { public static void main ( String args [ ]) { String hippo =…" at bounding box center [460, 473] width 766 height 406
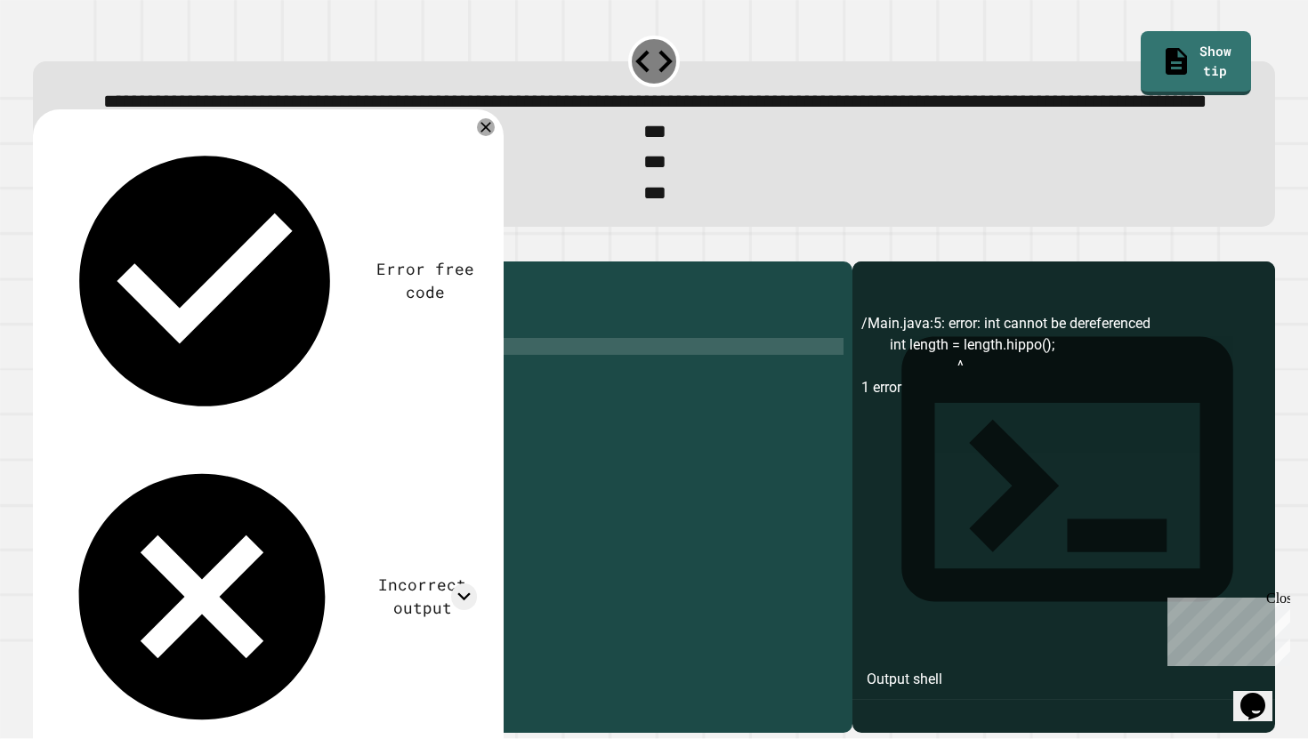
click at [42, 246] on icon "button" at bounding box center [42, 246] width 0 height 0
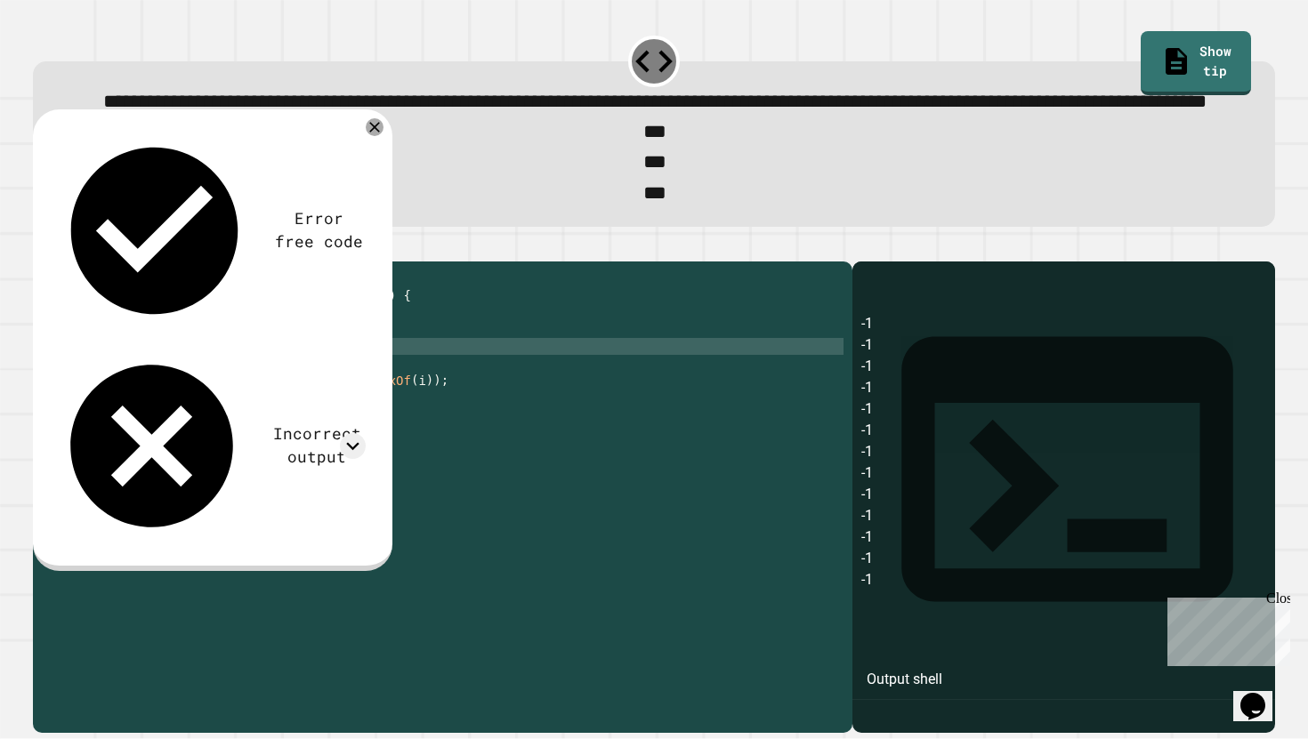
click at [378, 458] on div "public class Main { public static void main ( String args [ ]) { String hippo =…" at bounding box center [460, 473] width 766 height 406
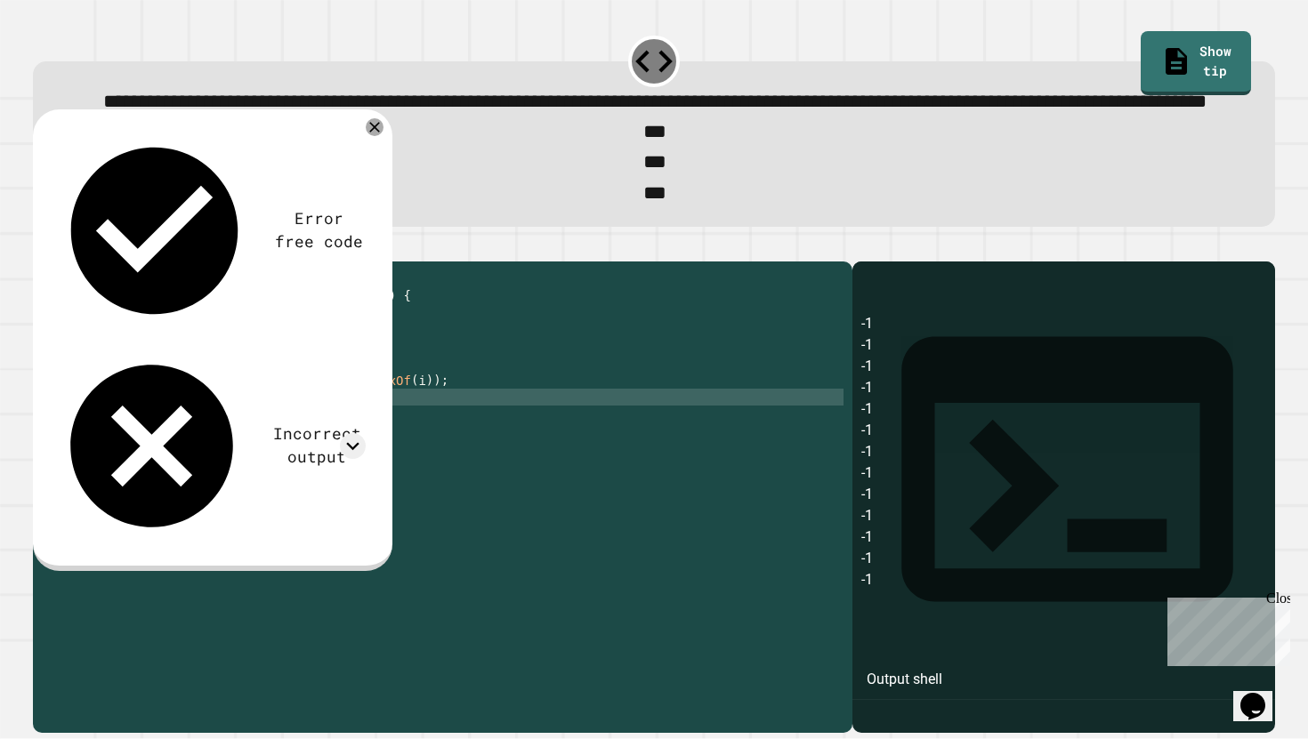
click at [378, 458] on div "public class Main { public static void main ( String args [ ]) { String hippo =…" at bounding box center [460, 473] width 766 height 406
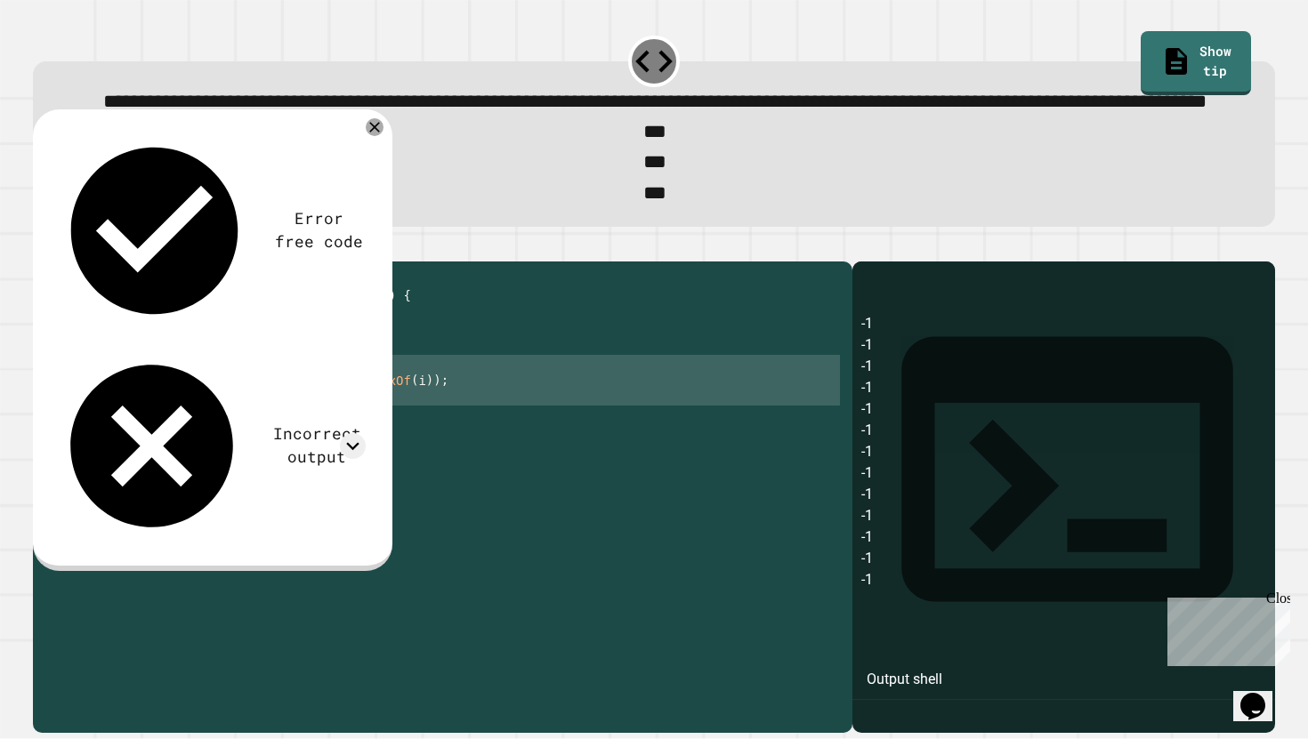
click at [378, 458] on div "public class Main { public static void main ( String args [ ]) { String hippo =…" at bounding box center [460, 473] width 766 height 406
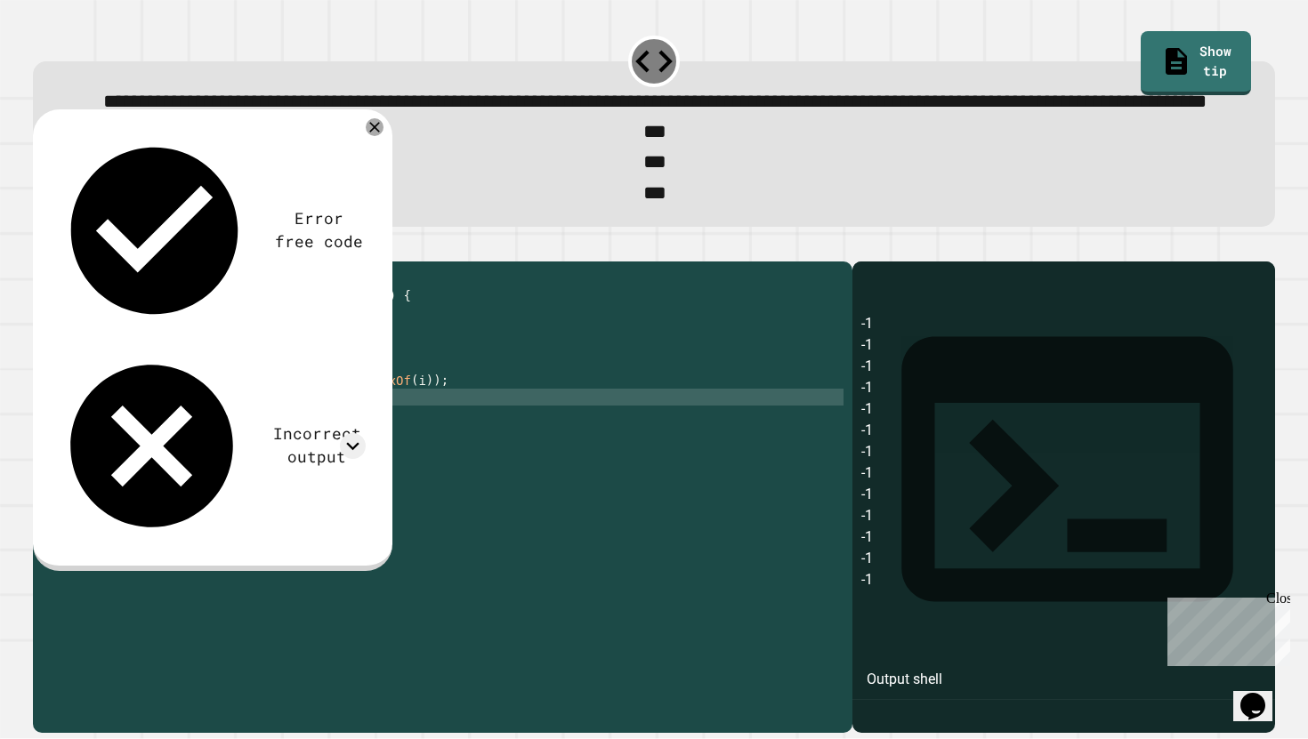
click at [360, 458] on div "public class Main { public static void main ( String args [ ]) { String hippo =…" at bounding box center [460, 473] width 766 height 406
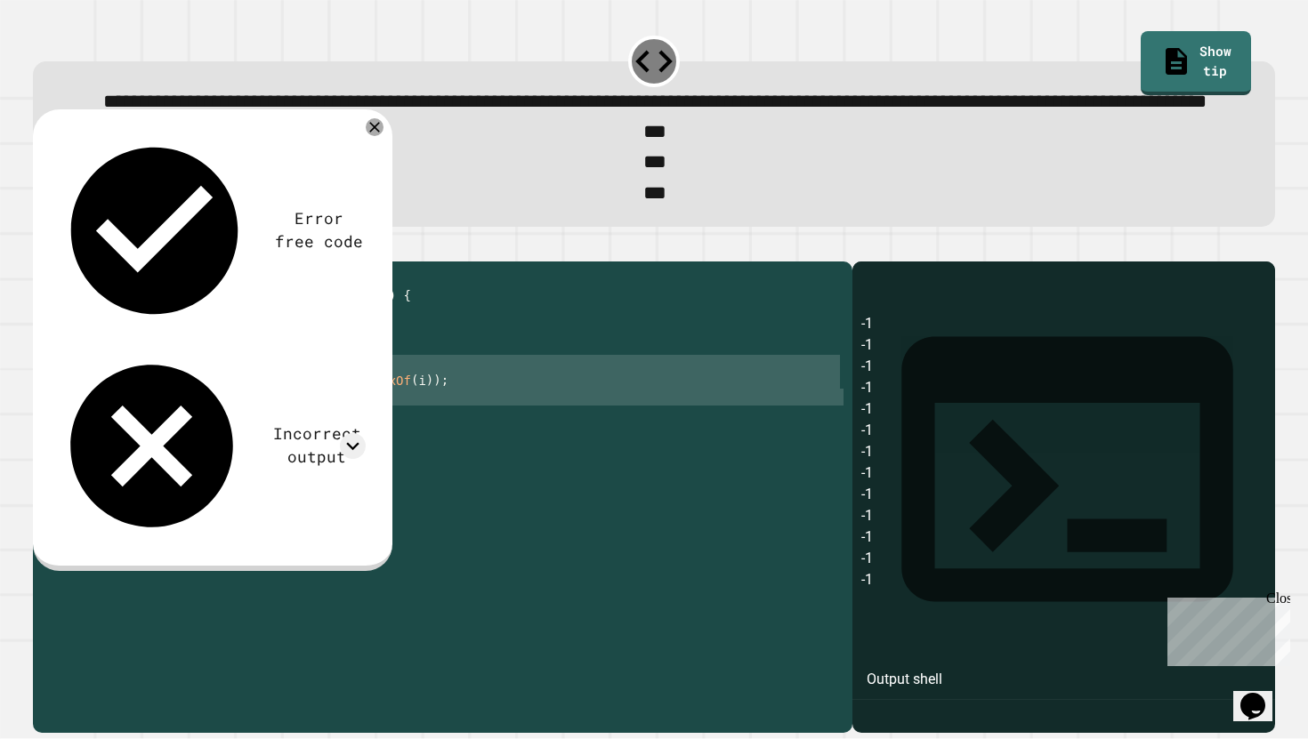
click at [358, 450] on div "public class Main { public static void main ( String args [ ]) { String hippo =…" at bounding box center [460, 473] width 766 height 406
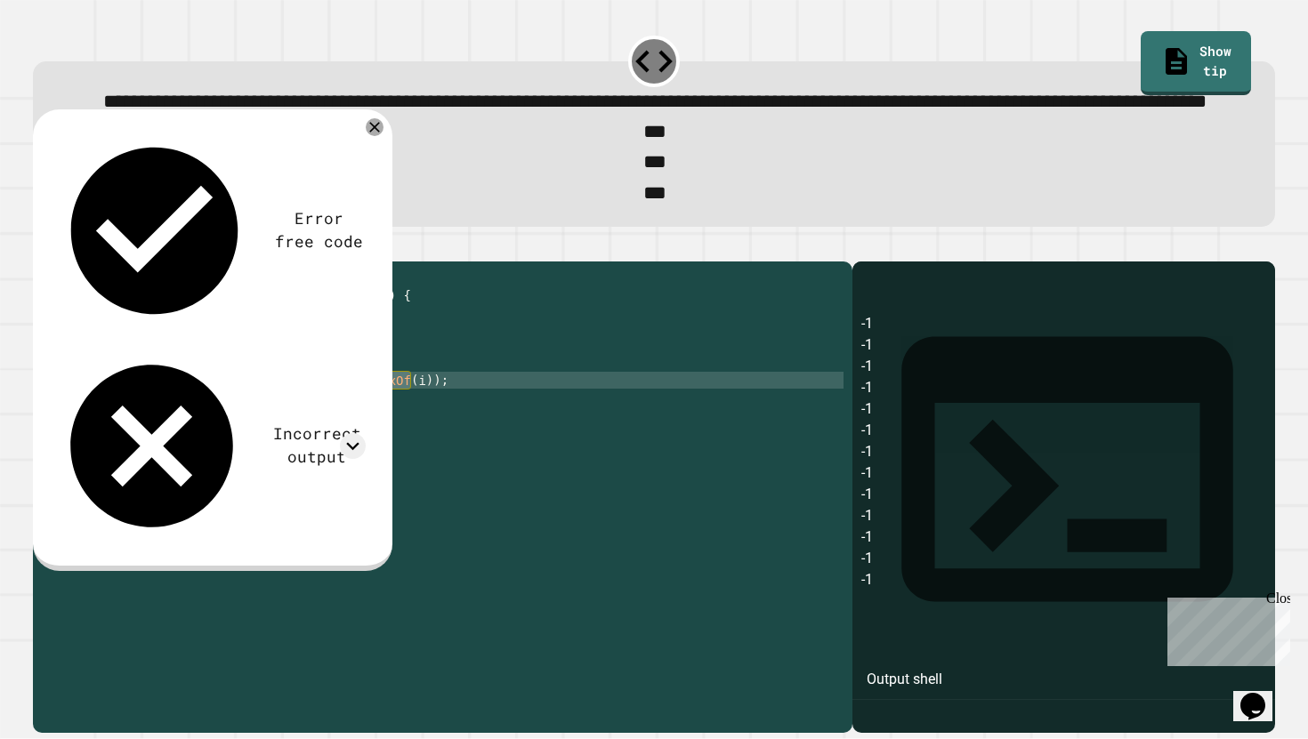
click at [358, 450] on div "public class Main { public static void main ( String args [ ]) { String hippo =…" at bounding box center [460, 473] width 766 height 406
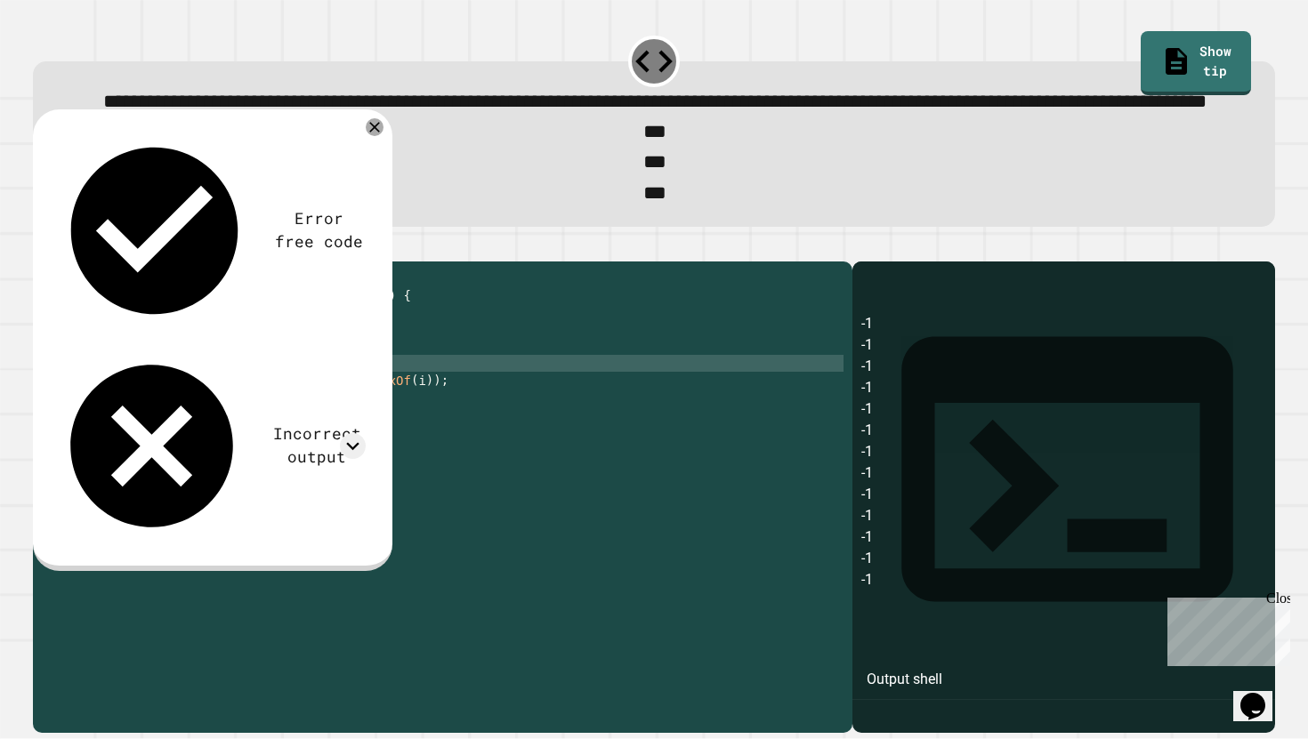
click at [329, 433] on div "public class Main { public static void main ( String args [ ]) { String hippo =…" at bounding box center [460, 473] width 766 height 406
click at [42, 246] on icon "button" at bounding box center [42, 246] width 0 height 0
click at [342, 422] on div "public class Main { public static void main ( String args [ ]) { String hippo =…" at bounding box center [460, 473] width 766 height 406
click at [426, 447] on div "public class Main { public static void main ( String args [ ]) { String hippo =…" at bounding box center [460, 473] width 766 height 406
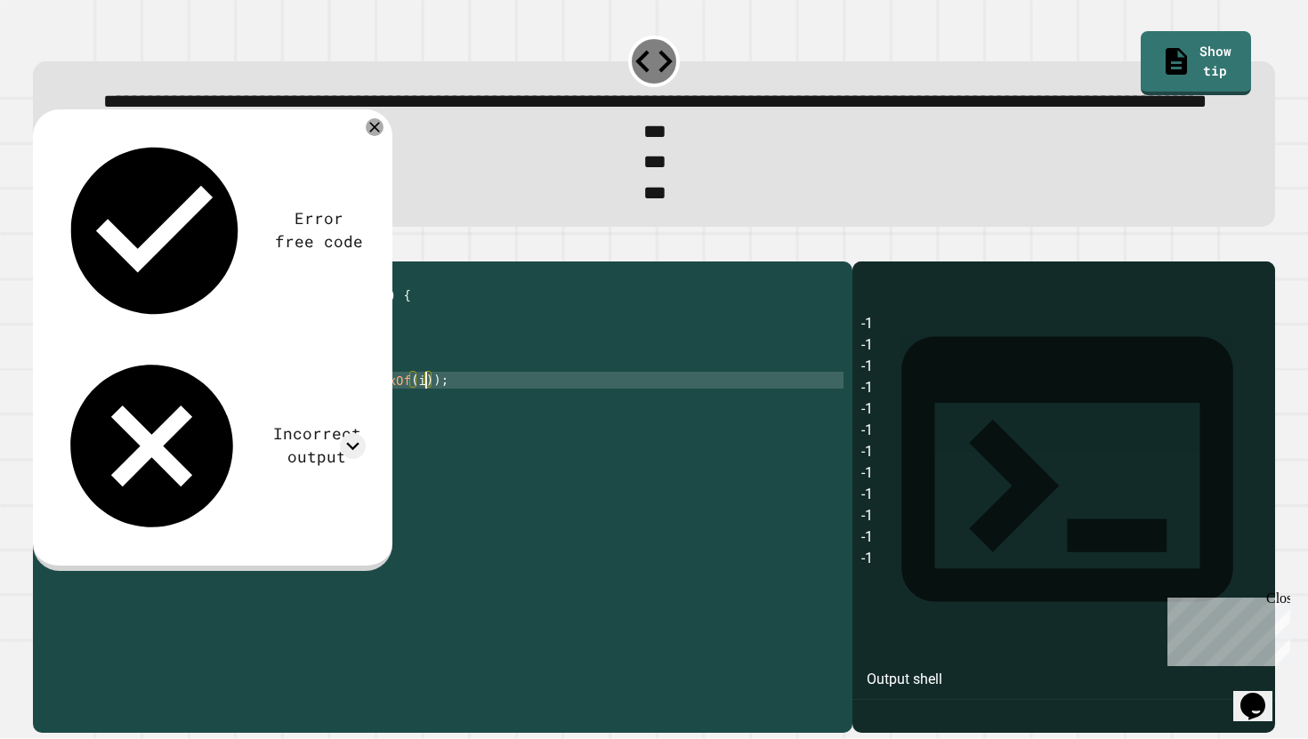
click at [425, 452] on div "public class Main { public static void main ( String args [ ]) { String hippo =…" at bounding box center [460, 473] width 766 height 406
click at [73, 262] on div at bounding box center [654, 250] width 1243 height 21
click at [42, 246] on icon "button" at bounding box center [42, 246] width 0 height 0
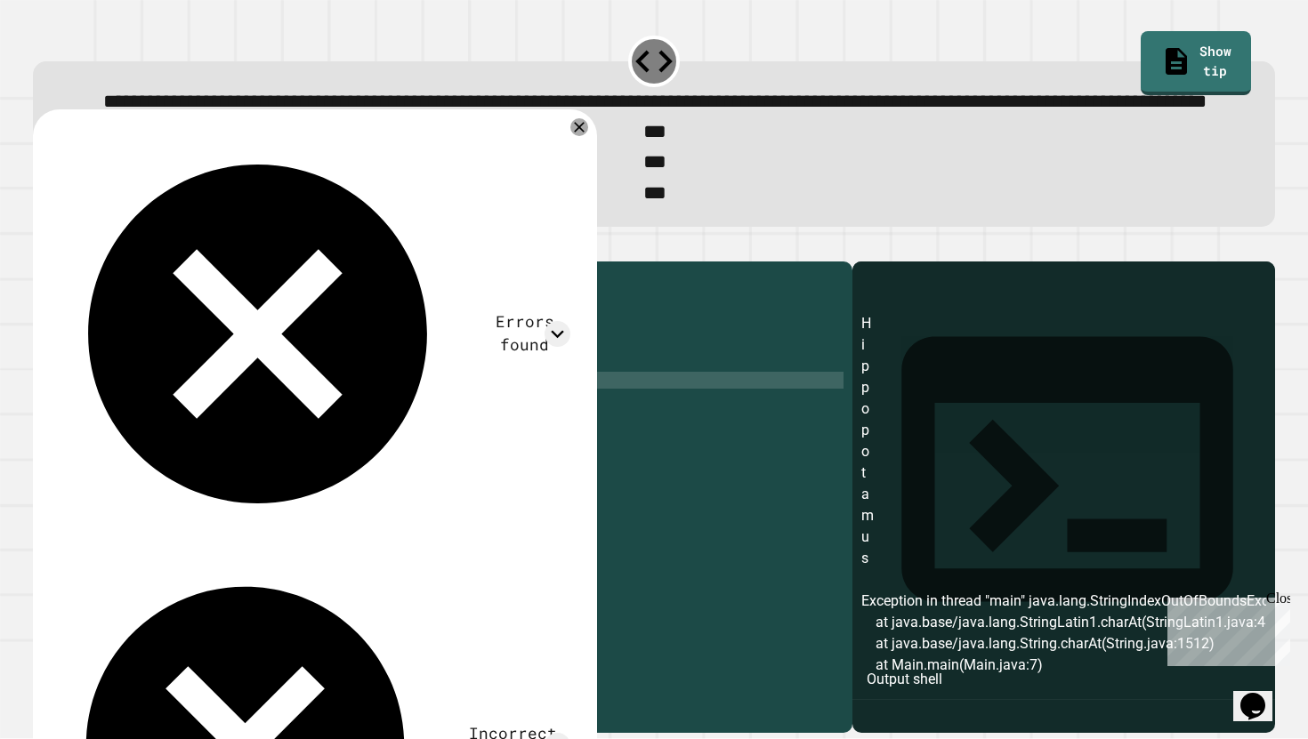
scroll to position [9, 0]
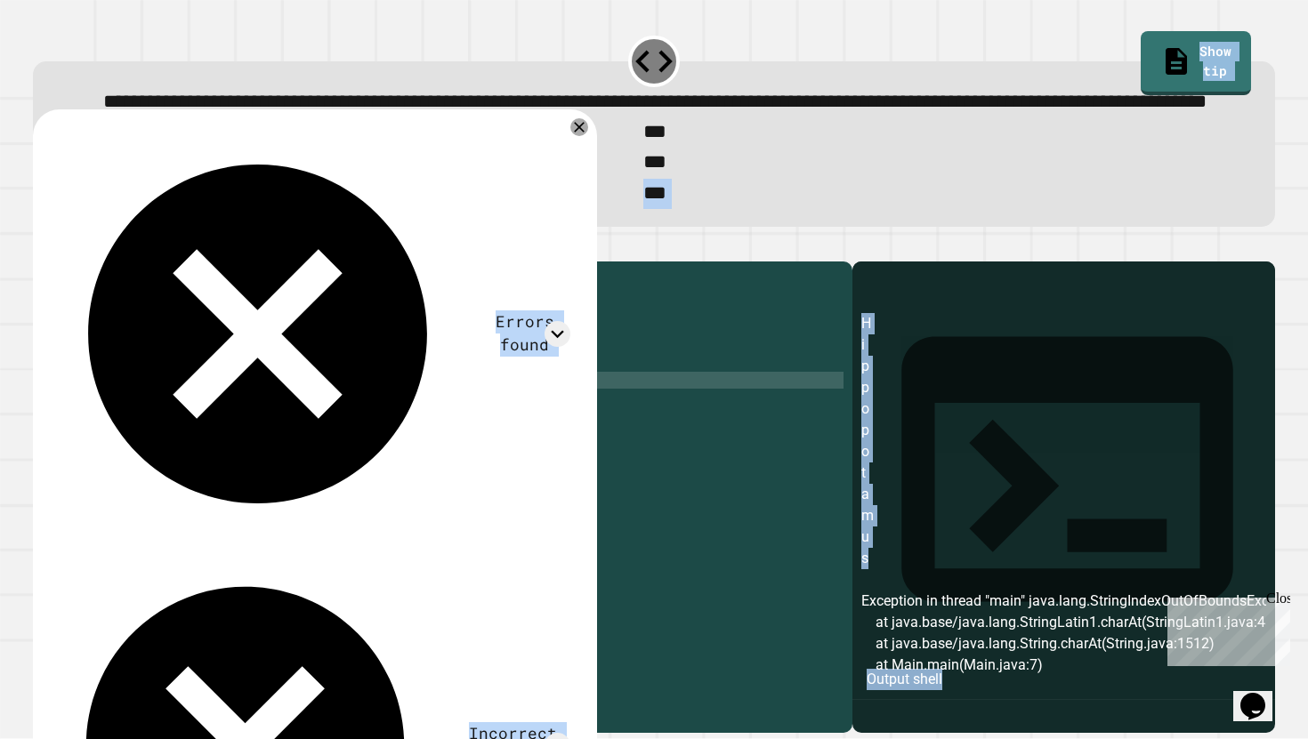
scroll to position [0, 0]
drag, startPoint x: 905, startPoint y: 620, endPoint x: 824, endPoint y: 157, distance: 470.5
click at [824, 157] on div "**********" at bounding box center [653, 382] width 1255 height 713
click at [42, 246] on icon "button" at bounding box center [42, 246] width 0 height 0
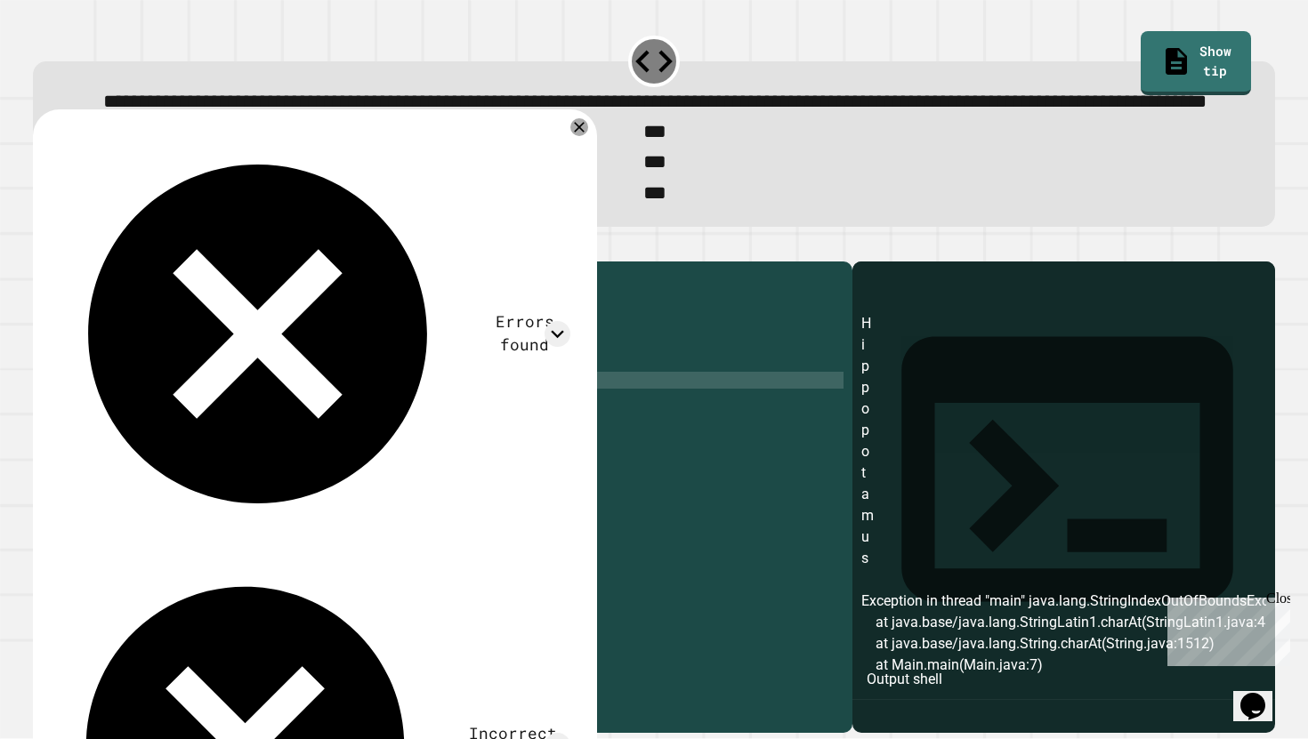
click at [909, 418] on div "H i p p o p o t a m u s Exception in thread "main" java.lang.StringIndexOutOfBo…" at bounding box center [1064, 523] width 406 height 420
click at [327, 431] on div "public class Main { public static void main ( String args [ ]) { String hippo =…" at bounding box center [460, 473] width 766 height 406
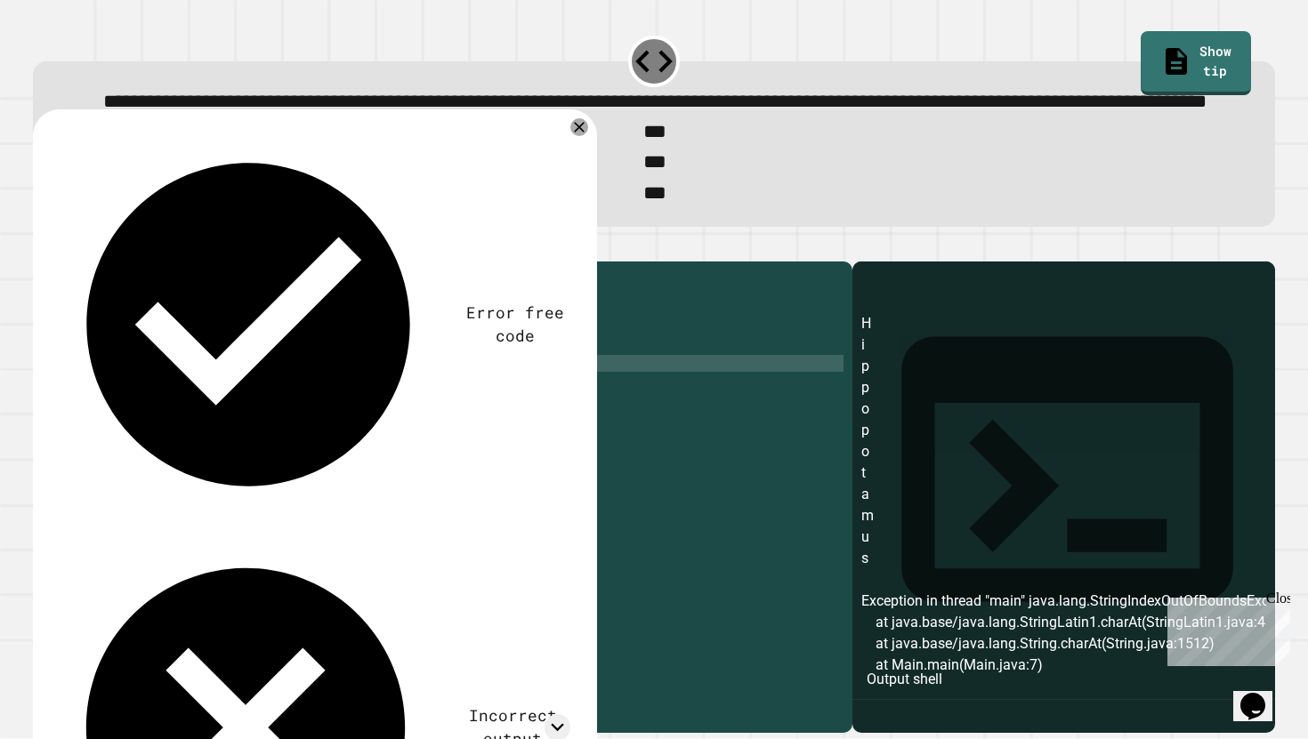
type textarea "**********"
click at [42, 246] on icon "button" at bounding box center [42, 246] width 0 height 0
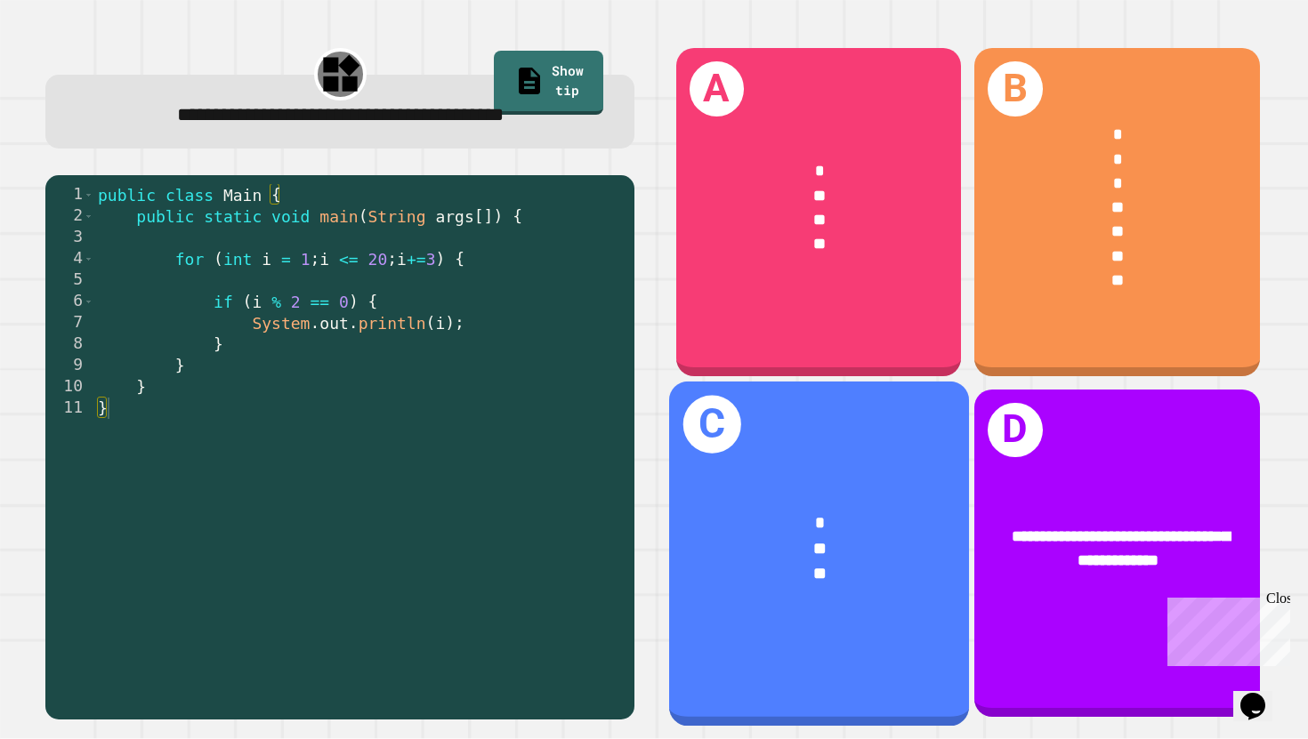
click at [824, 547] on span "**" at bounding box center [818, 548] width 13 height 17
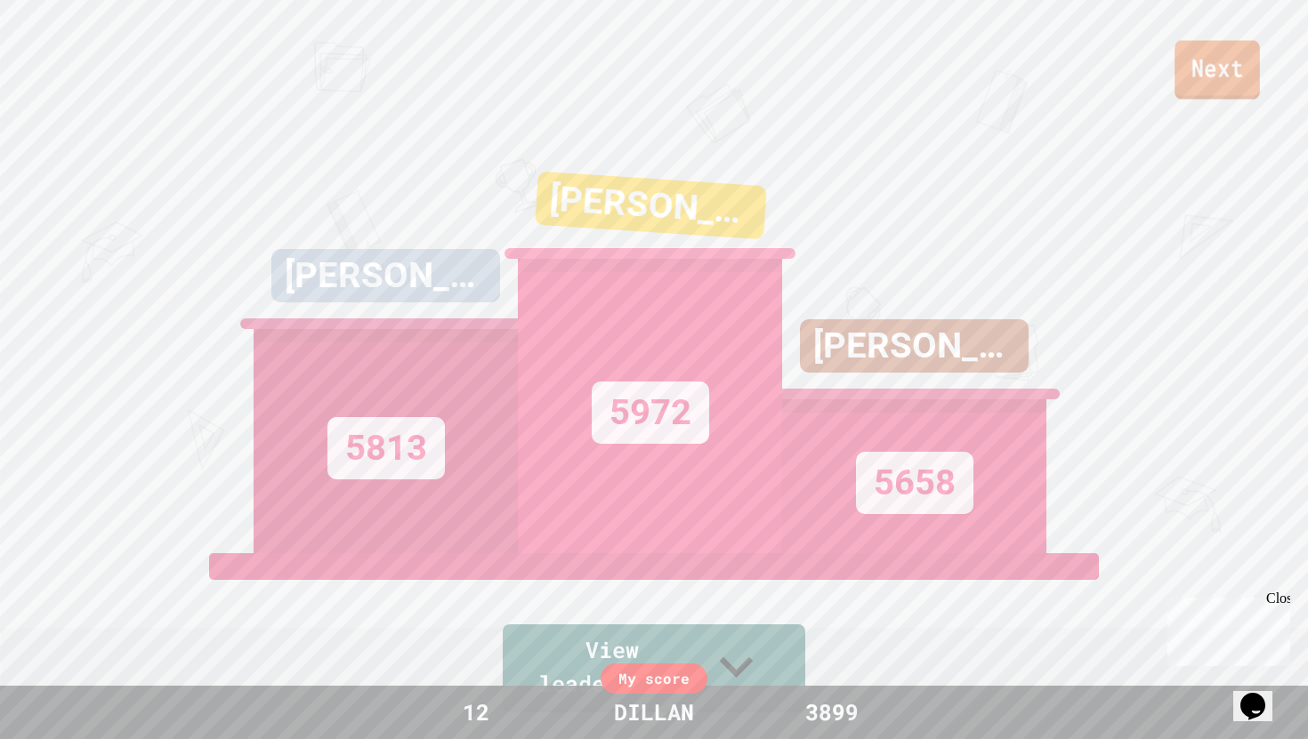
click at [1216, 89] on link "Next" at bounding box center [1216, 70] width 85 height 59
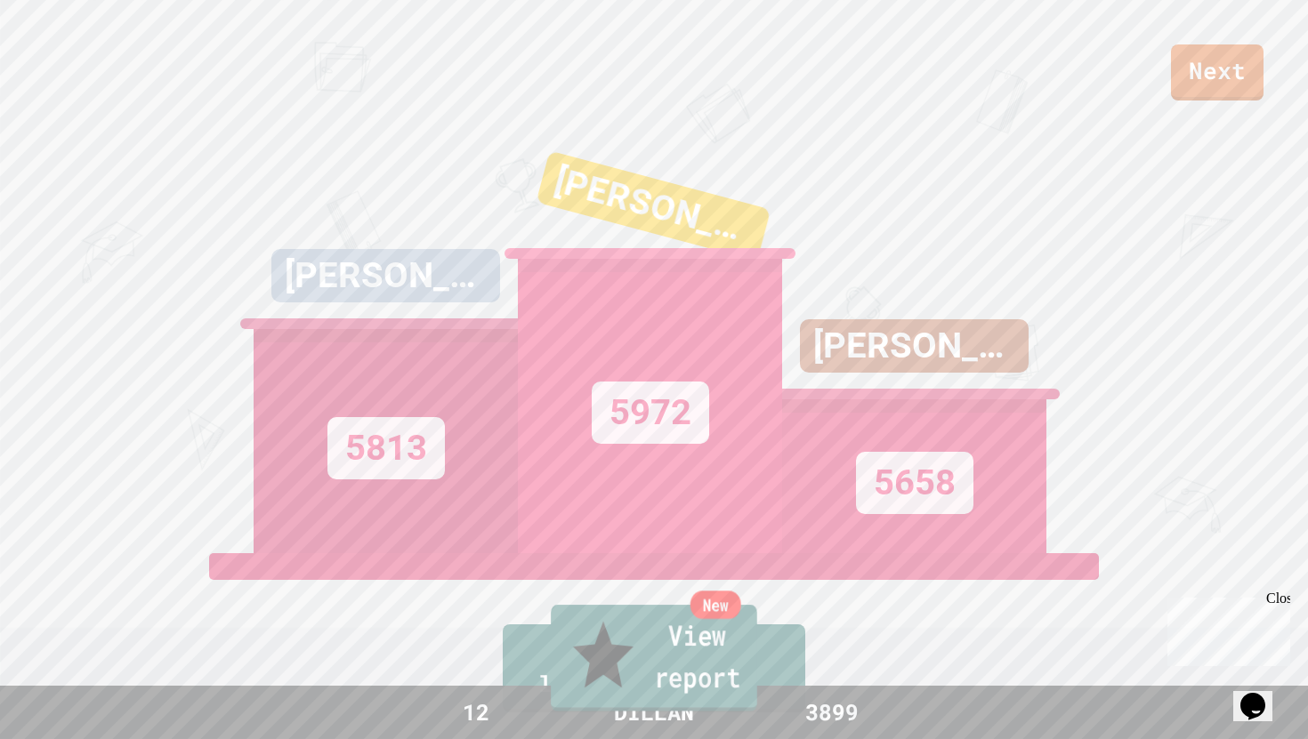
click at [664, 678] on link "New View report" at bounding box center [654, 658] width 206 height 107
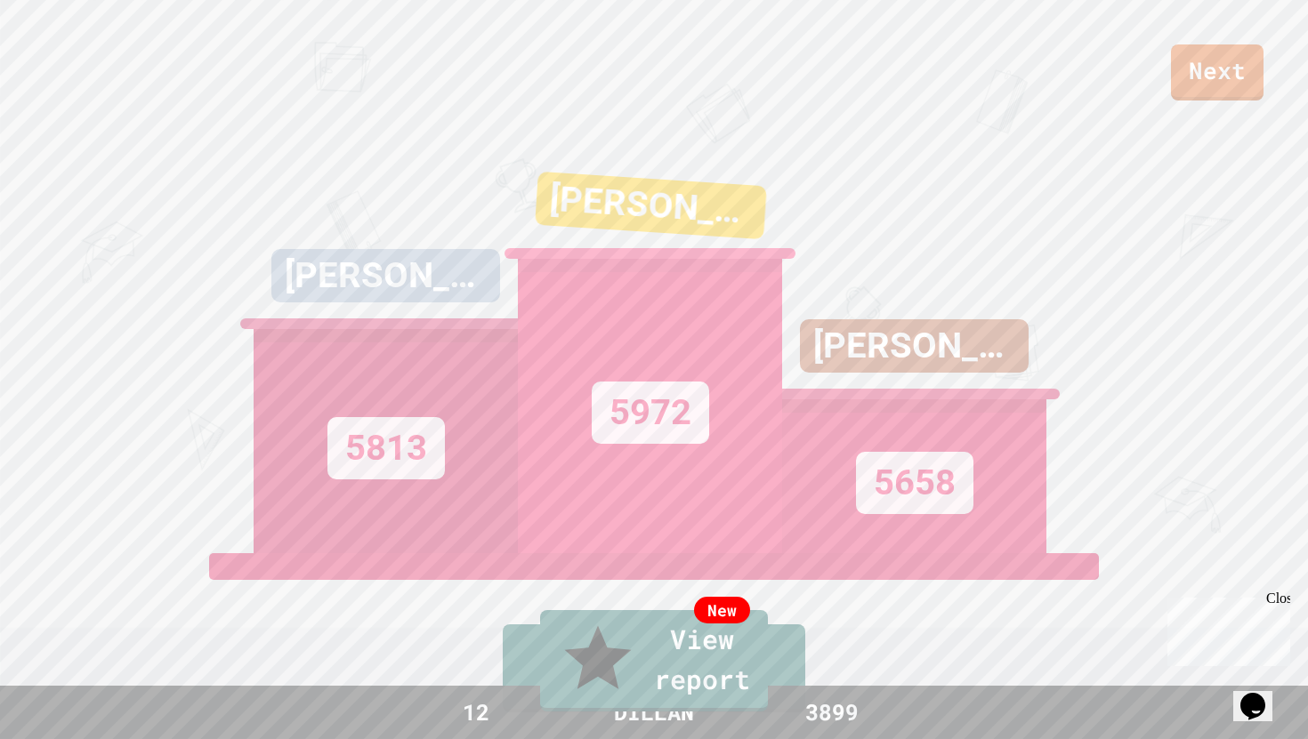
drag, startPoint x: 470, startPoint y: 448, endPoint x: 839, endPoint y: 440, distance: 369.3
